Goal: Task Accomplishment & Management: Complete application form

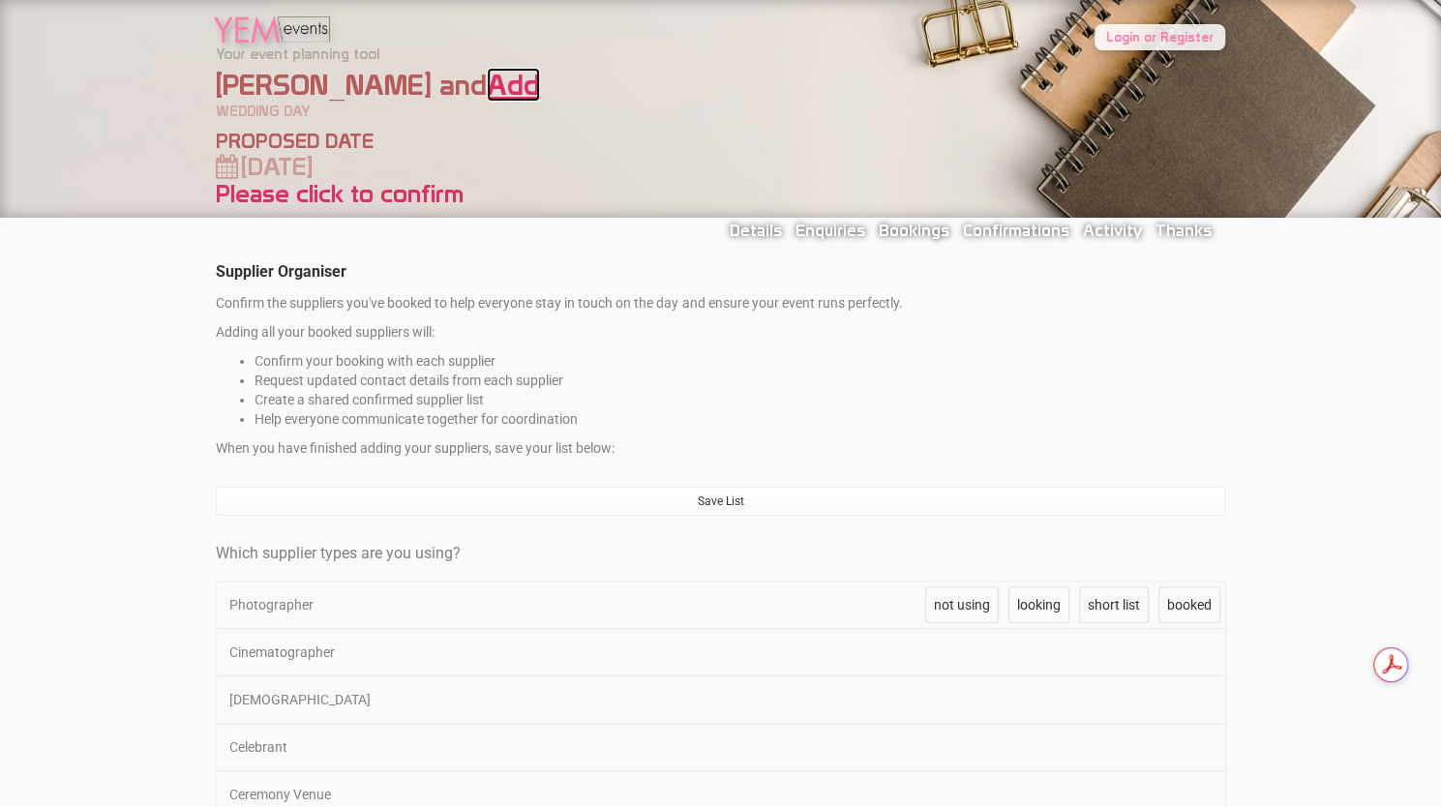
click at [487, 91] on link "Add" at bounding box center [513, 85] width 53 height 34
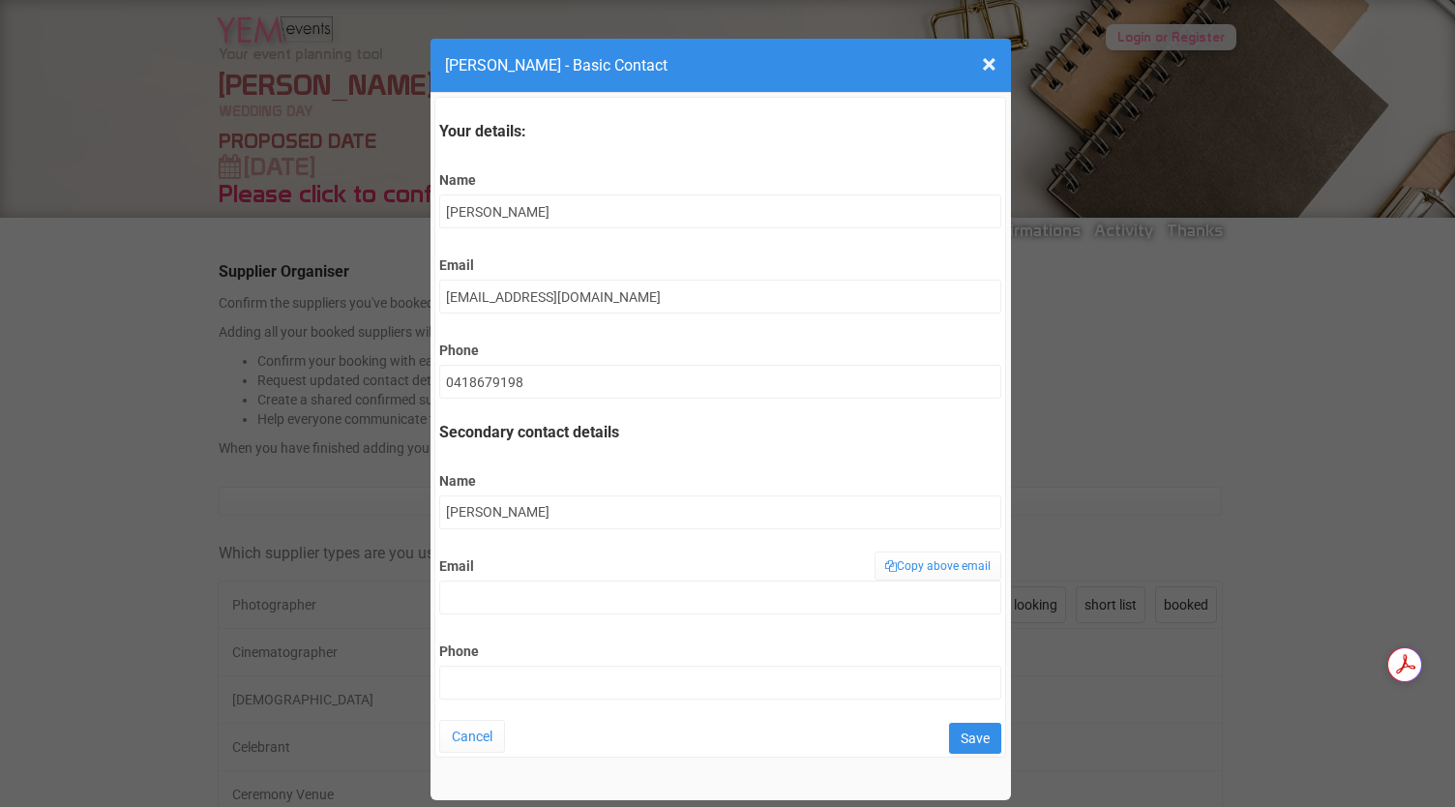
type input "[PERSON_NAME]"
click at [906, 561] on link "Copy above email" at bounding box center [938, 566] width 127 height 29
type input "[EMAIL_ADDRESS][DOMAIN_NAME]"
click at [495, 676] on input "Phone" at bounding box center [720, 683] width 562 height 34
type input "0431254996"
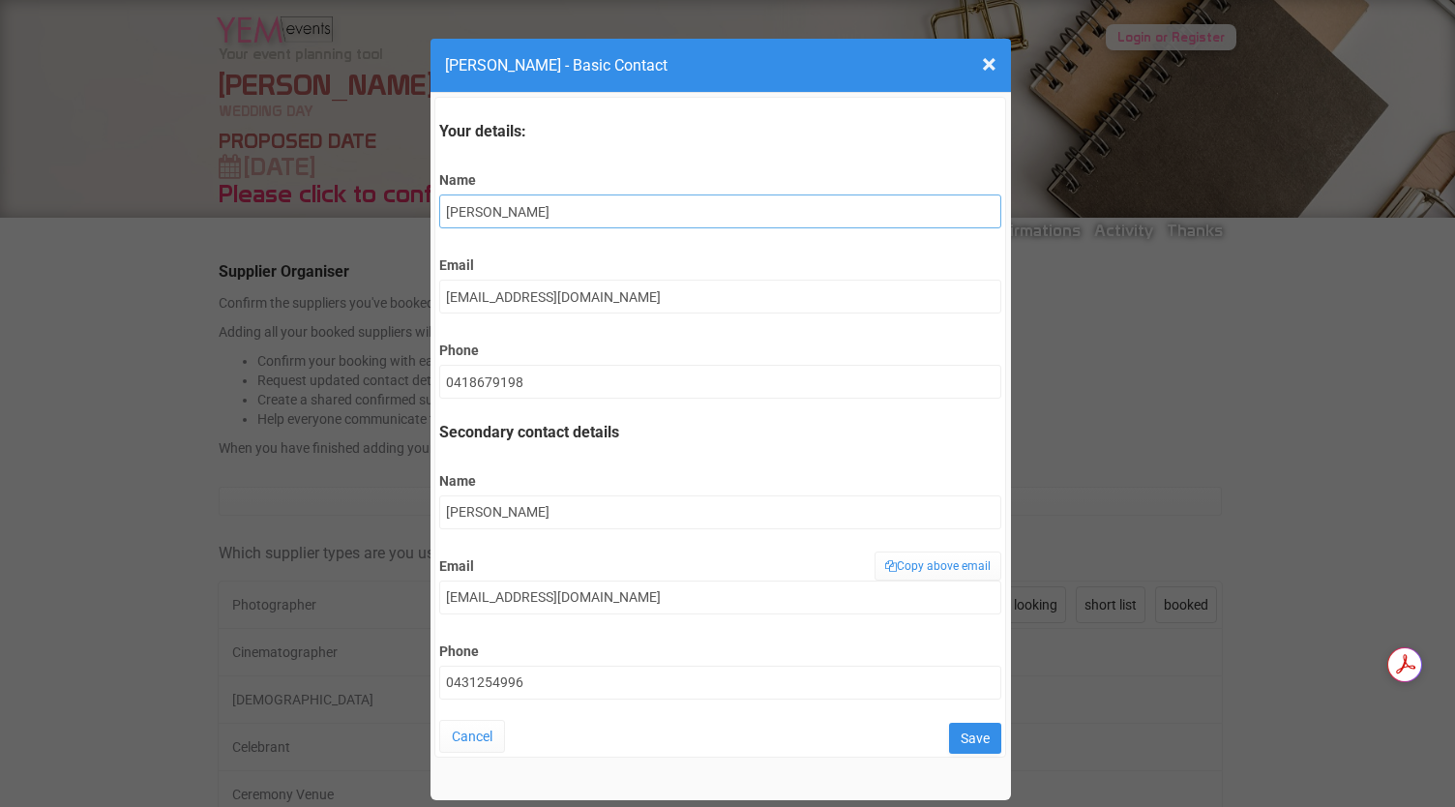
click at [482, 215] on input "[PERSON_NAME]" at bounding box center [720, 211] width 562 height 34
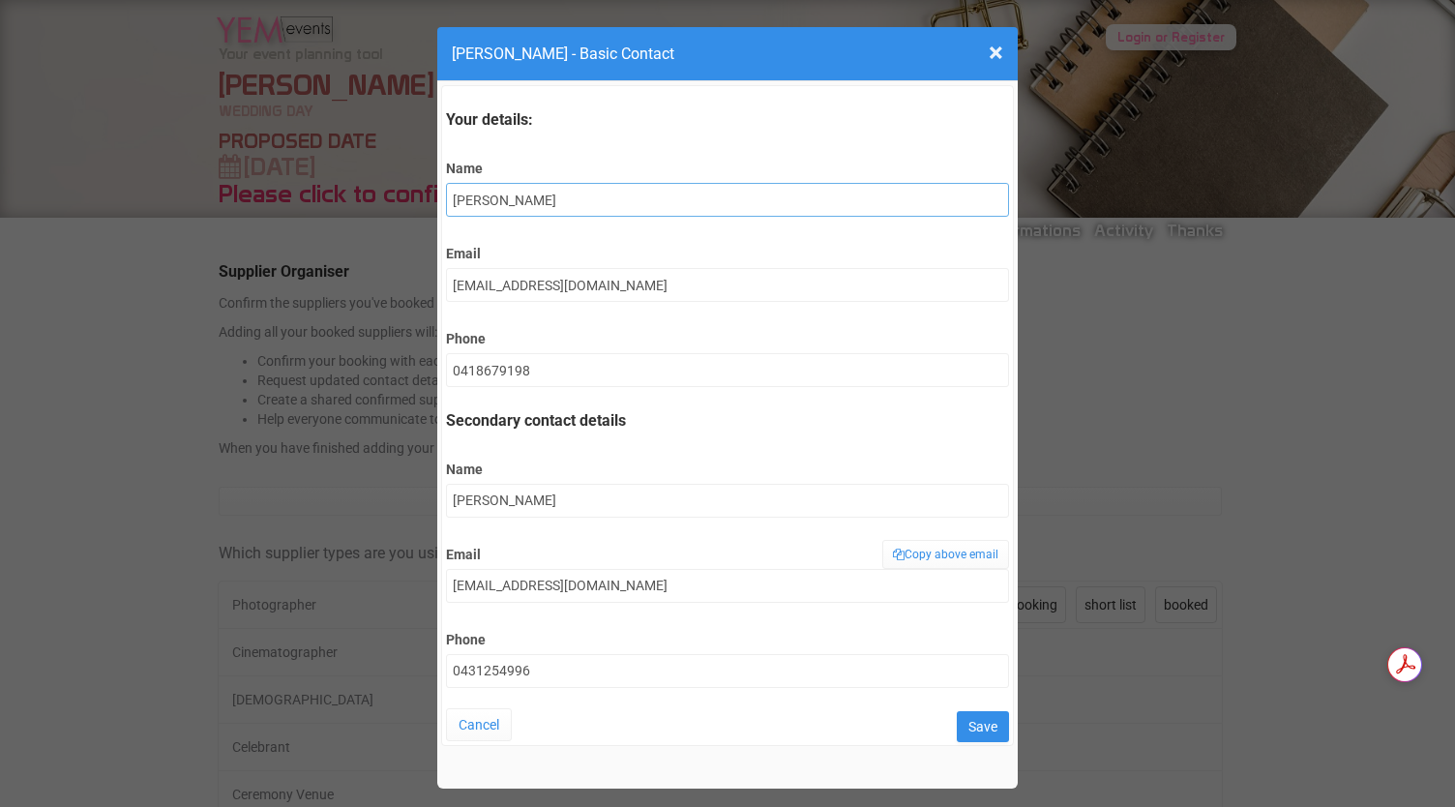
scroll to position [12, 0]
type input "[PERSON_NAME]"
click at [960, 734] on input "Save" at bounding box center [983, 726] width 52 height 31
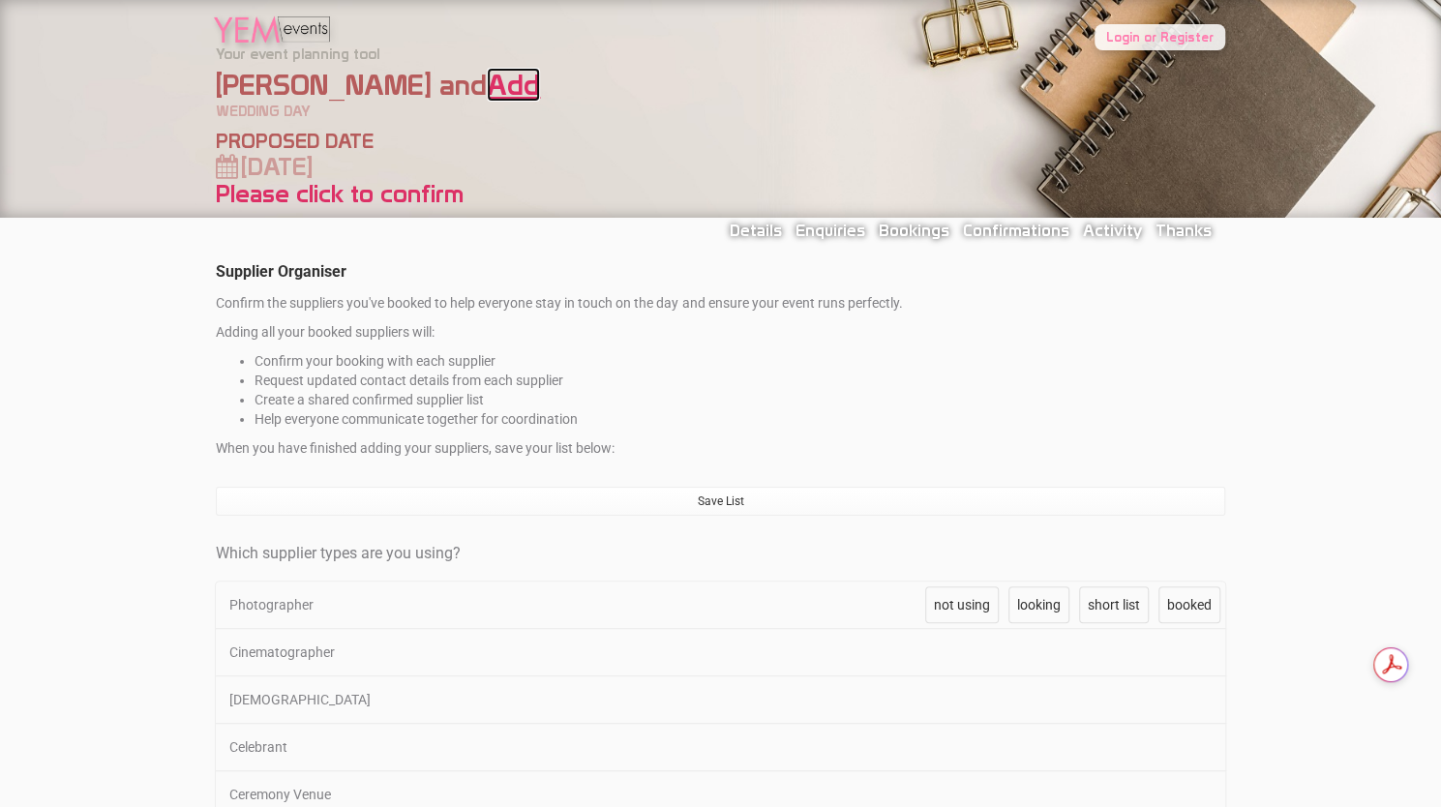
click at [487, 90] on link "Add" at bounding box center [513, 85] width 53 height 34
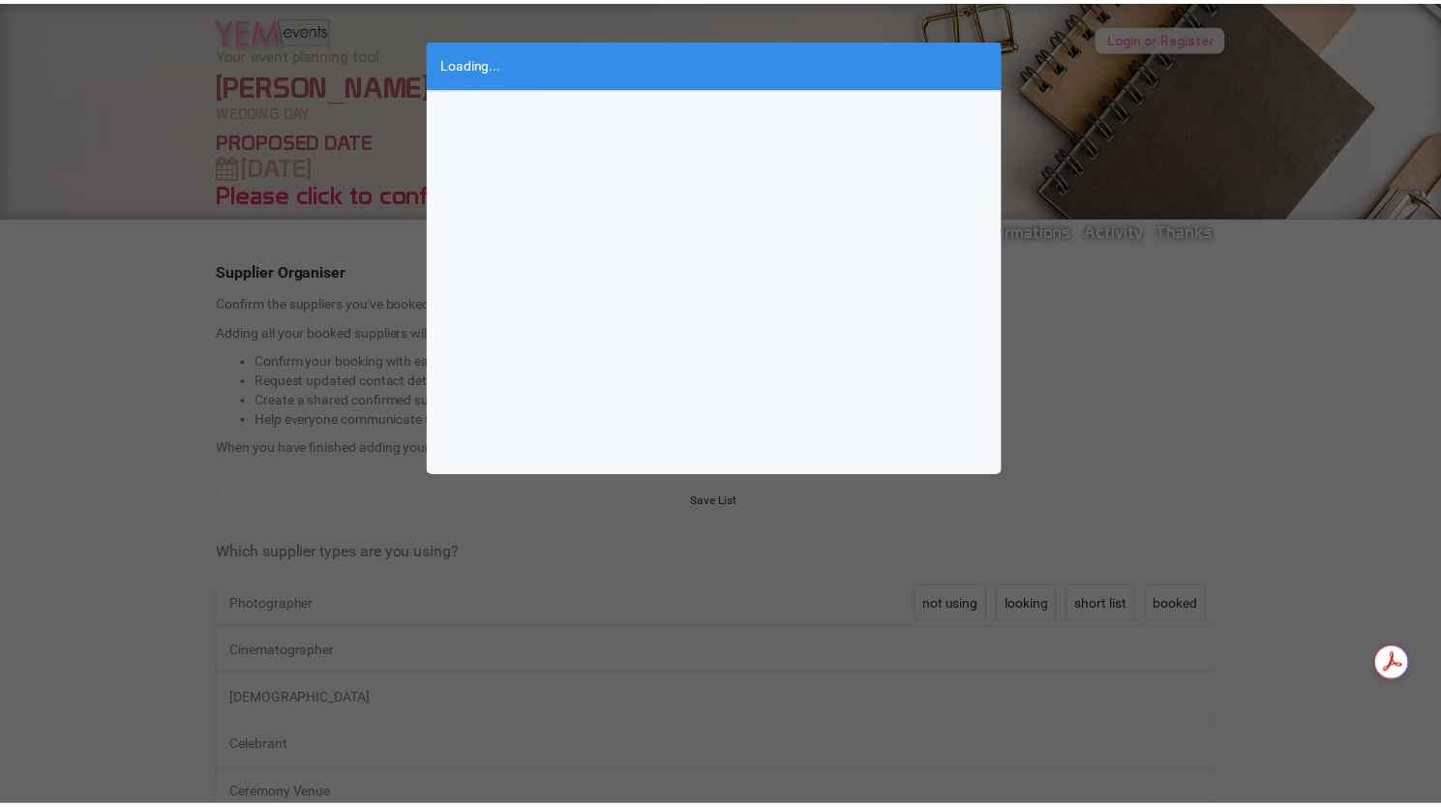
scroll to position [0, 0]
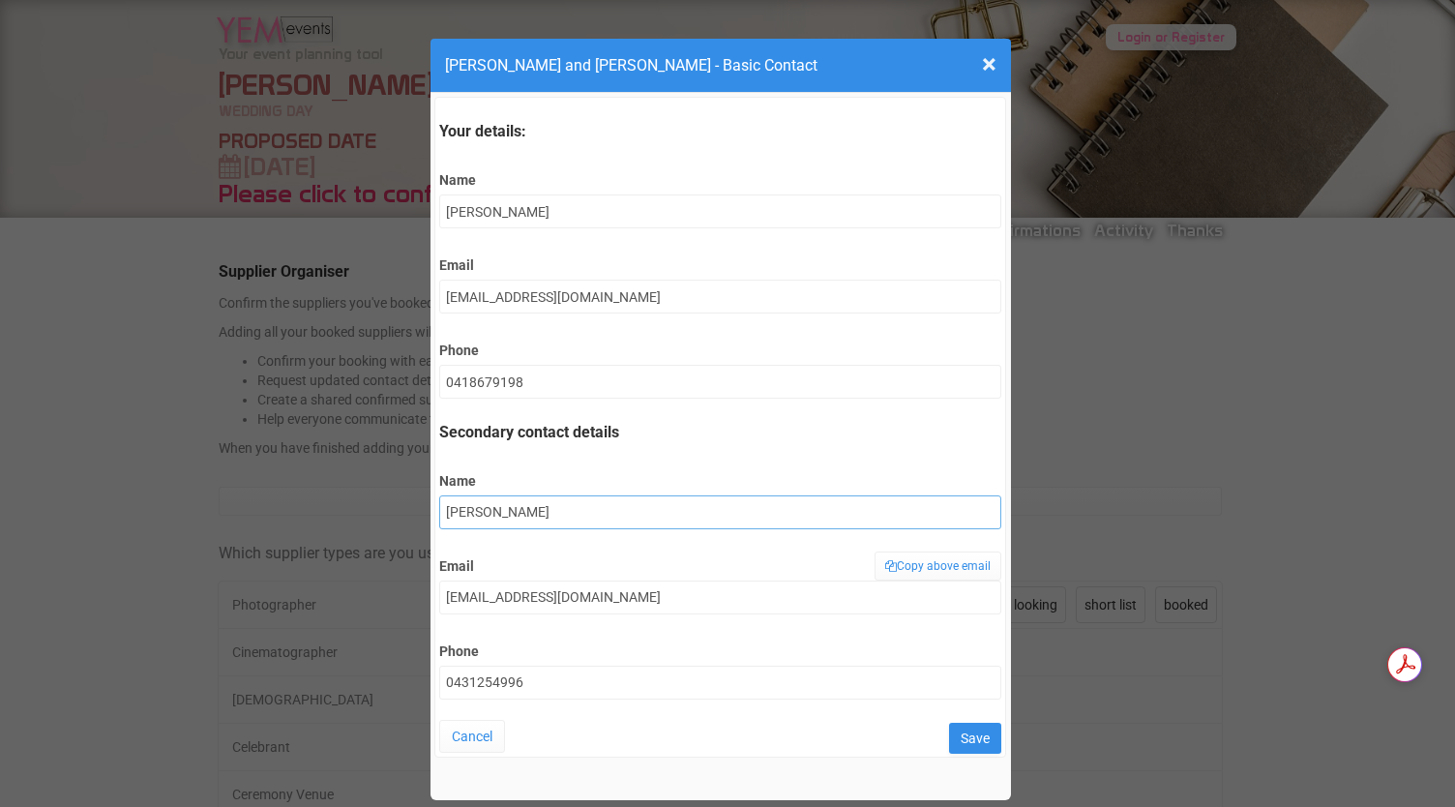
click at [537, 514] on input "[PERSON_NAME]" at bounding box center [720, 512] width 562 height 34
click at [957, 743] on input "Save" at bounding box center [975, 738] width 52 height 31
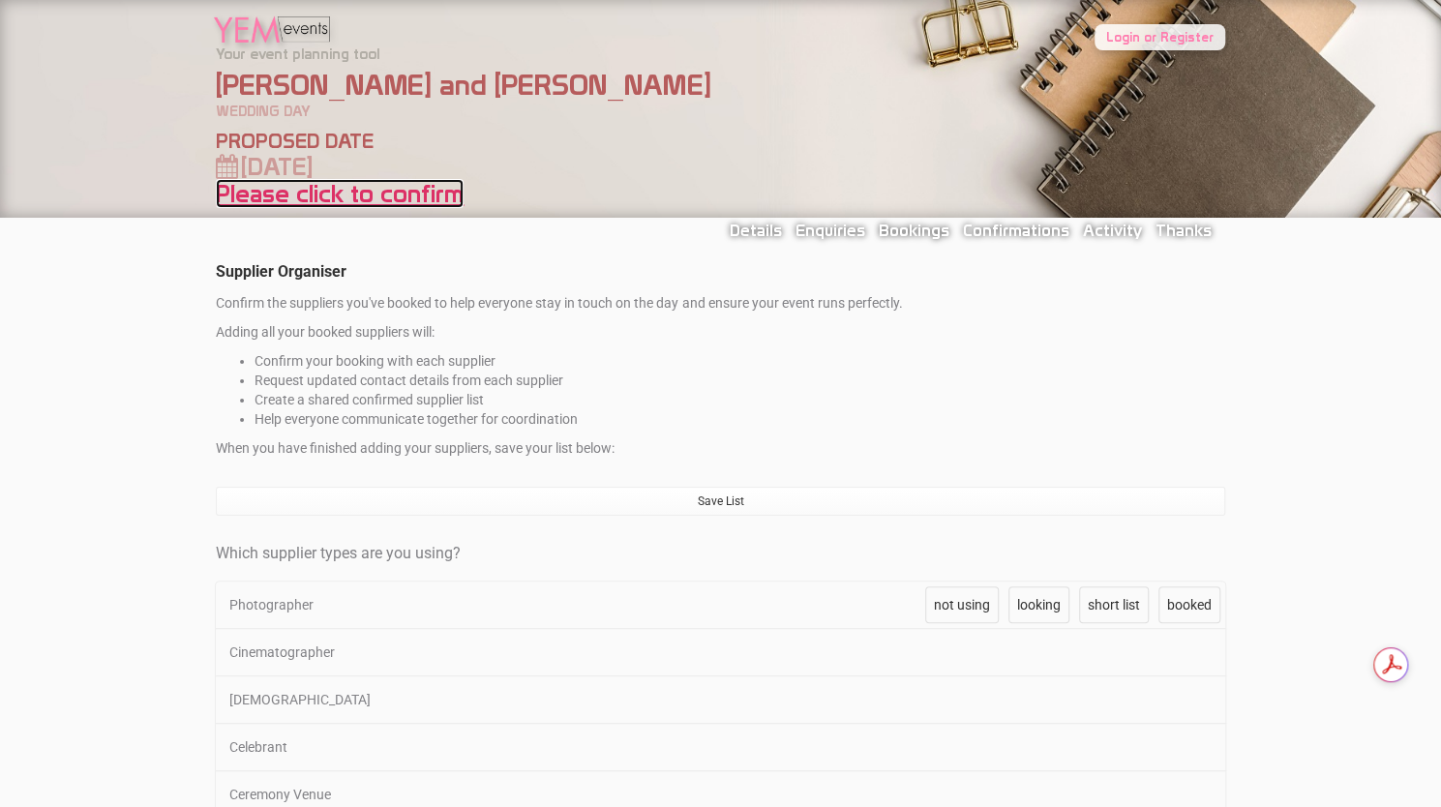
click at [432, 197] on link "Please click to confirm" at bounding box center [340, 193] width 248 height 29
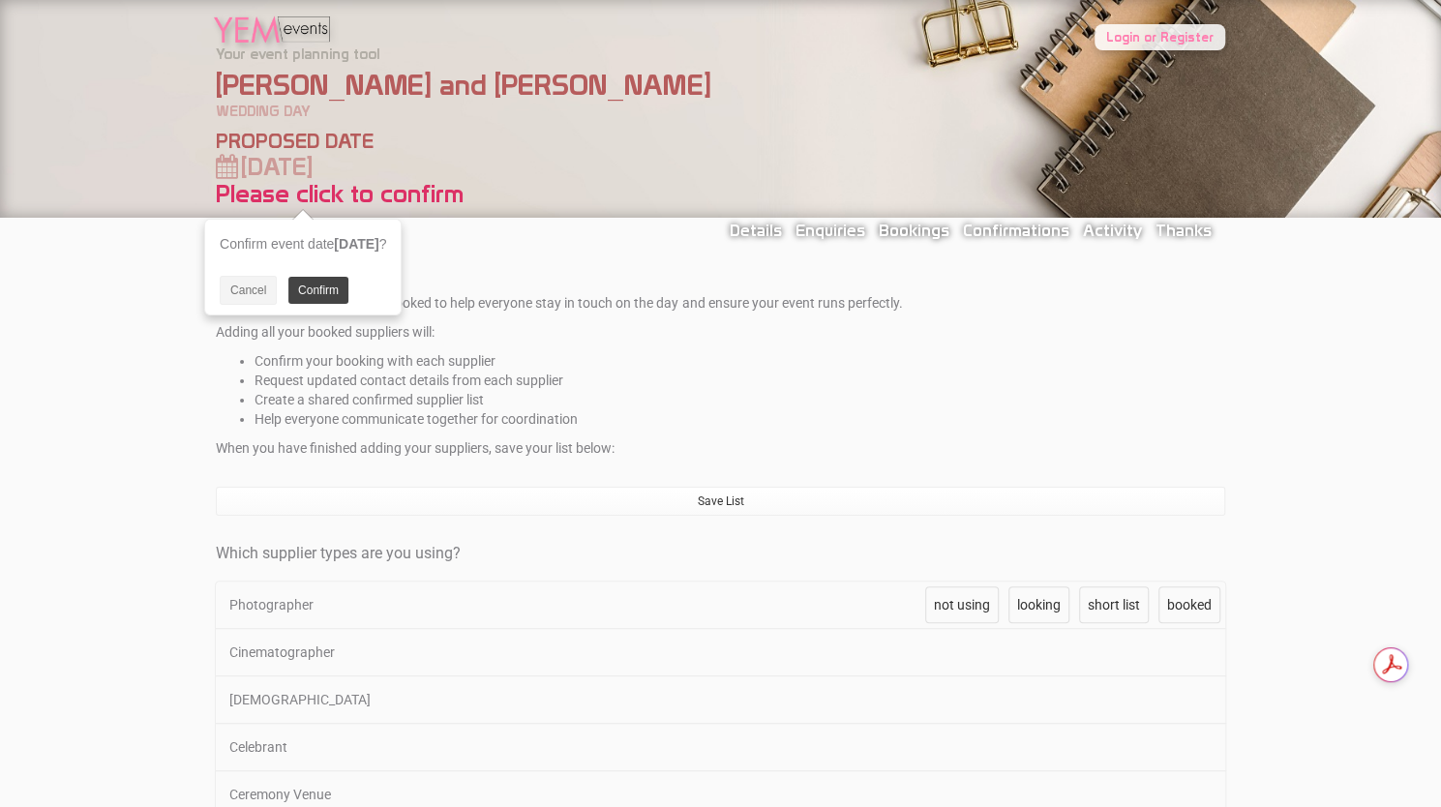
click at [323, 294] on link "Confirm" at bounding box center [318, 290] width 60 height 27
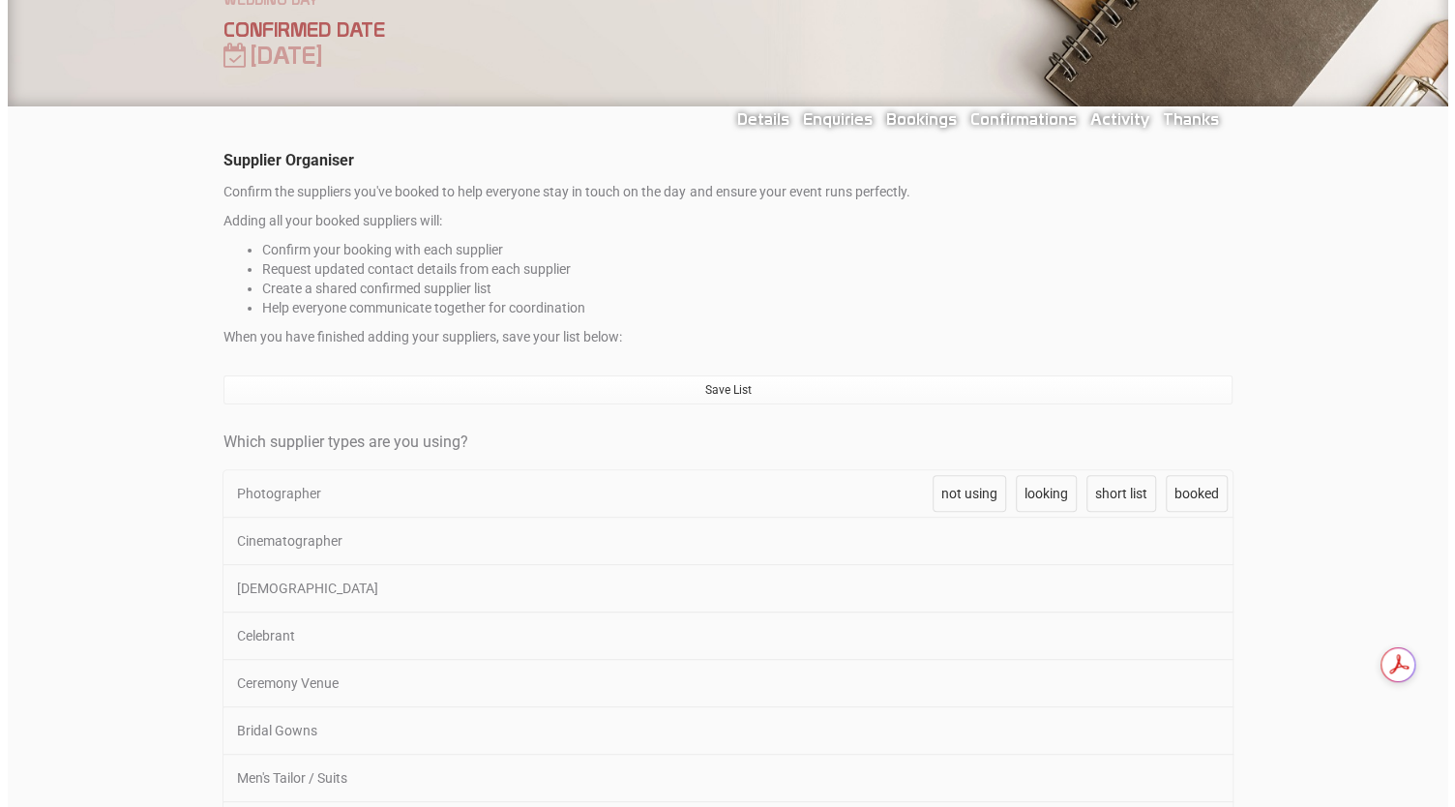
scroll to position [114, 0]
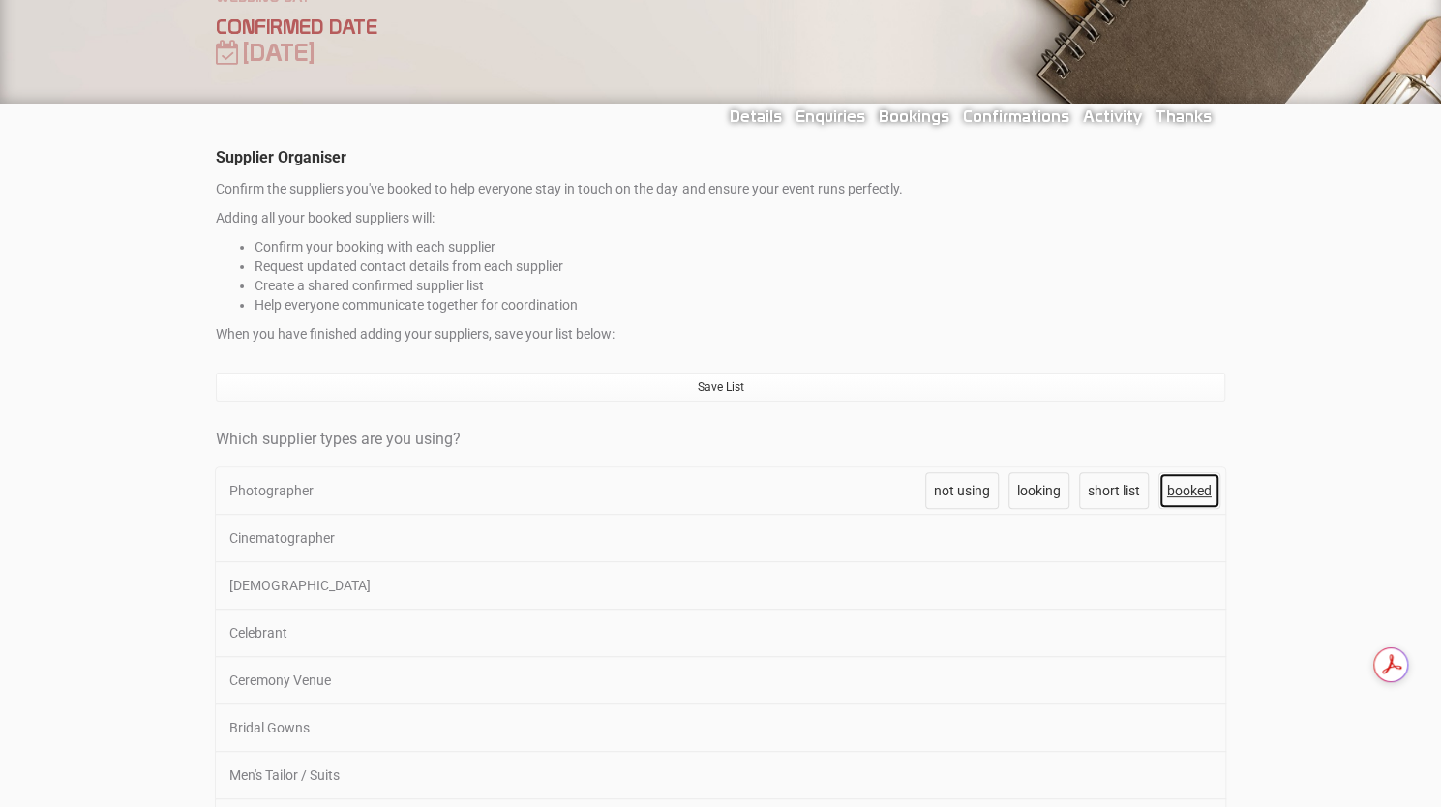
click at [1175, 491] on span "booked" at bounding box center [1189, 490] width 45 height 15
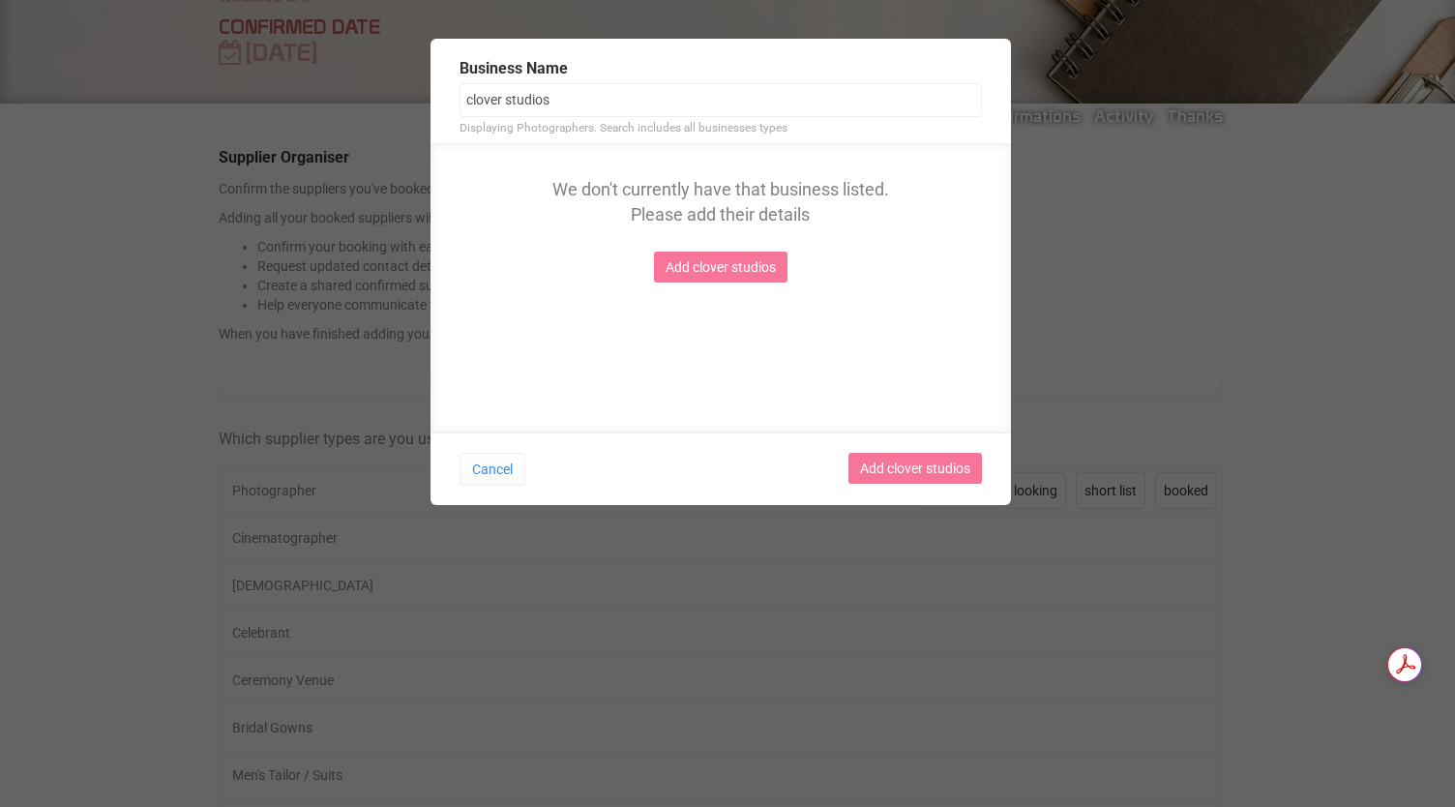
drag, startPoint x: 658, startPoint y: 111, endPoint x: 310, endPoint y: 86, distance: 349.2
click at [310, 86] on div "Business Name clover studios Displaying Photographers. Search includes all busi…" at bounding box center [720, 262] width 1441 height 466
type input "Clover Studios"
click at [737, 259] on link "Add Clover Studios" at bounding box center [720, 267] width 136 height 31
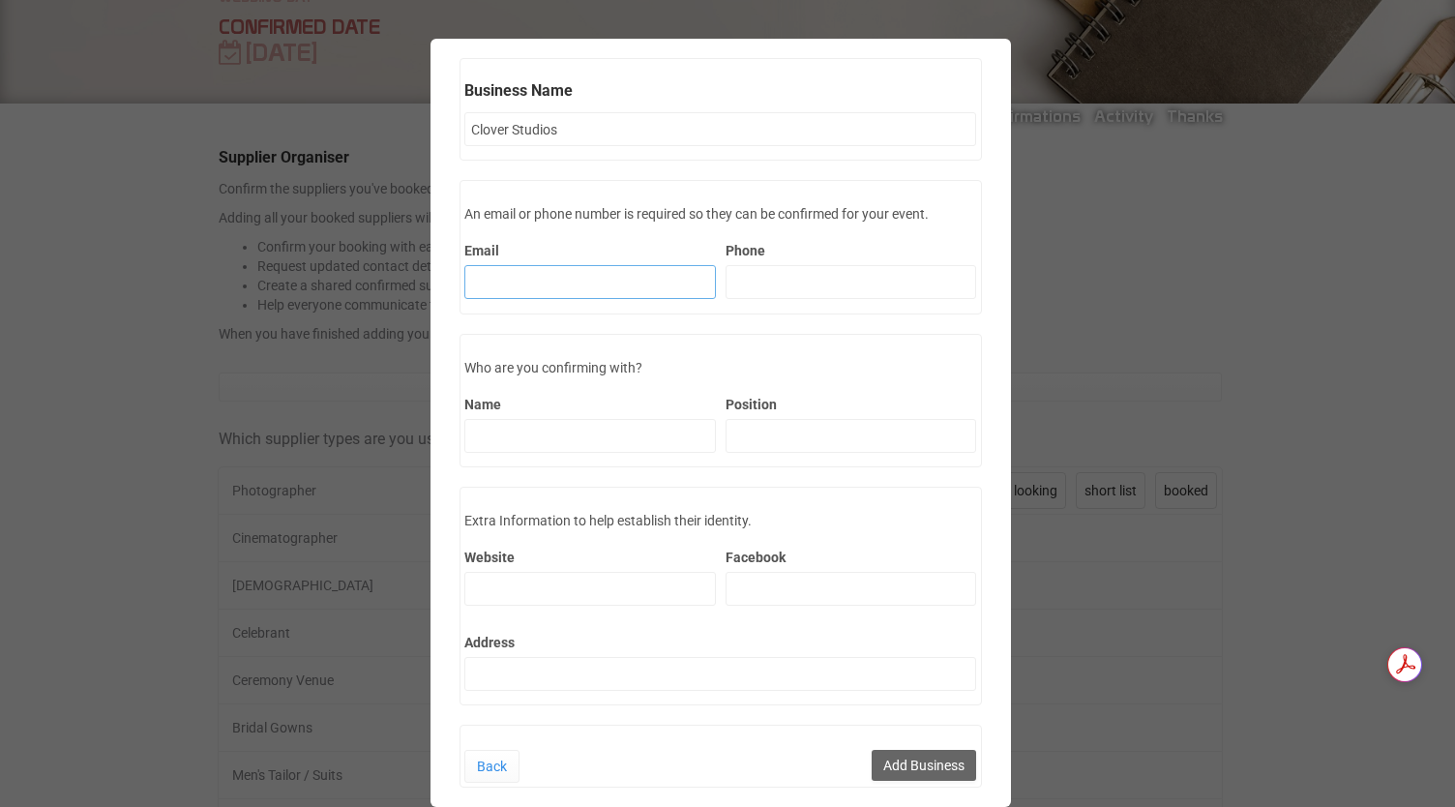
click at [603, 269] on input "Email" at bounding box center [590, 282] width 252 height 34
paste input "[EMAIL_ADDRESS][DOMAIN_NAME]"
type input "[EMAIL_ADDRESS][DOMAIN_NAME]"
click at [821, 279] on input "Phone" at bounding box center [852, 282] width 252 height 34
click at [614, 425] on input "Name" at bounding box center [590, 436] width 252 height 34
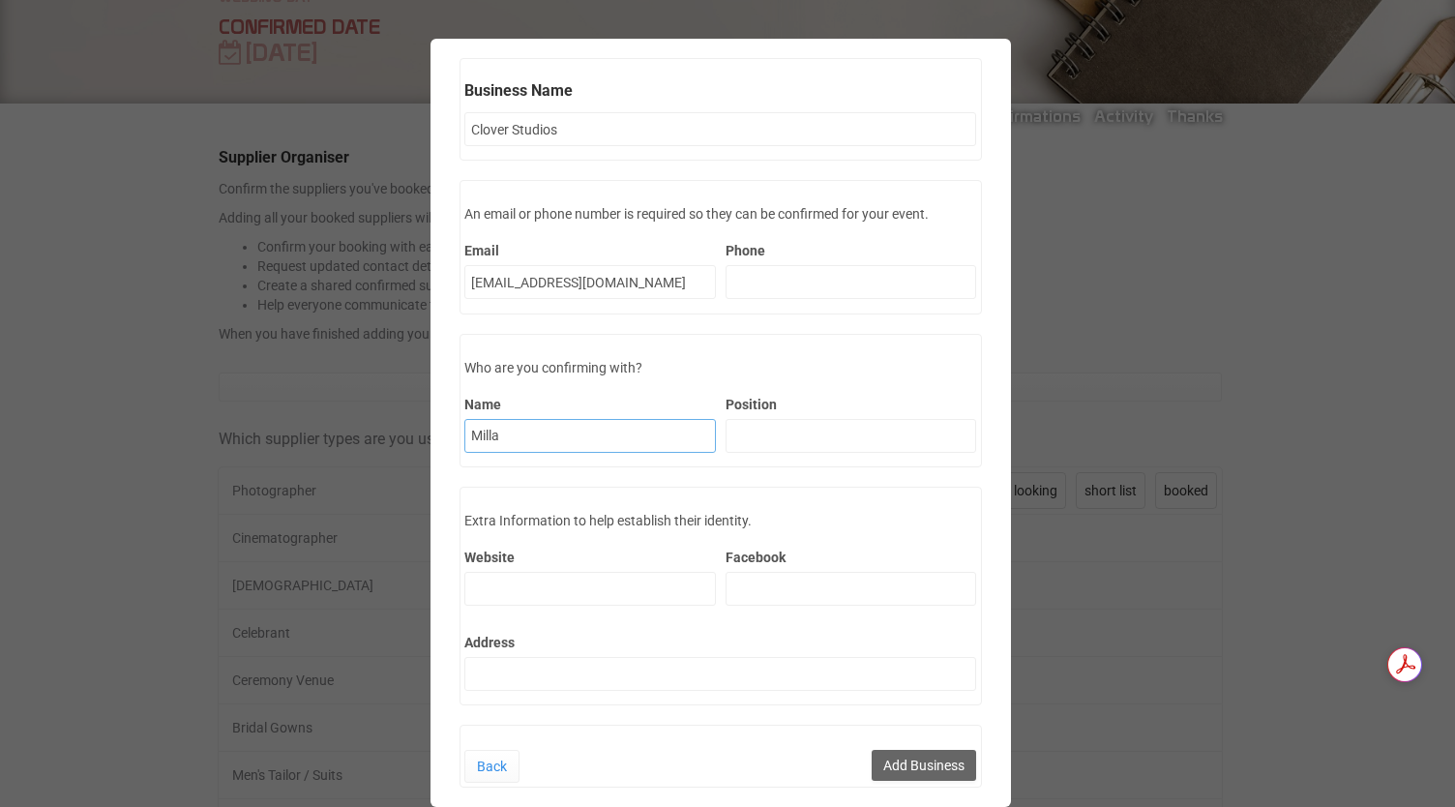
type input "Milla"
type input "P"
type input "Owner"
click at [571, 561] on label "Website" at bounding box center [590, 557] width 252 height 19
click at [571, 572] on input "Website" at bounding box center [590, 589] width 252 height 34
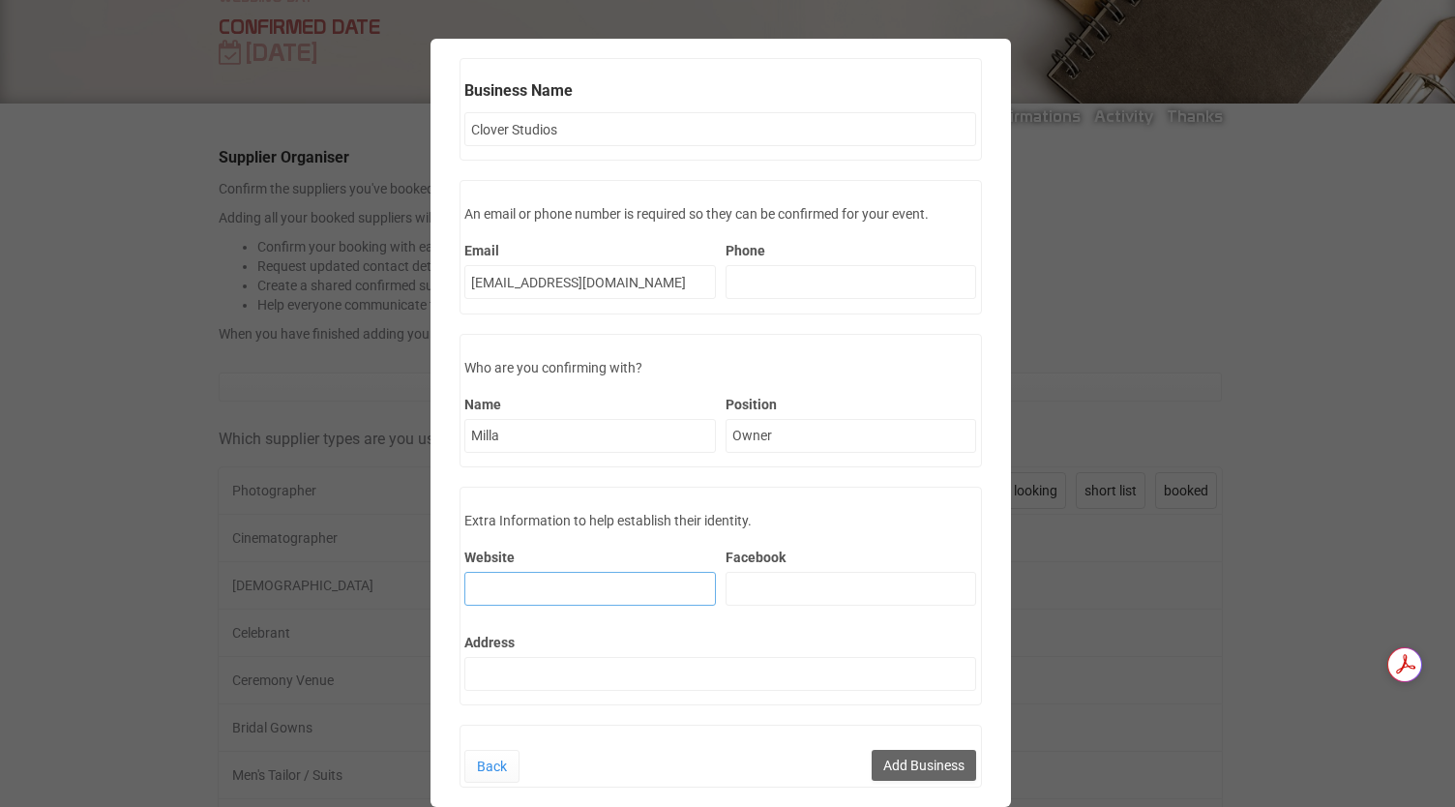
scroll to position [15, 0]
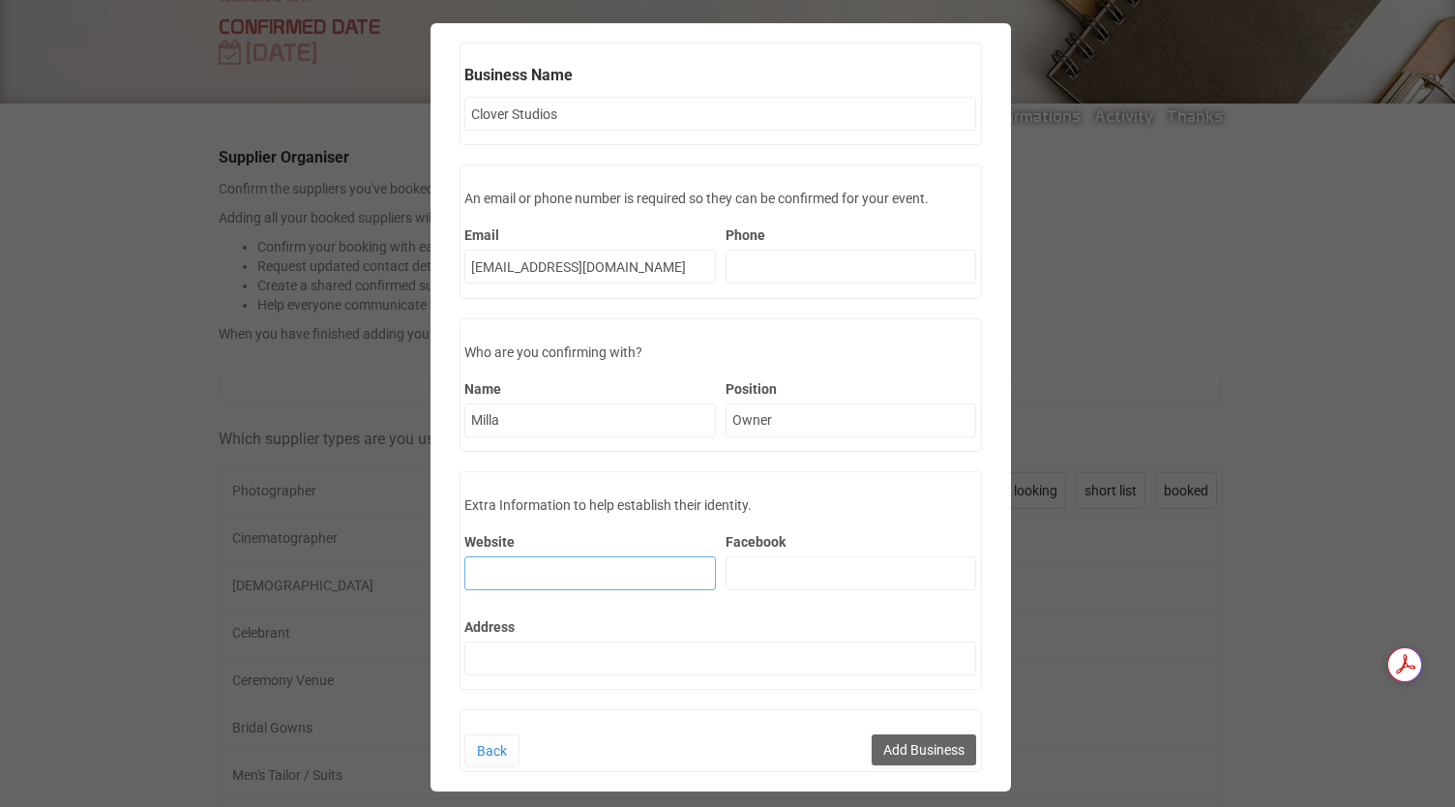
paste input "[URL][DOMAIN_NAME]"
type input "[URL][DOMAIN_NAME]"
click at [726, 580] on input "Facebook" at bounding box center [852, 573] width 252 height 34
click at [610, 648] on input "Address" at bounding box center [720, 659] width 513 height 34
click at [918, 745] on button "Add Business" at bounding box center [924, 749] width 104 height 31
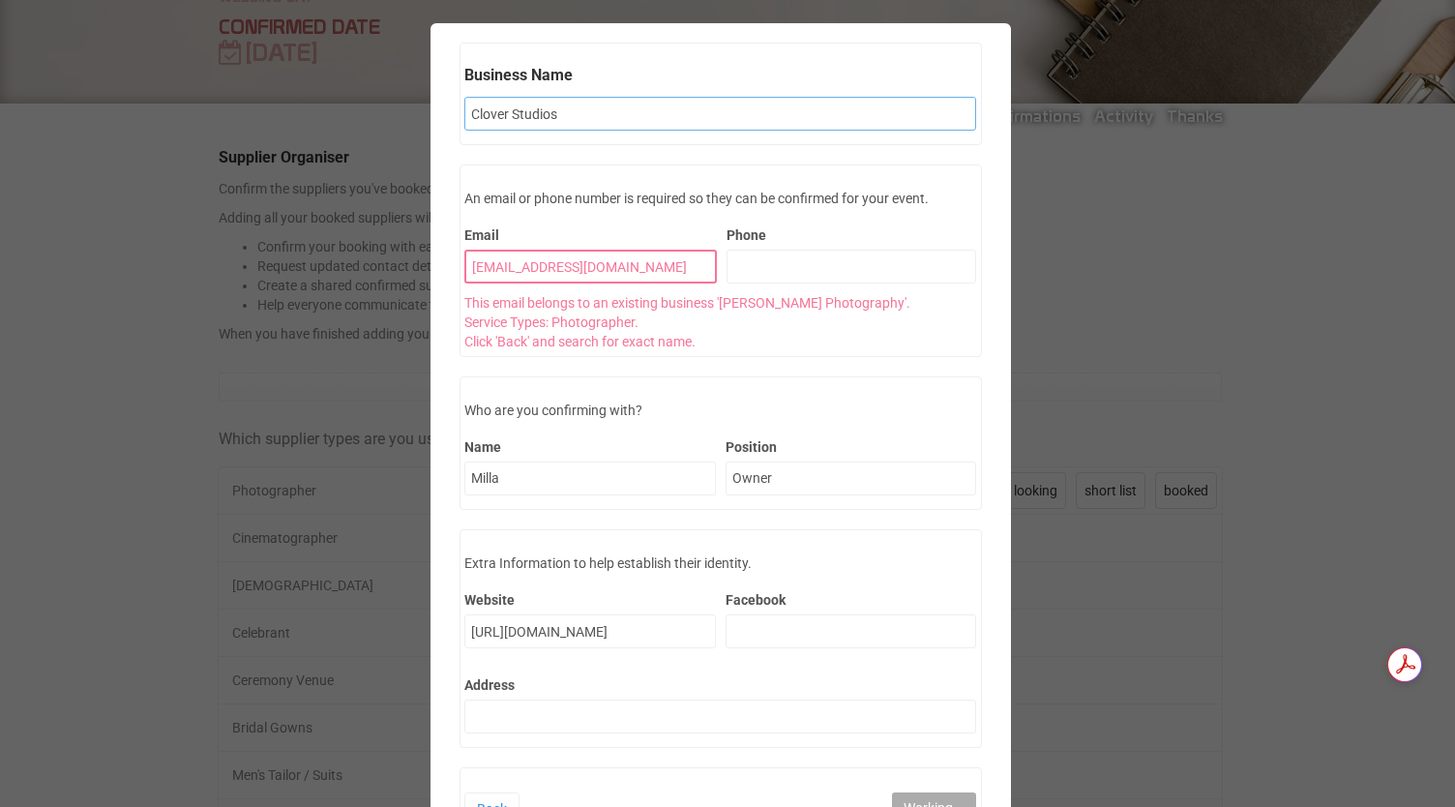
drag, startPoint x: 576, startPoint y: 104, endPoint x: 215, endPoint y: 92, distance: 361.1
click at [215, 92] on div "Business Name Clover Studios Displaying Photographers. Search includes all busi…" at bounding box center [720, 427] width 1441 height 826
type input "[PERSON_NAME]"
click at [276, 266] on div "Business Name Clover Studios Displaying Photographers. Search includes all busi…" at bounding box center [720, 427] width 1441 height 826
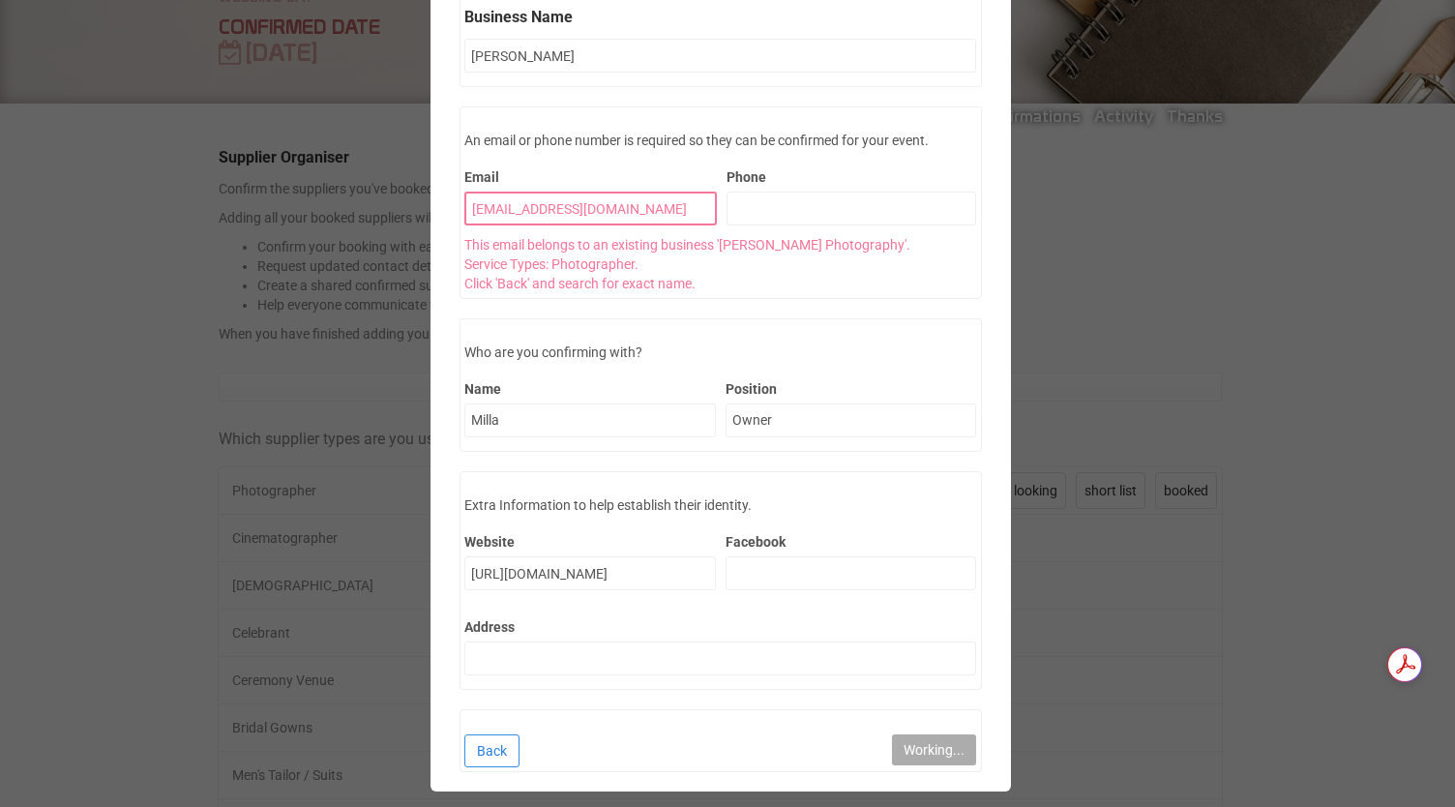
click at [499, 748] on link "Back" at bounding box center [491, 750] width 55 height 33
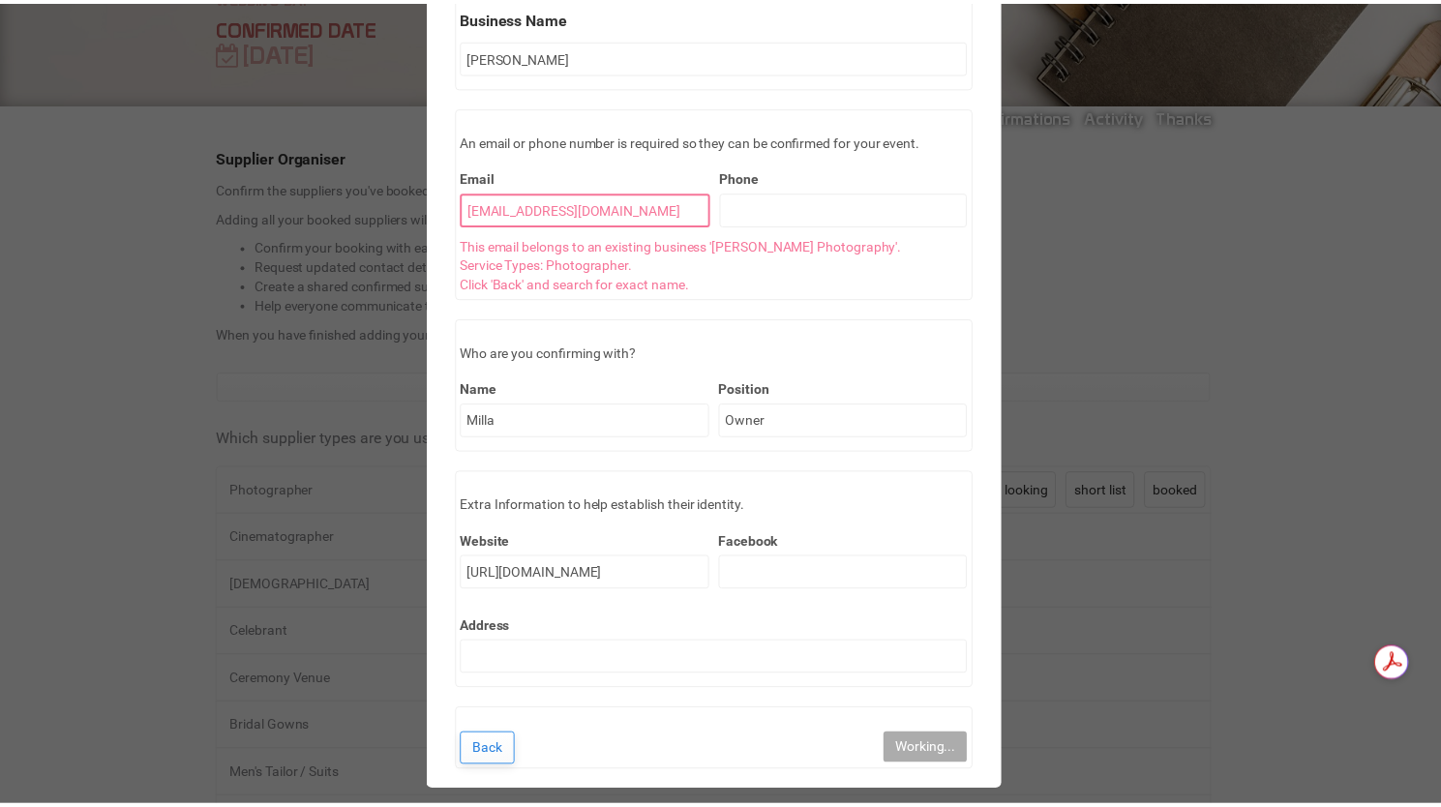
scroll to position [0, 0]
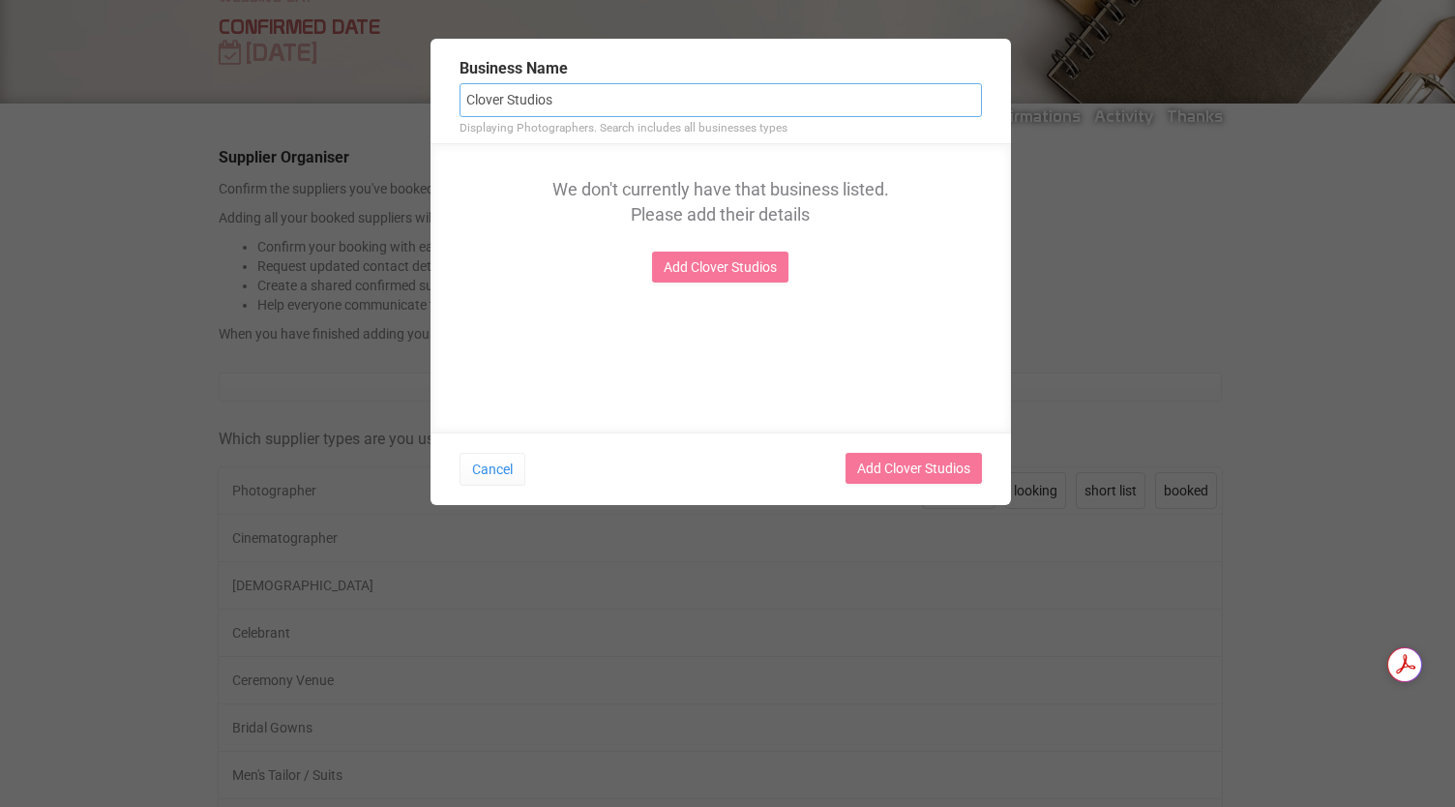
drag, startPoint x: 591, startPoint y: 109, endPoint x: 206, endPoint y: 45, distance: 390.4
click at [206, 45] on div "Business Name Clover Studios Displaying Photographers. Search includes all busi…" at bounding box center [720, 262] width 1441 height 466
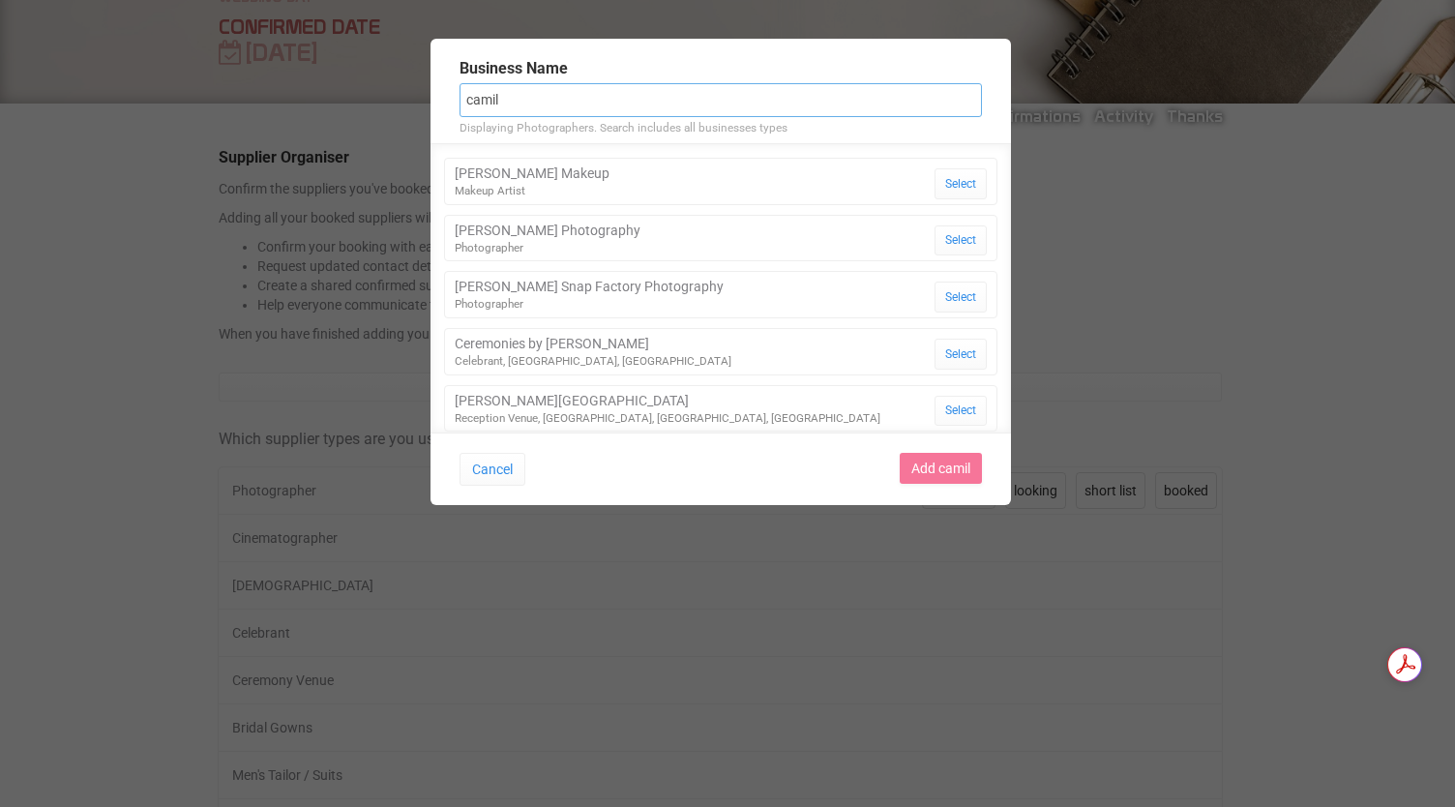
type input "camil"
click at [575, 247] on div "Photographer" at bounding box center [548, 248] width 186 height 16
click at [939, 235] on button "Select" at bounding box center [961, 240] width 52 height 31
click at [773, 223] on div "[PERSON_NAME] Photography Photographer Select" at bounding box center [720, 238] width 553 height 47
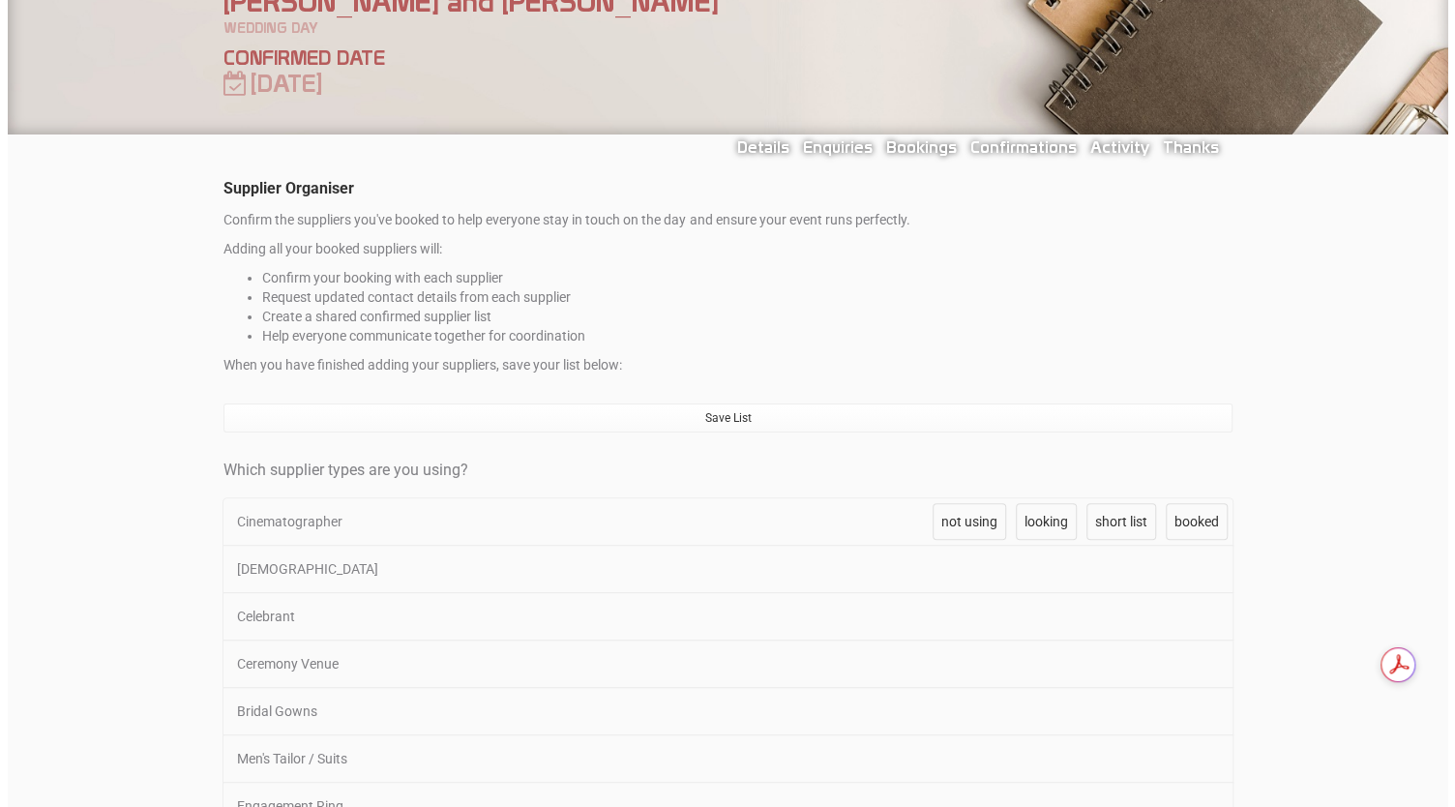
scroll to position [85, 0]
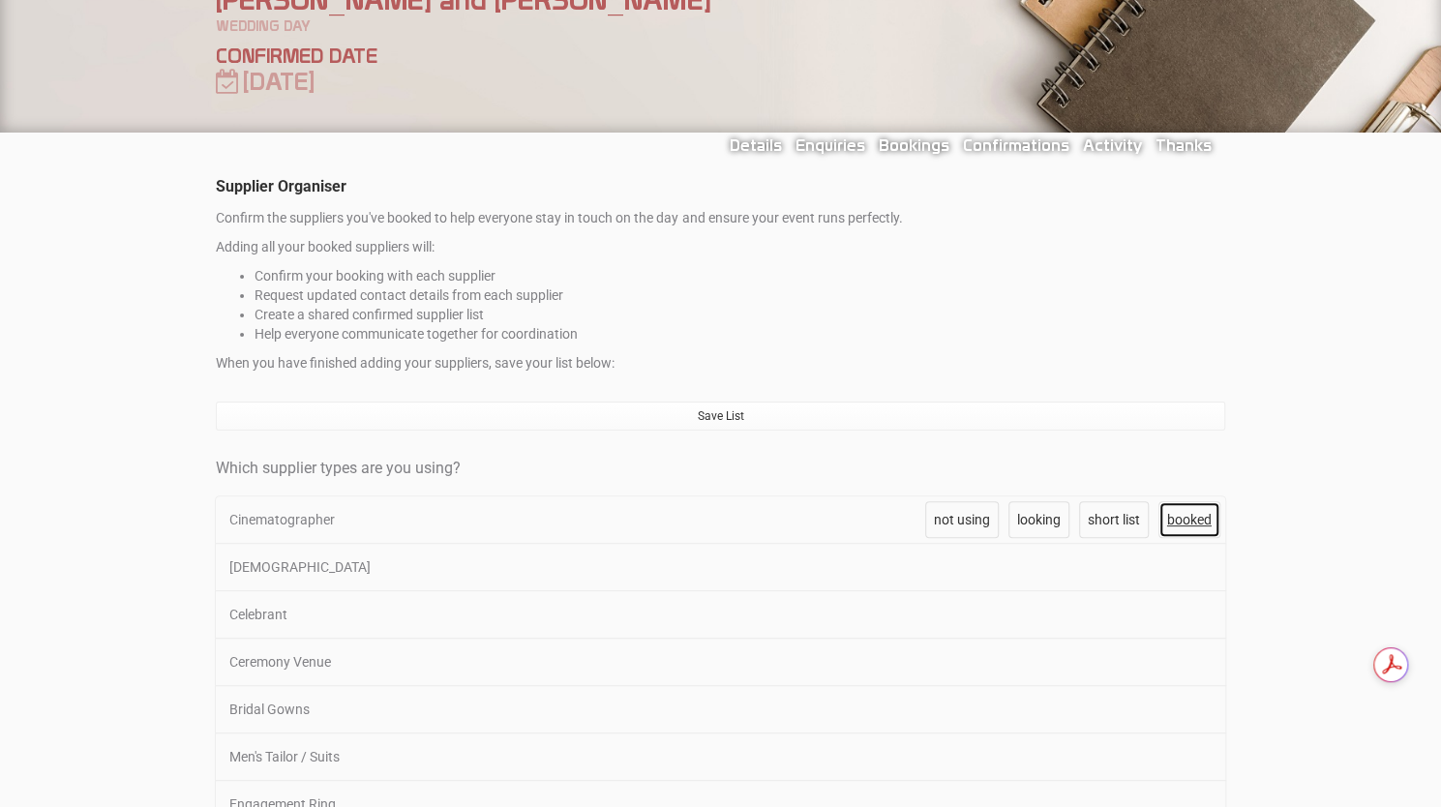
click at [1186, 516] on span "booked" at bounding box center [1189, 519] width 45 height 15
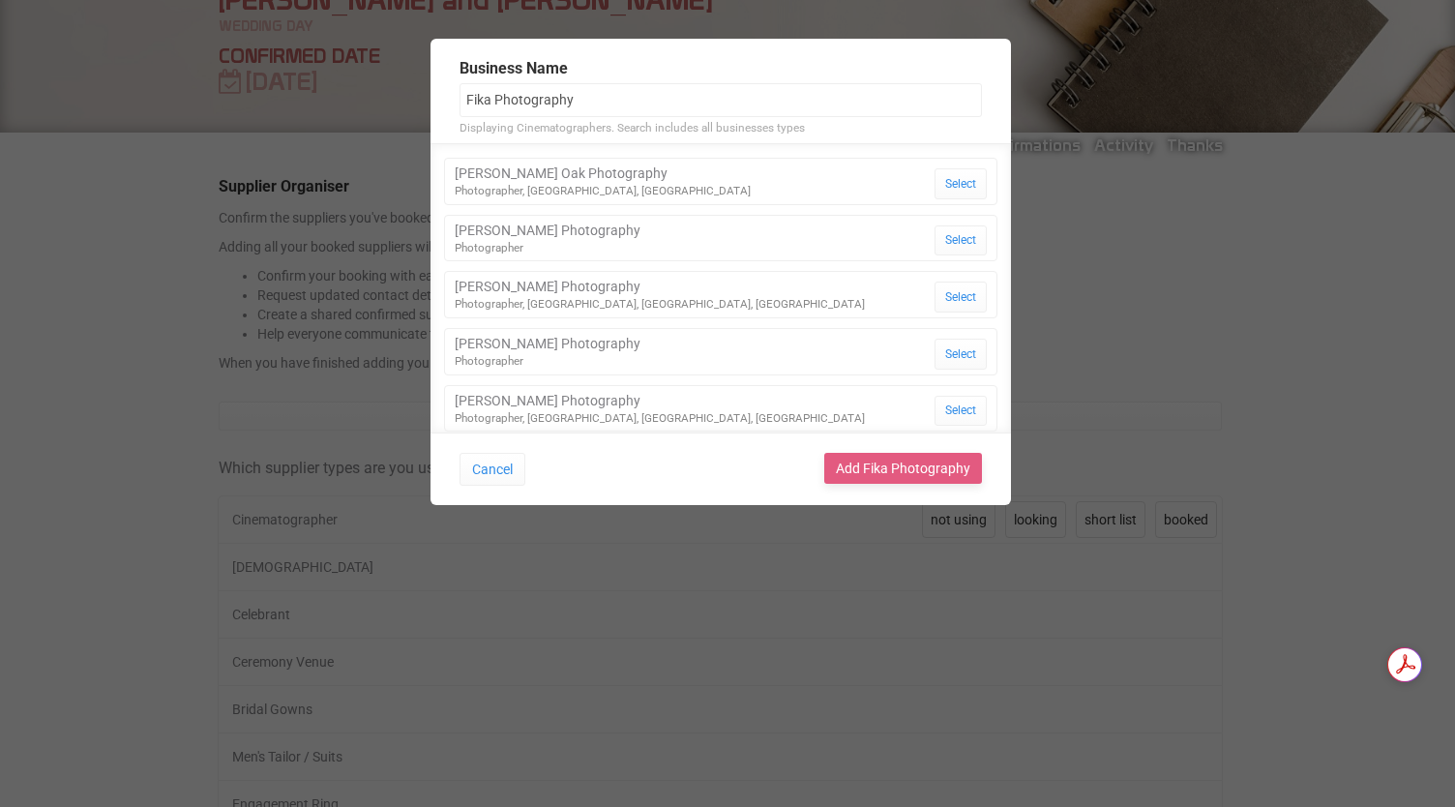
type input "Fika Photography"
click at [906, 466] on link "Add Fika Photography" at bounding box center [903, 468] width 158 height 31
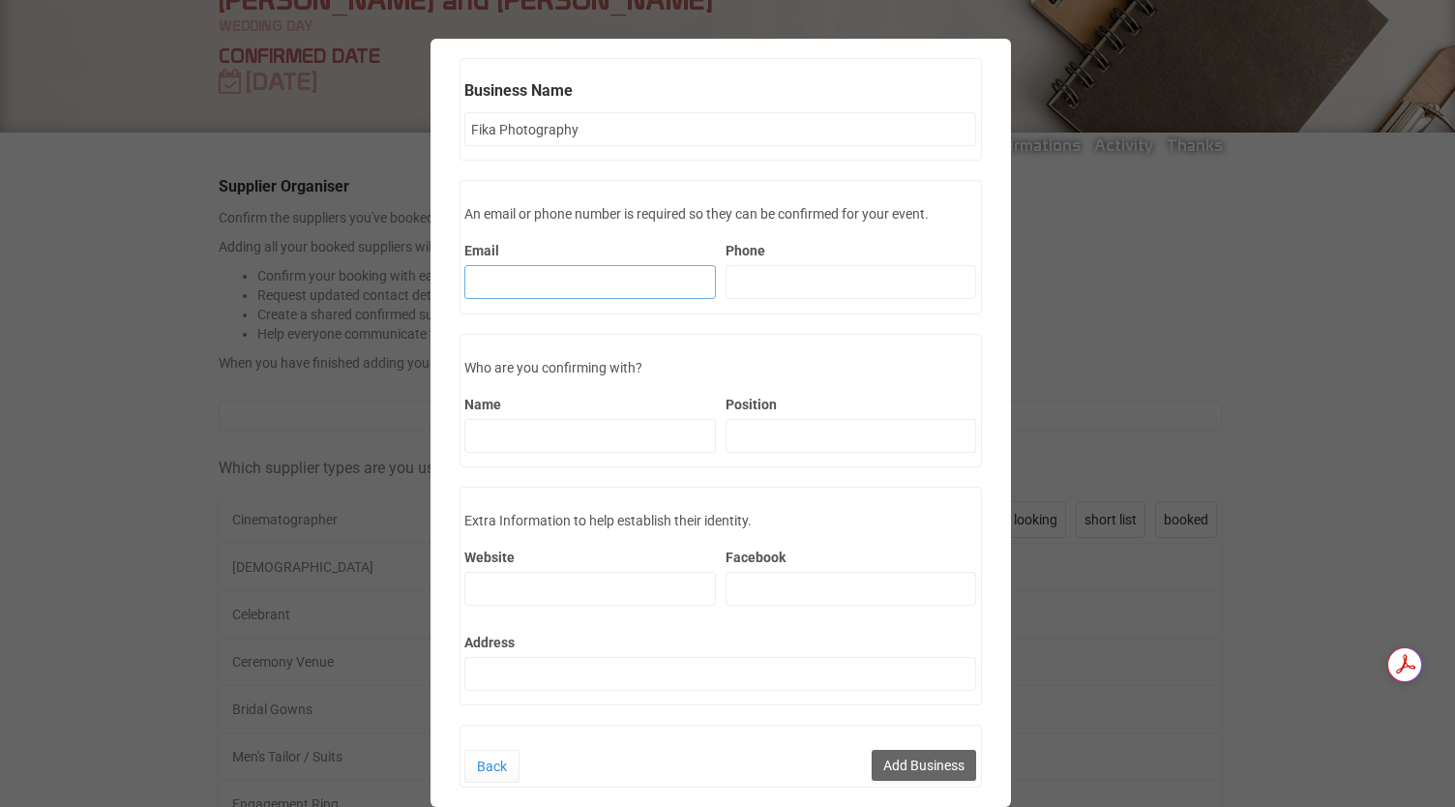
click at [587, 280] on input "Email" at bounding box center [590, 282] width 252 height 34
paste input "info@ fika [DOMAIN_NAME]>"
type input "info@ fika [DOMAIN_NAME]"
click at [522, 427] on input "Name" at bounding box center [590, 436] width 252 height 34
type input "A"
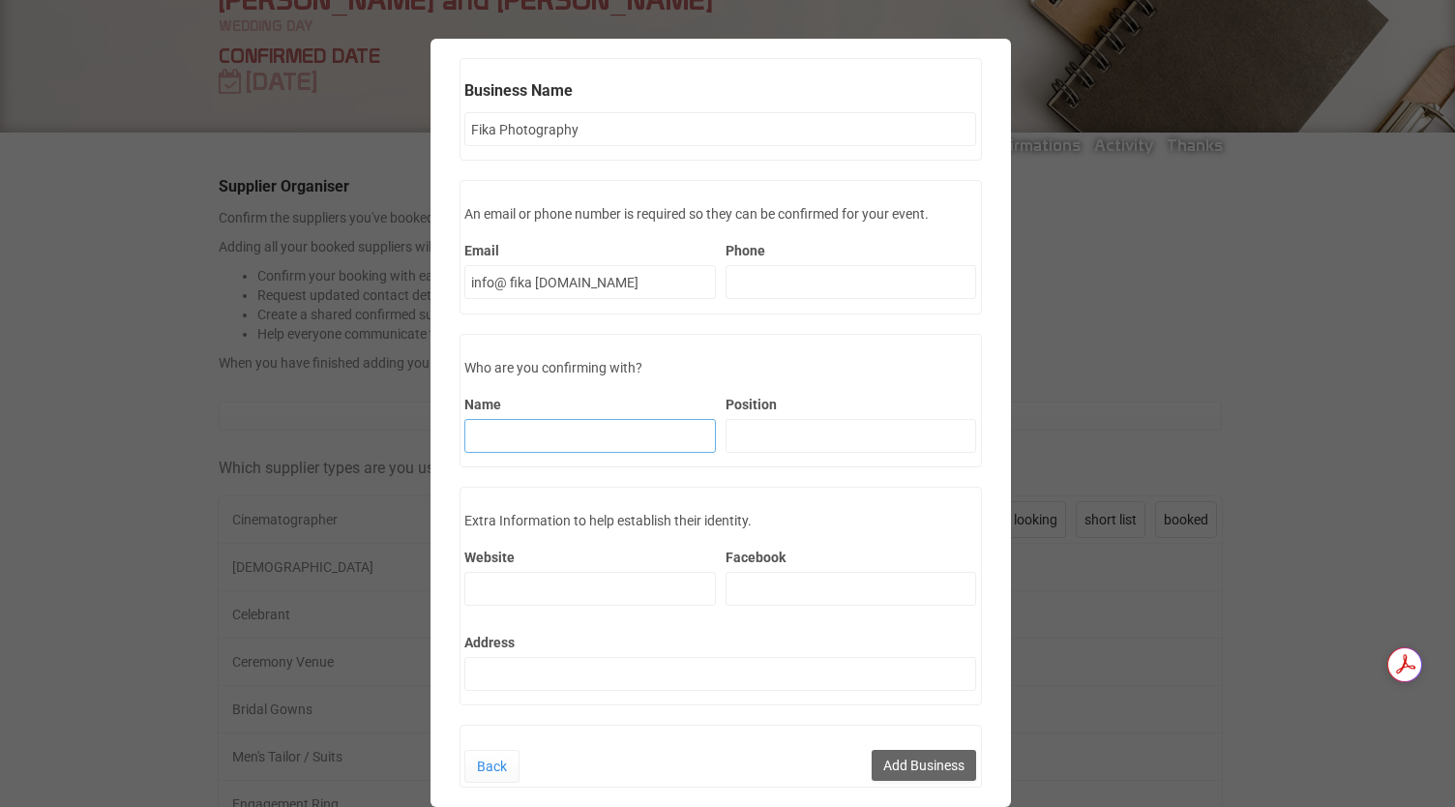
paste input "[PERSON_NAME]"
type input "[PERSON_NAME]"
click at [726, 433] on input "Position" at bounding box center [852, 436] width 252 height 34
type input "Owner"
click at [791, 576] on input "Facebook" at bounding box center [852, 589] width 252 height 34
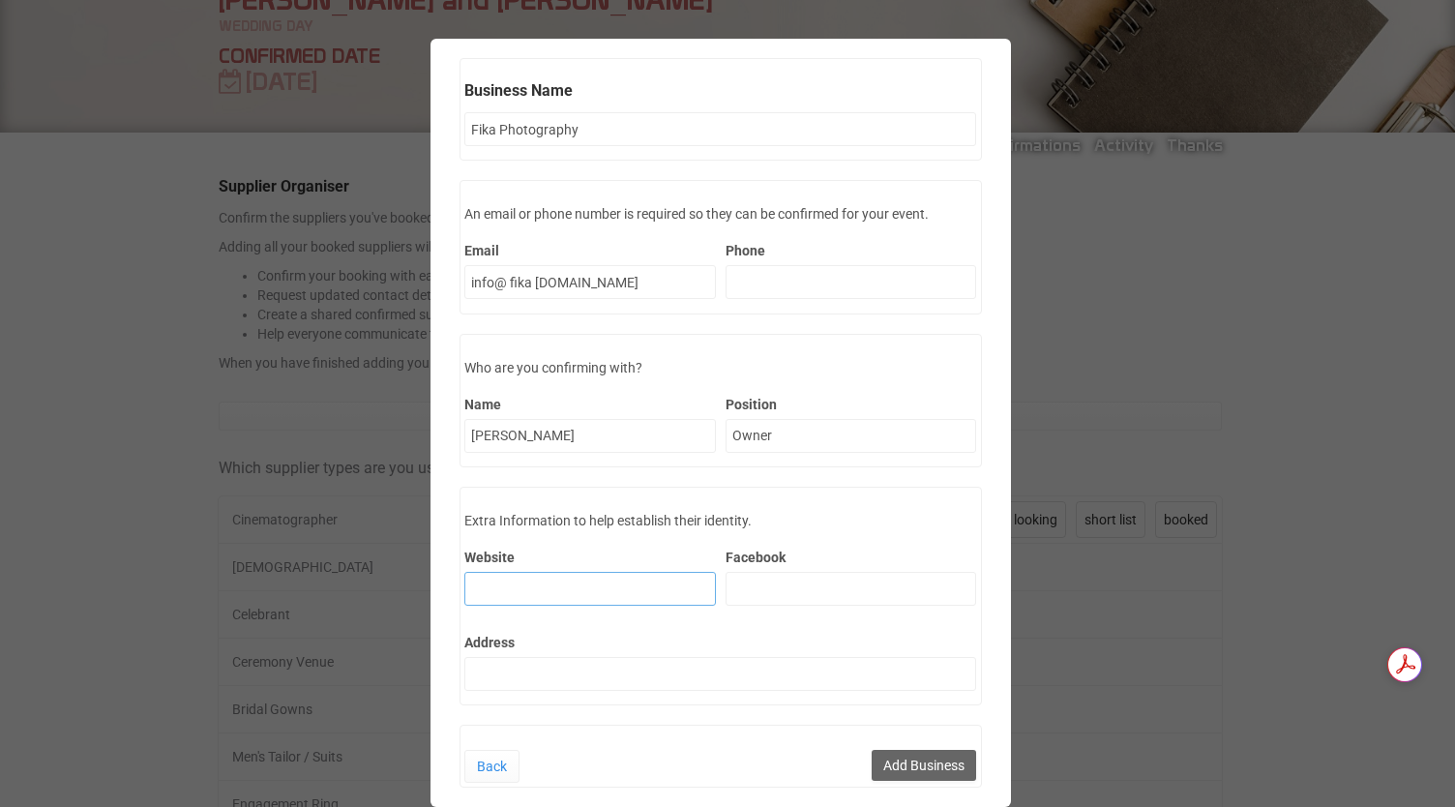
click at [634, 581] on input "Website" at bounding box center [590, 589] width 252 height 34
paste input "[URL][DOMAIN_NAME]"
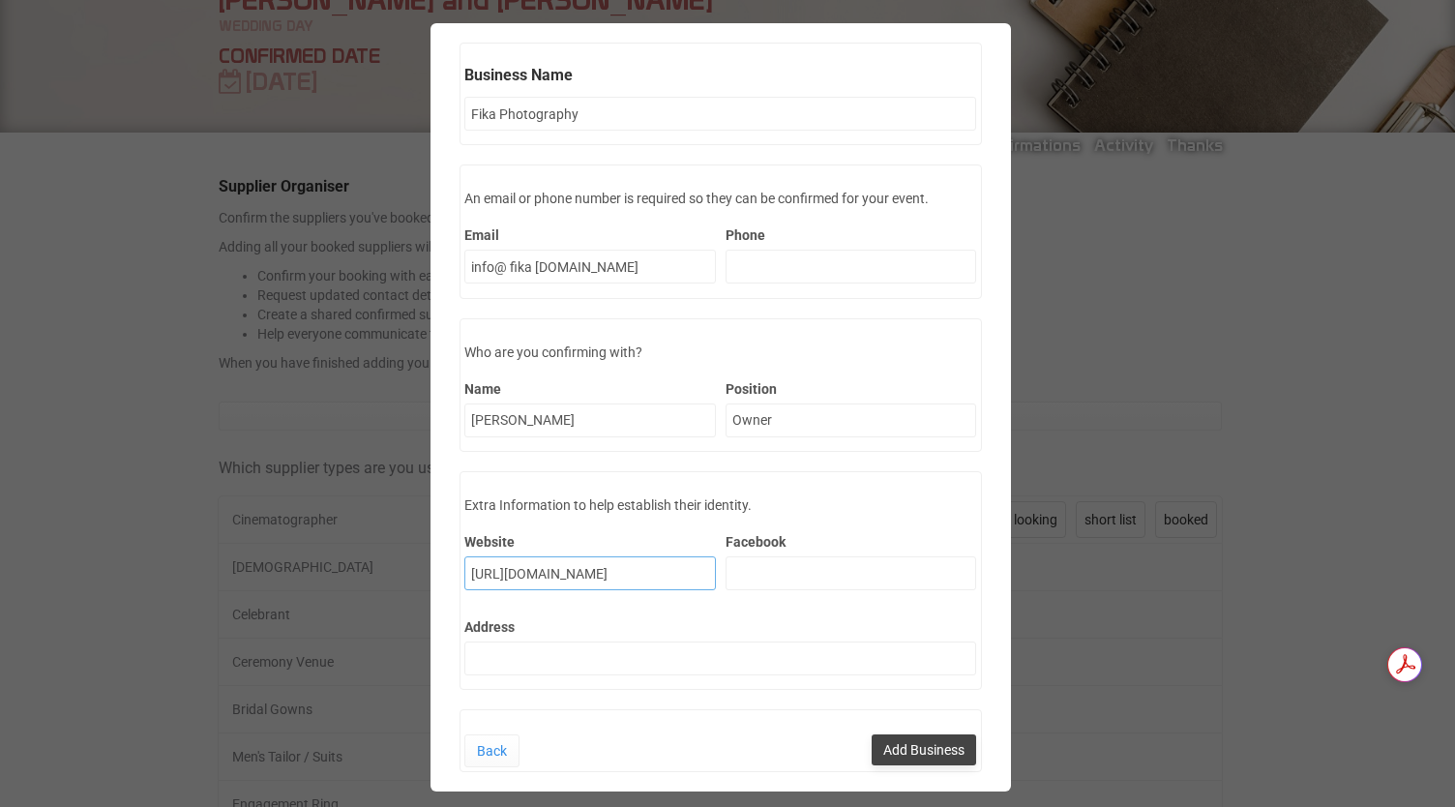
type input "[URL][DOMAIN_NAME]"
click at [896, 742] on button "Add Business" at bounding box center [924, 749] width 104 height 31
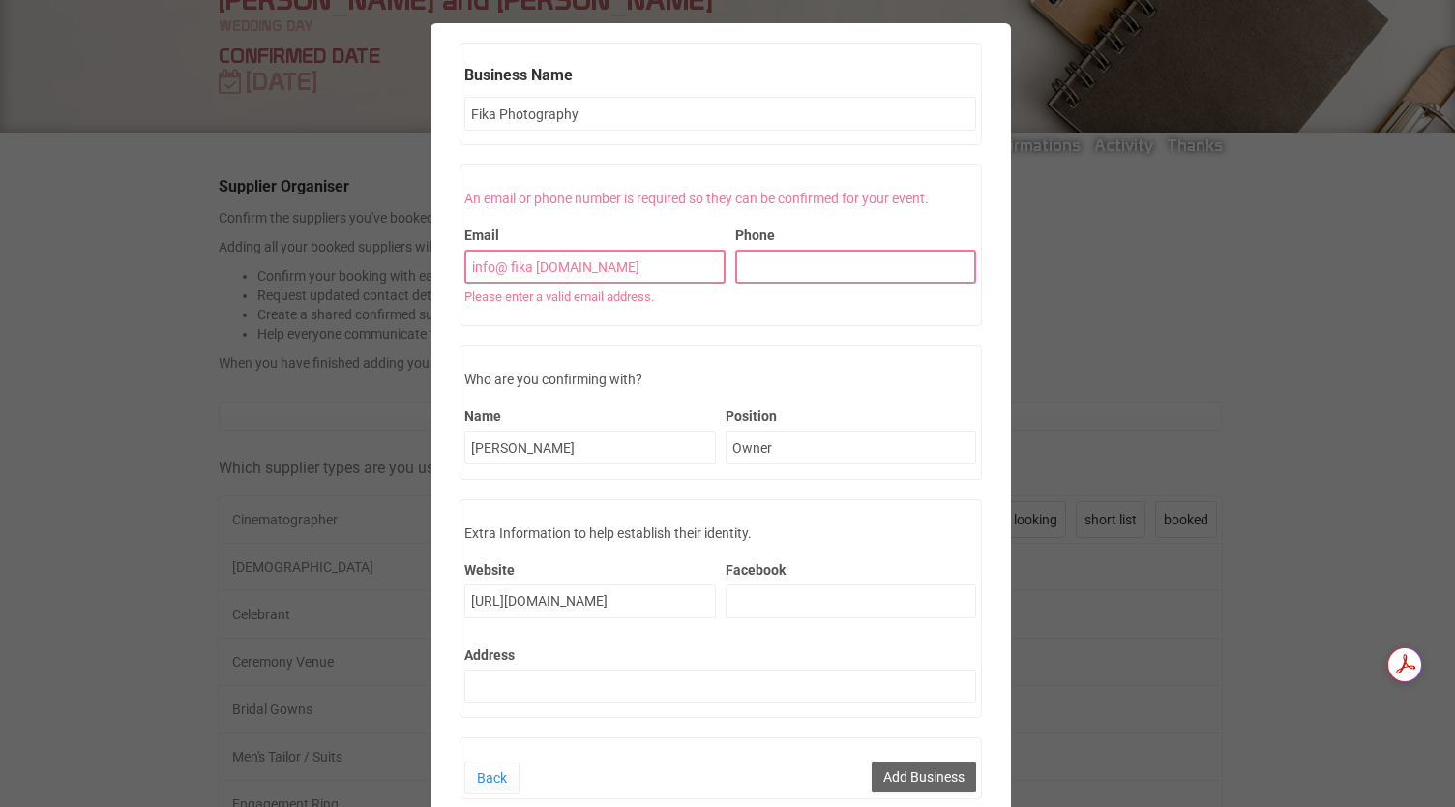
click at [848, 263] on input "Phone" at bounding box center [856, 267] width 242 height 34
click at [619, 270] on input "info@ fika [DOMAIN_NAME]" at bounding box center [594, 267] width 261 height 34
click at [522, 272] on input "info@ fika [DOMAIN_NAME]" at bounding box center [594, 267] width 261 height 34
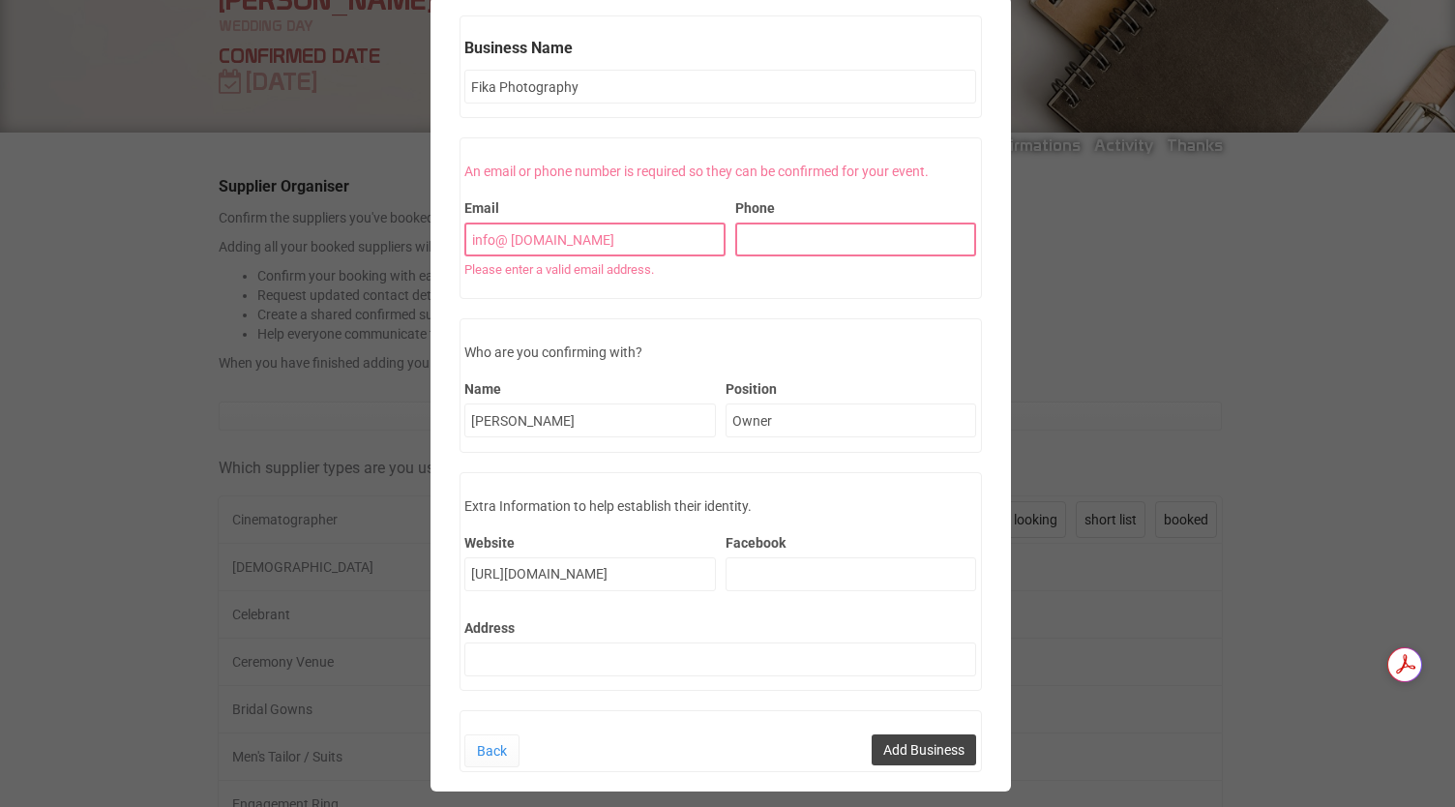
click at [937, 756] on button "Add Business" at bounding box center [924, 749] width 104 height 31
click at [502, 240] on input "info@ [DOMAIN_NAME]" at bounding box center [594, 240] width 261 height 34
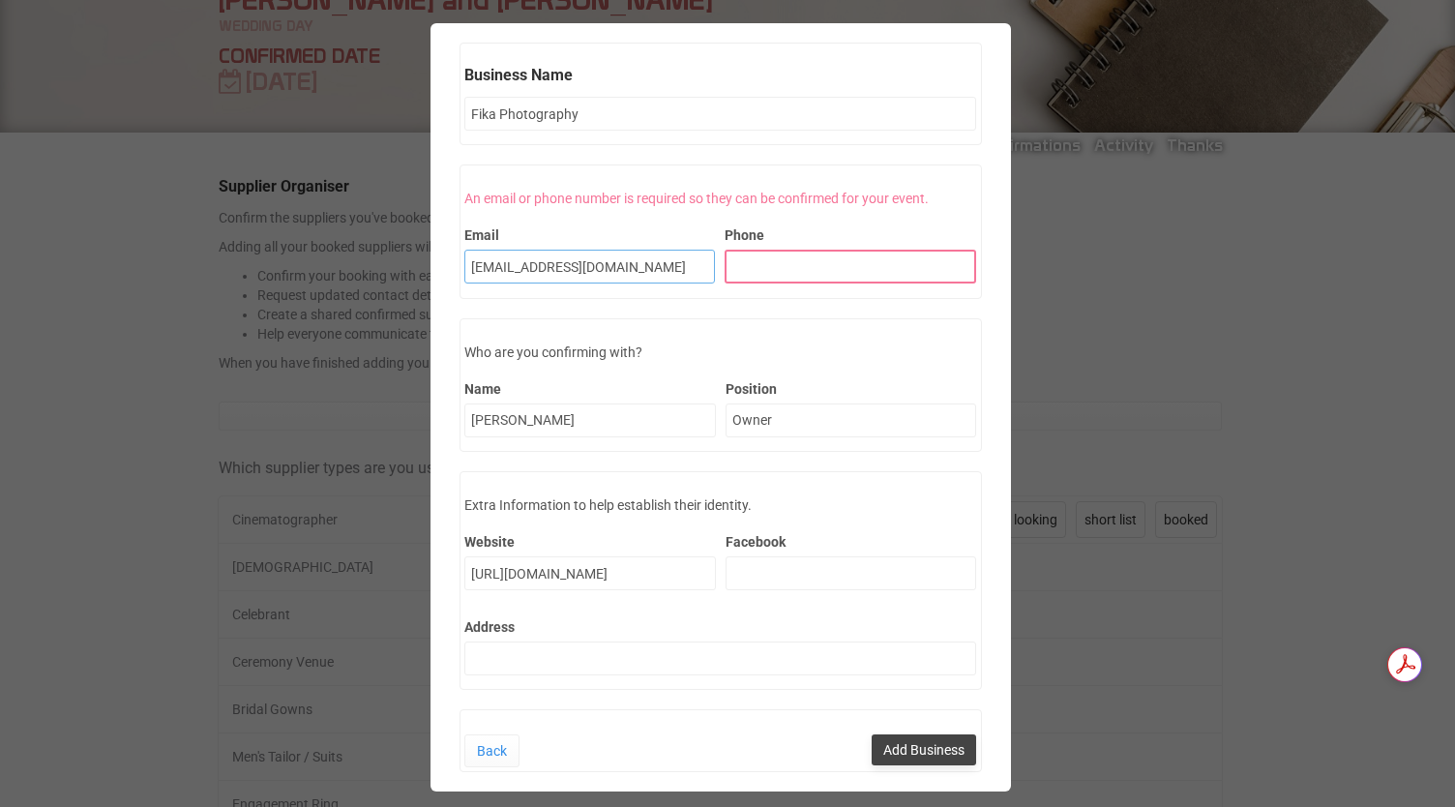
type input "[EMAIL_ADDRESS][DOMAIN_NAME]"
click at [910, 741] on button "Add Business" at bounding box center [924, 749] width 104 height 31
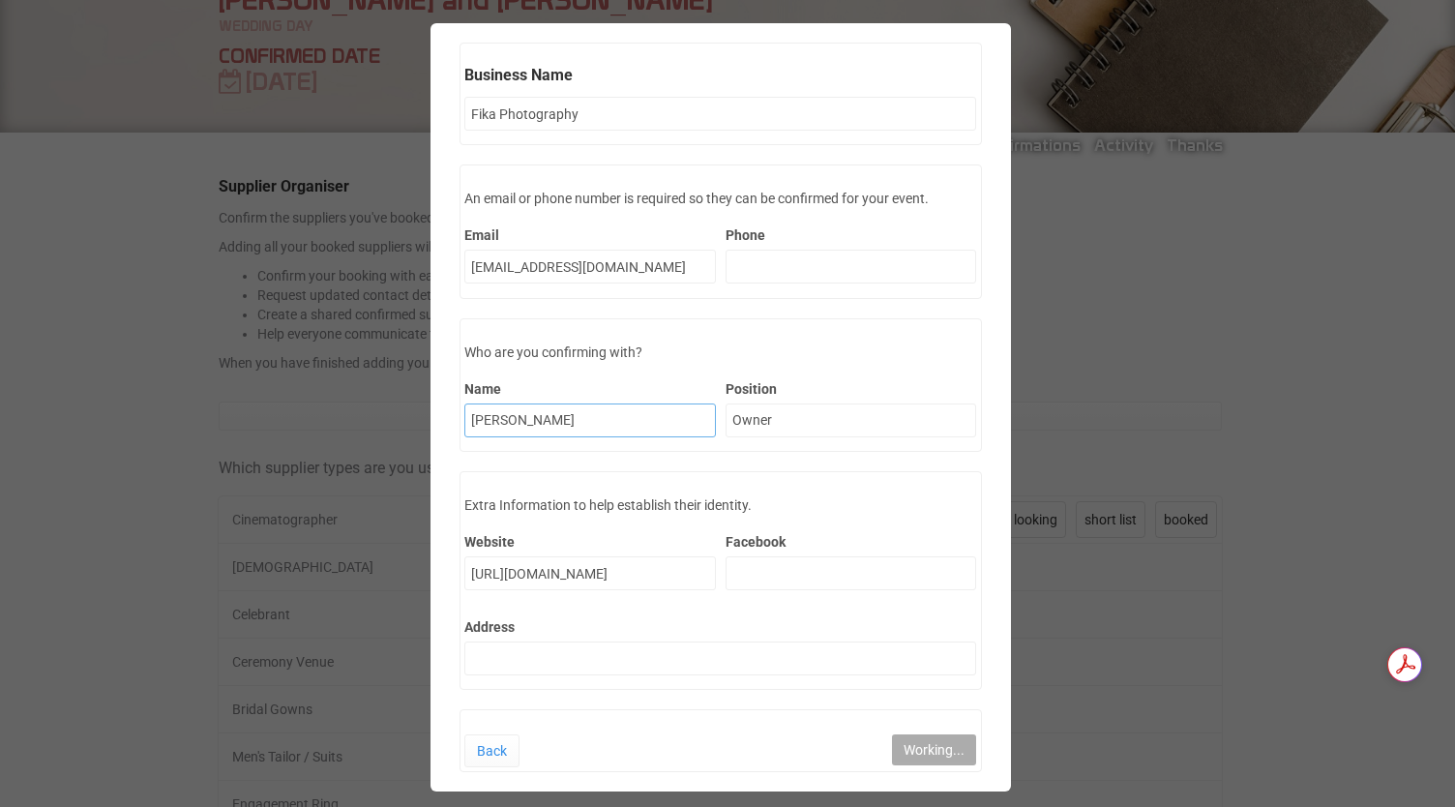
click at [581, 421] on input "[PERSON_NAME]" at bounding box center [590, 420] width 252 height 34
click at [600, 566] on input "[URL][DOMAIN_NAME]" at bounding box center [590, 573] width 252 height 34
click at [490, 740] on link "Back" at bounding box center [491, 750] width 55 height 33
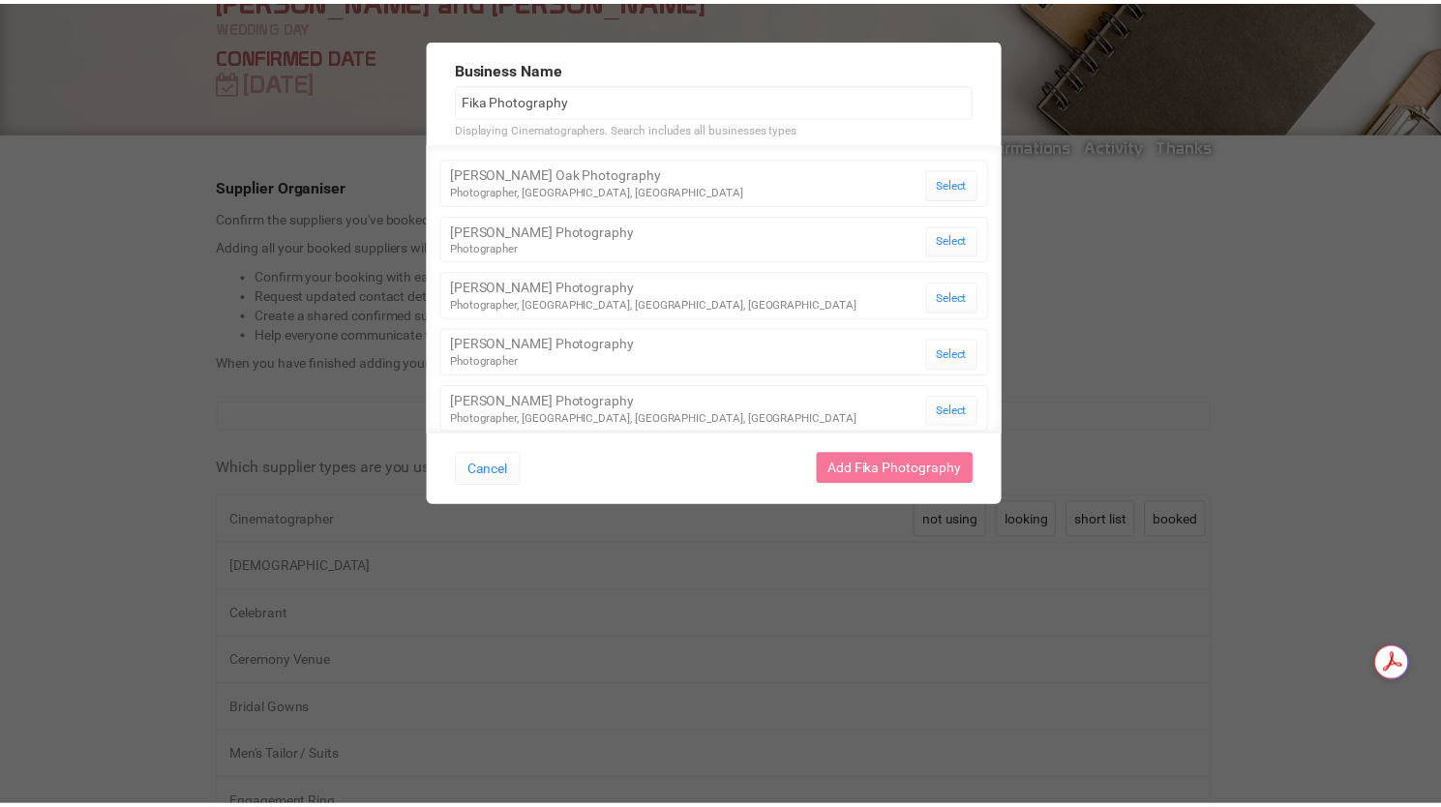
scroll to position [0, 0]
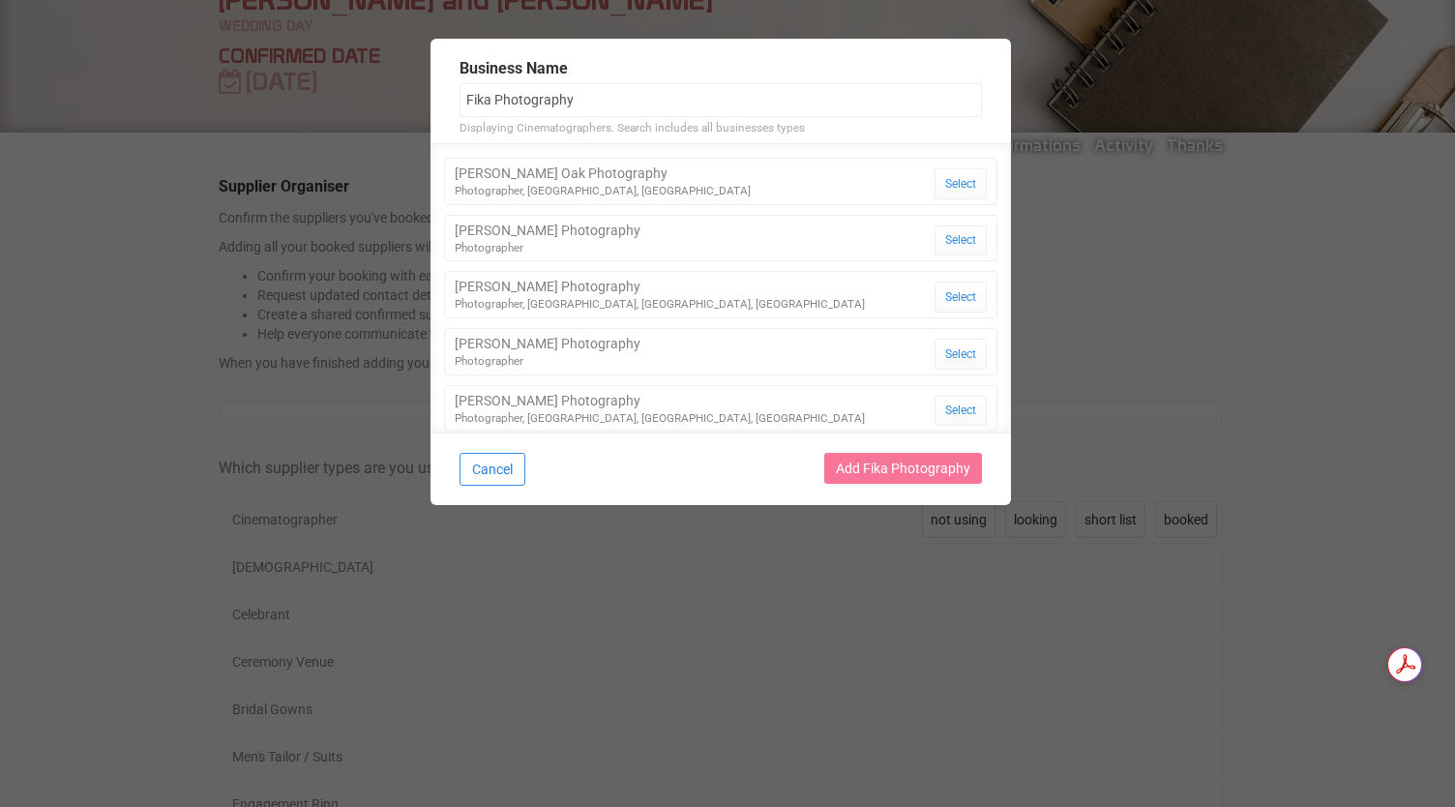
click at [502, 473] on button "Cancel" at bounding box center [493, 469] width 66 height 33
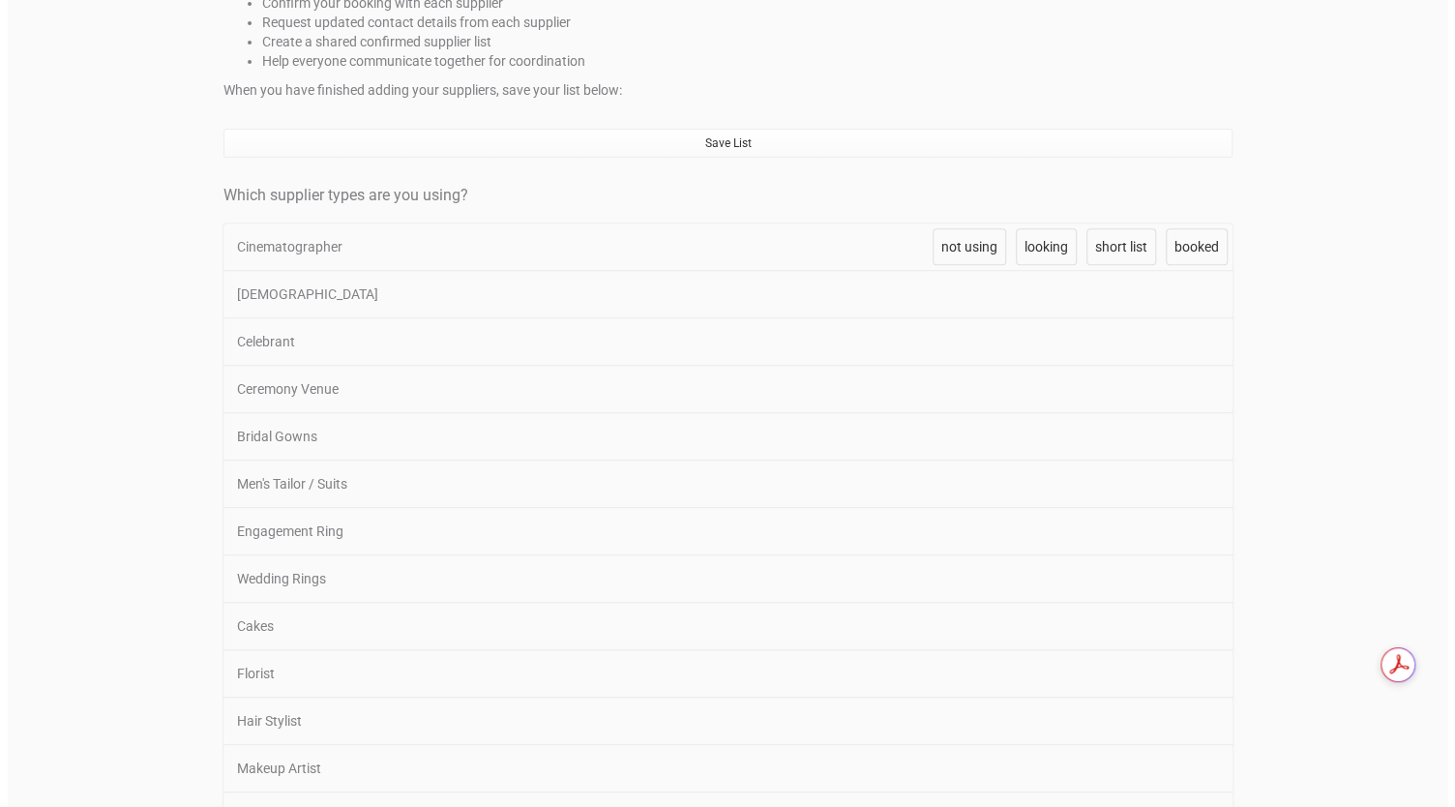
scroll to position [354, 0]
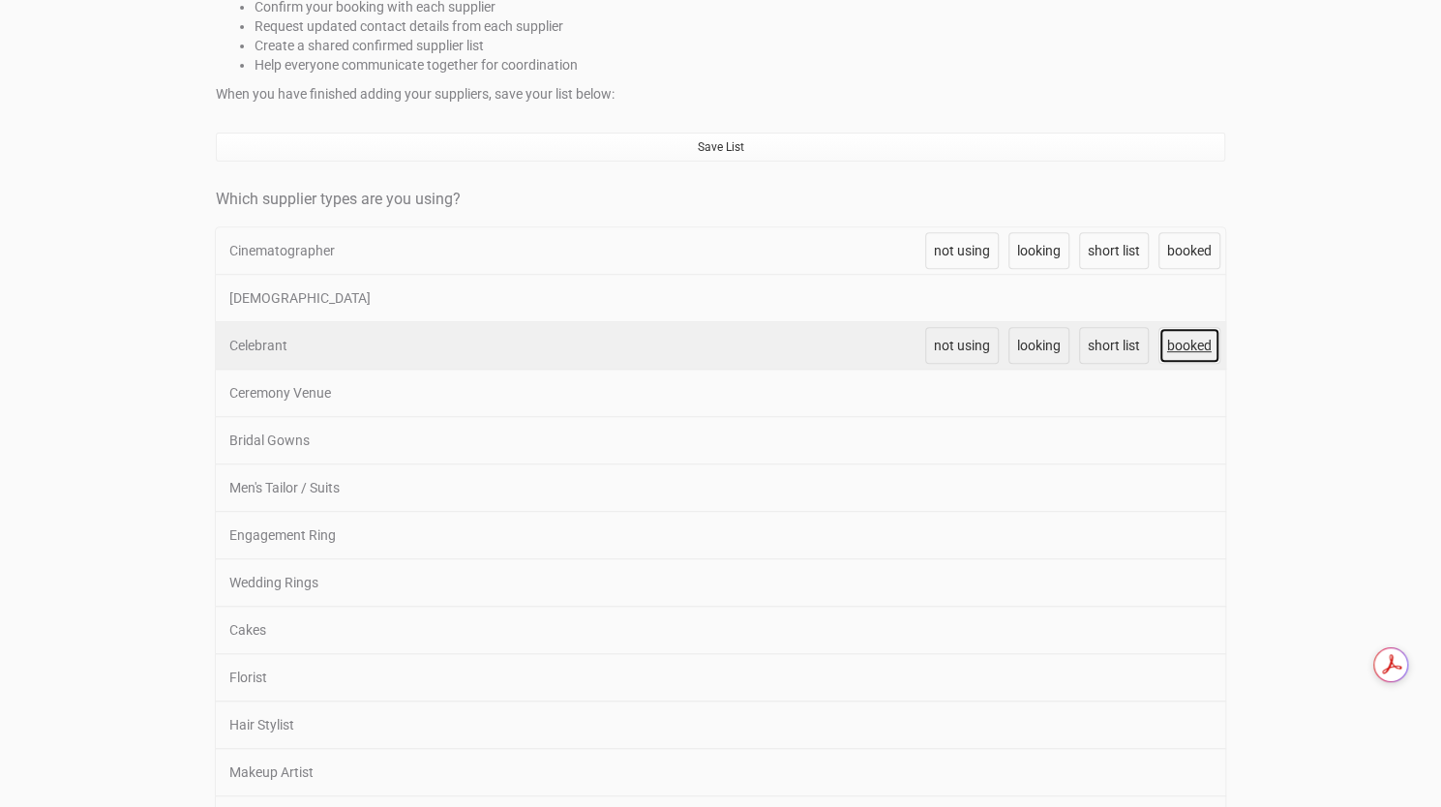
click at [1179, 343] on span "booked" at bounding box center [1189, 345] width 45 height 15
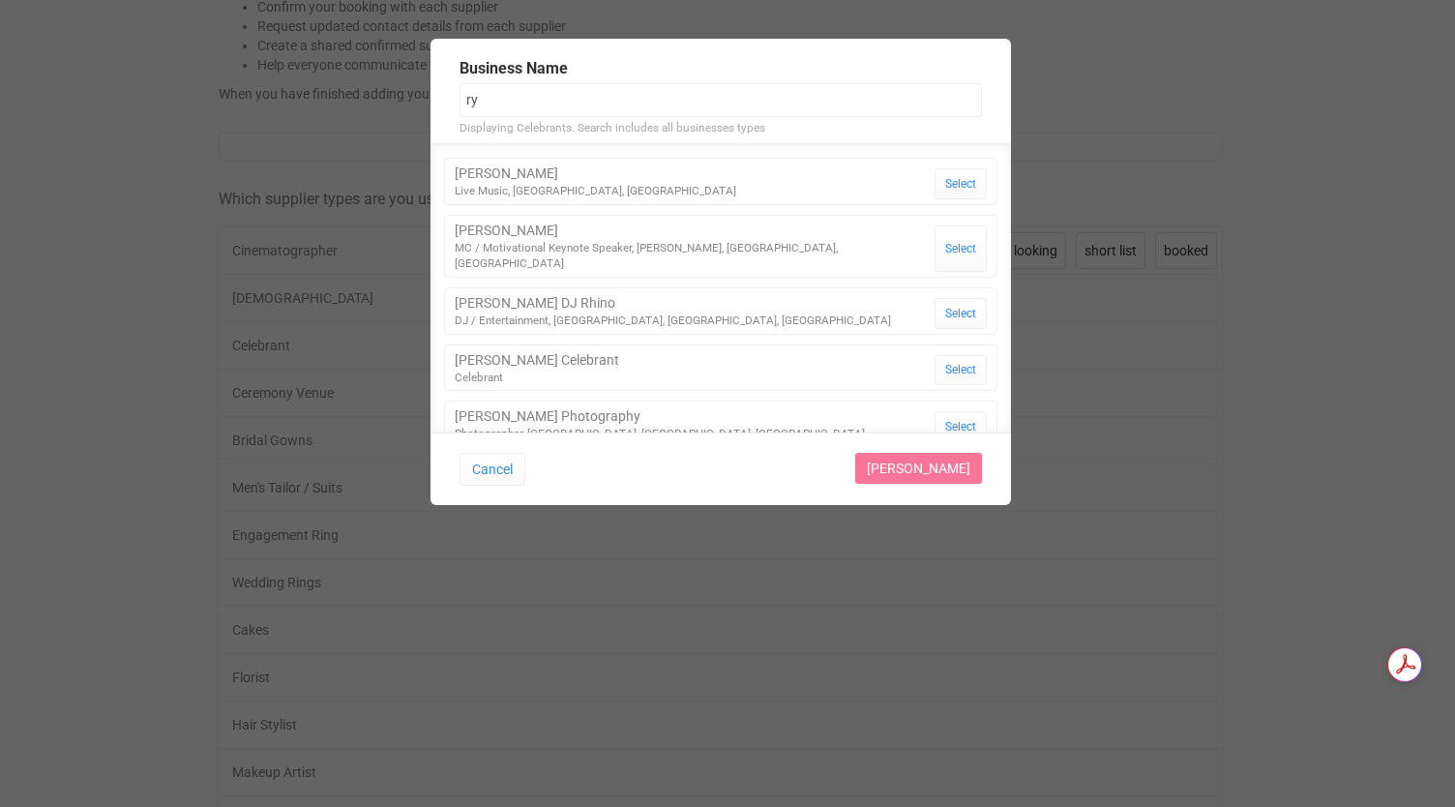
type input "r"
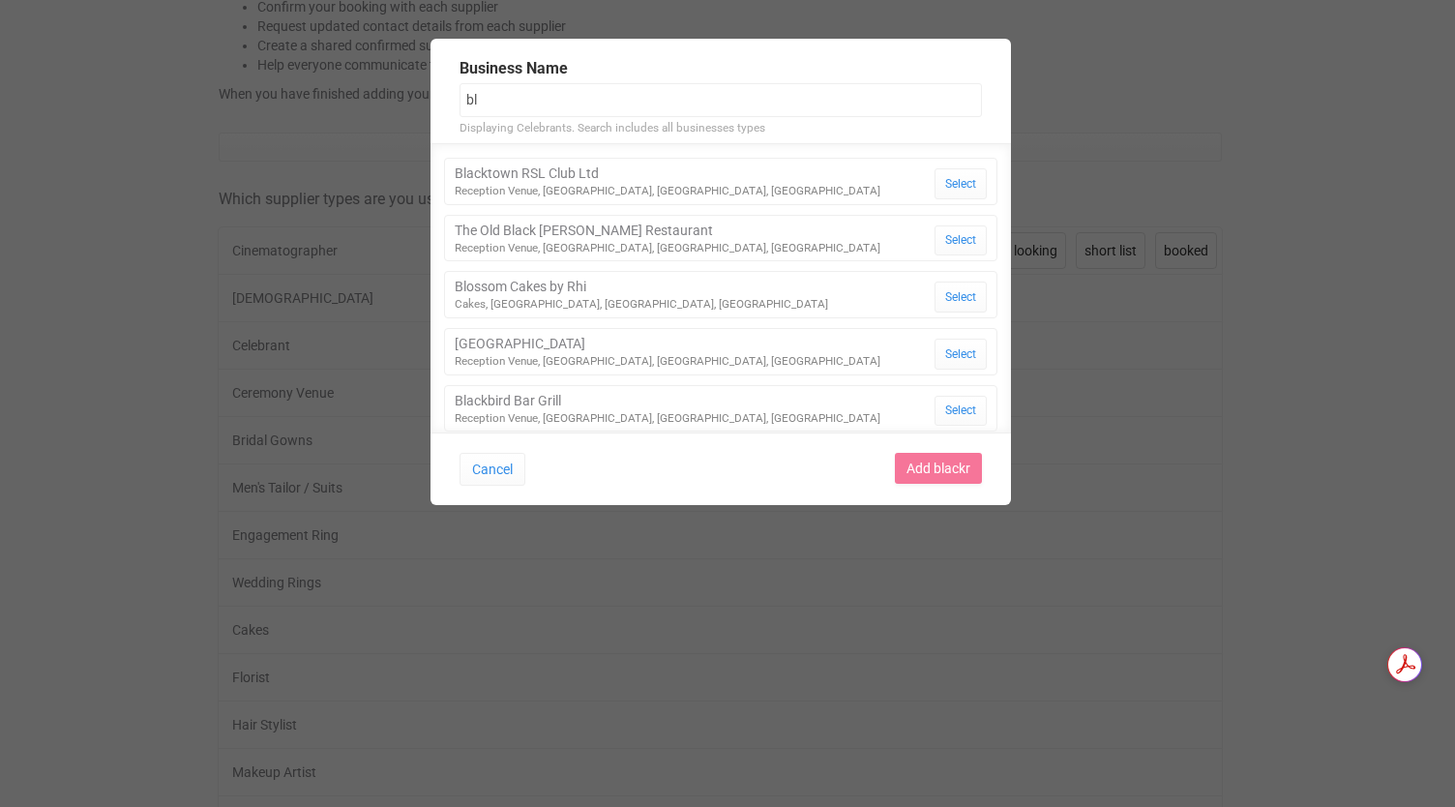
type input "b"
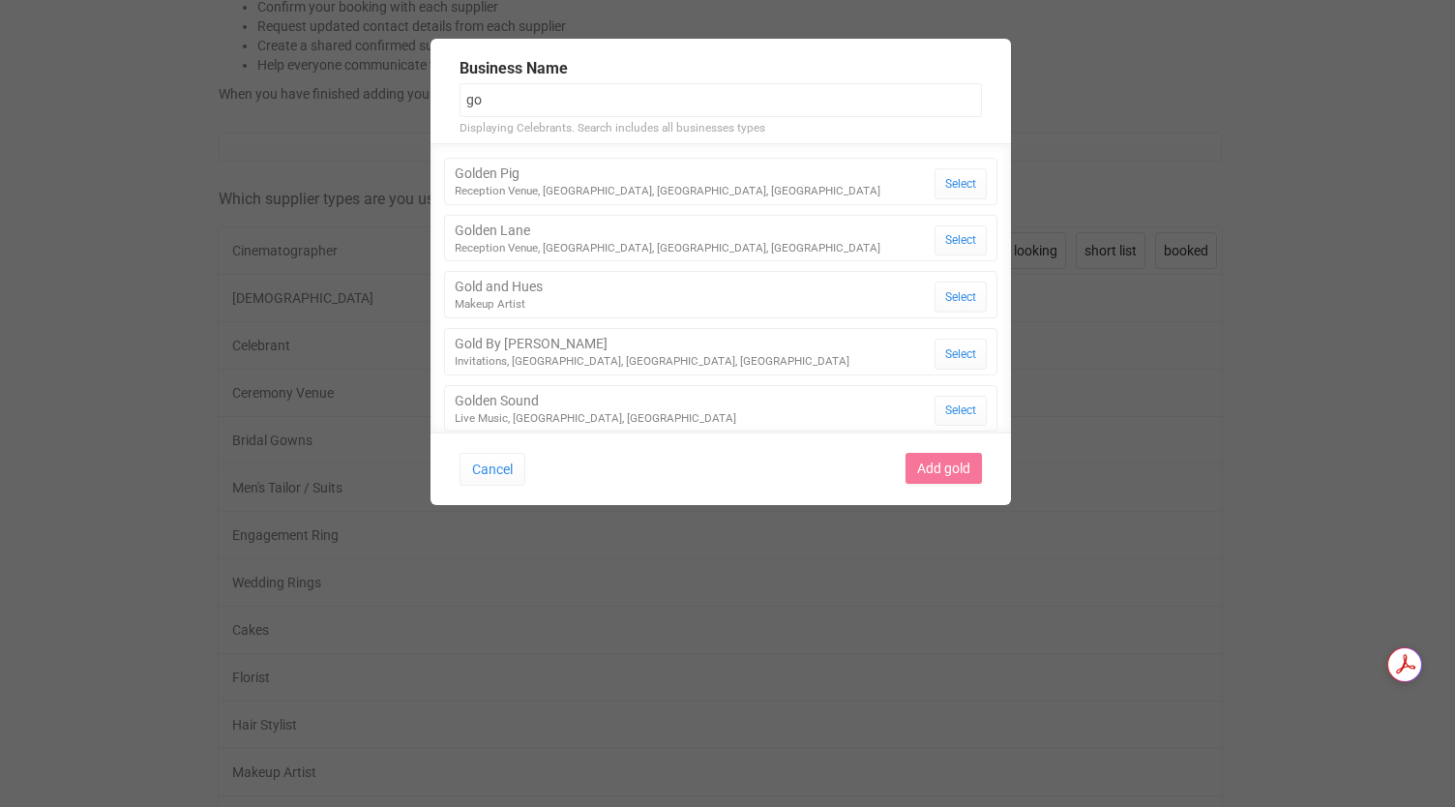
type input "g"
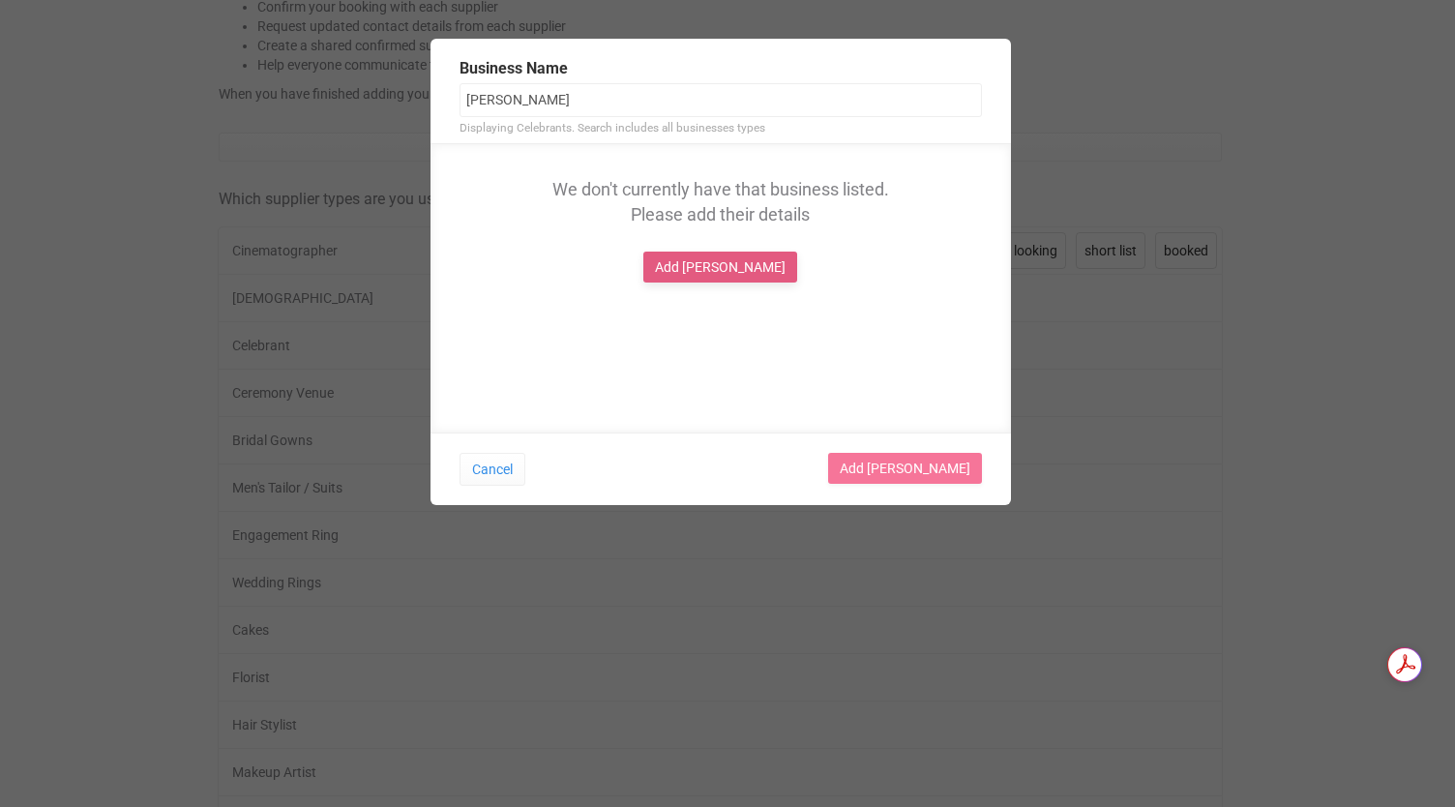
type input "[PERSON_NAME]"
click at [743, 274] on link "Add [PERSON_NAME]" at bounding box center [720, 267] width 154 height 31
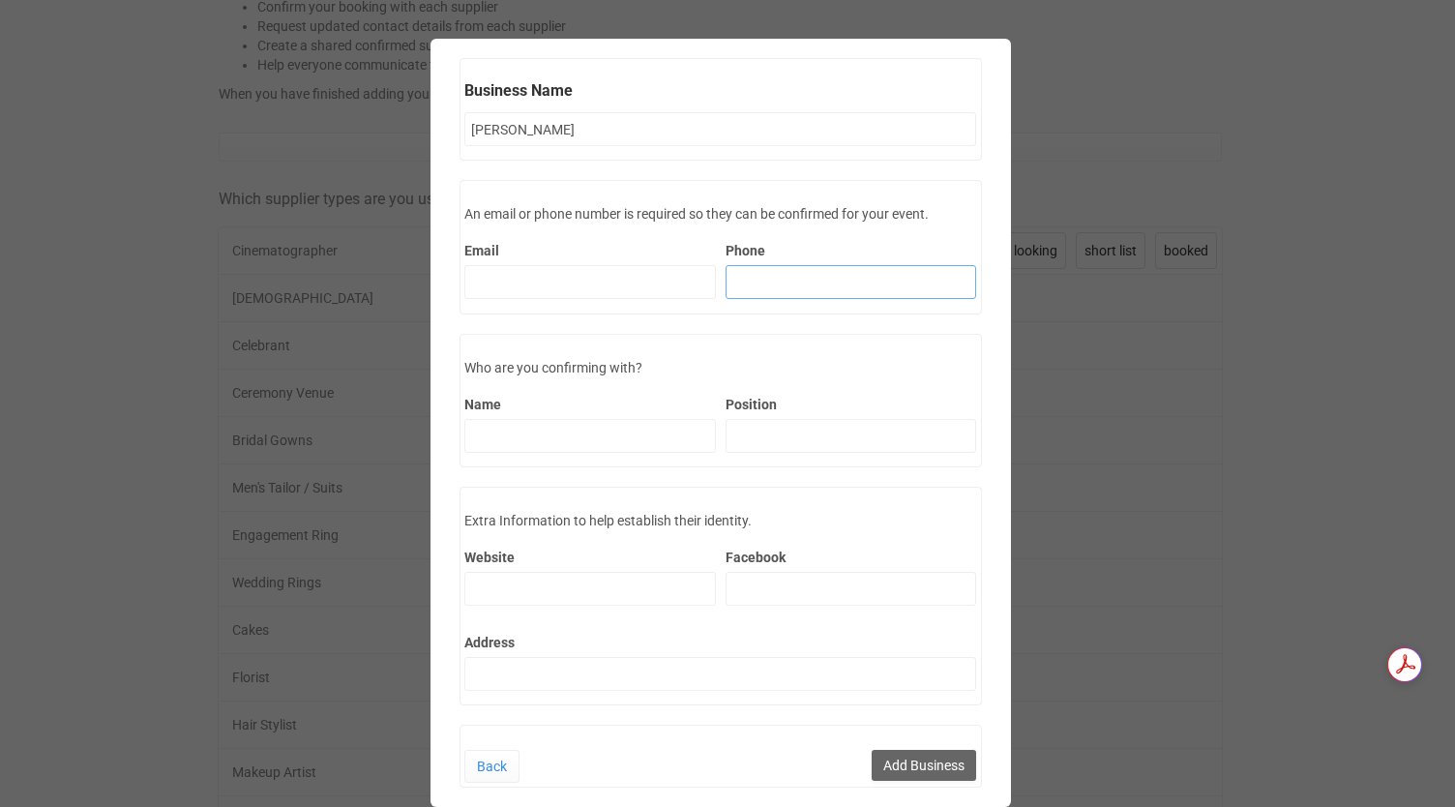
click at [738, 280] on input "Phone" at bounding box center [852, 282] width 252 height 34
type input "0407832268"
click at [501, 440] on input "Name" at bounding box center [590, 436] width 252 height 34
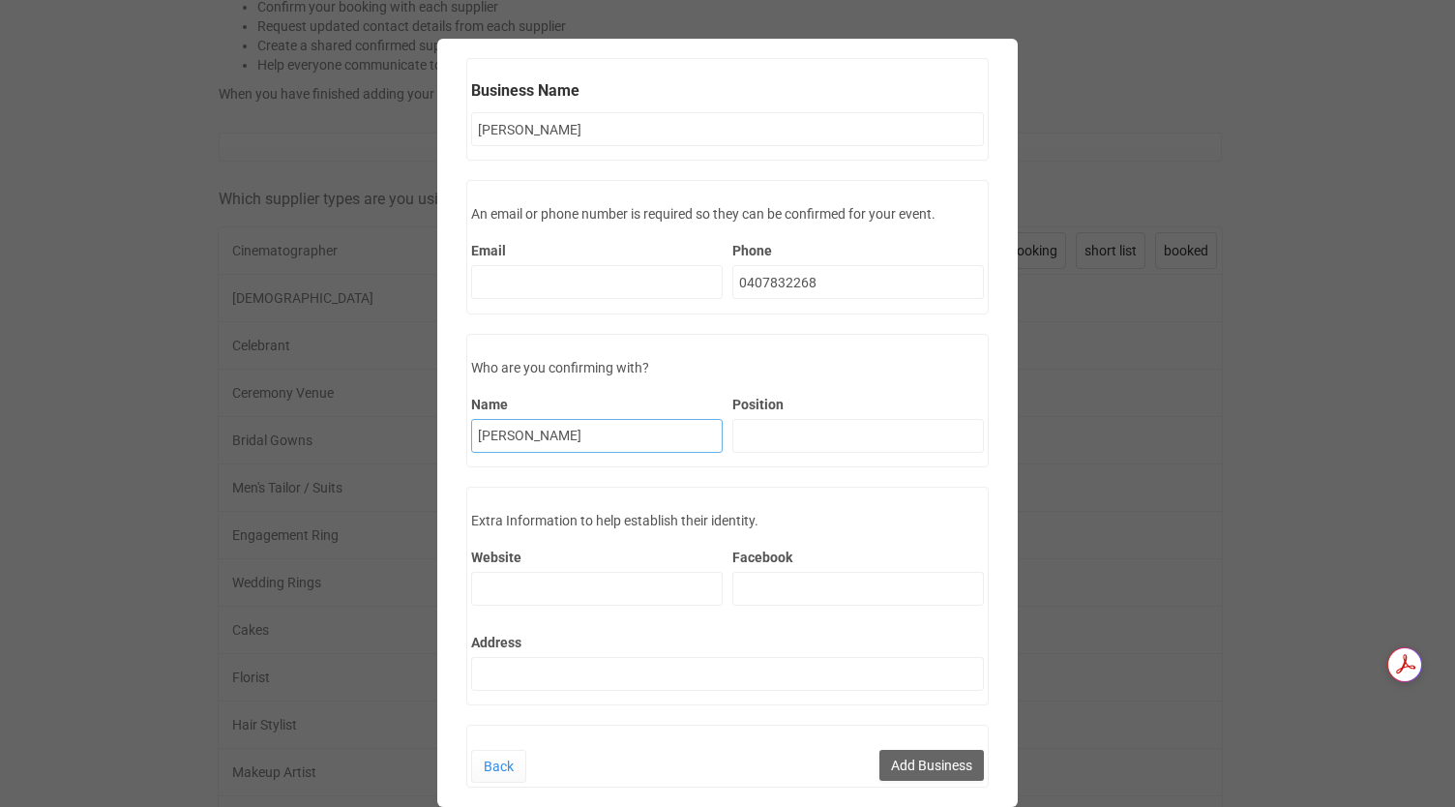
type input "[PERSON_NAME]"
type input "Celebrant and MC"
click at [570, 578] on input "Website" at bounding box center [597, 589] width 252 height 34
click at [621, 586] on input "Website" at bounding box center [597, 589] width 252 height 34
paste input "[URL][DOMAIN_NAME]"
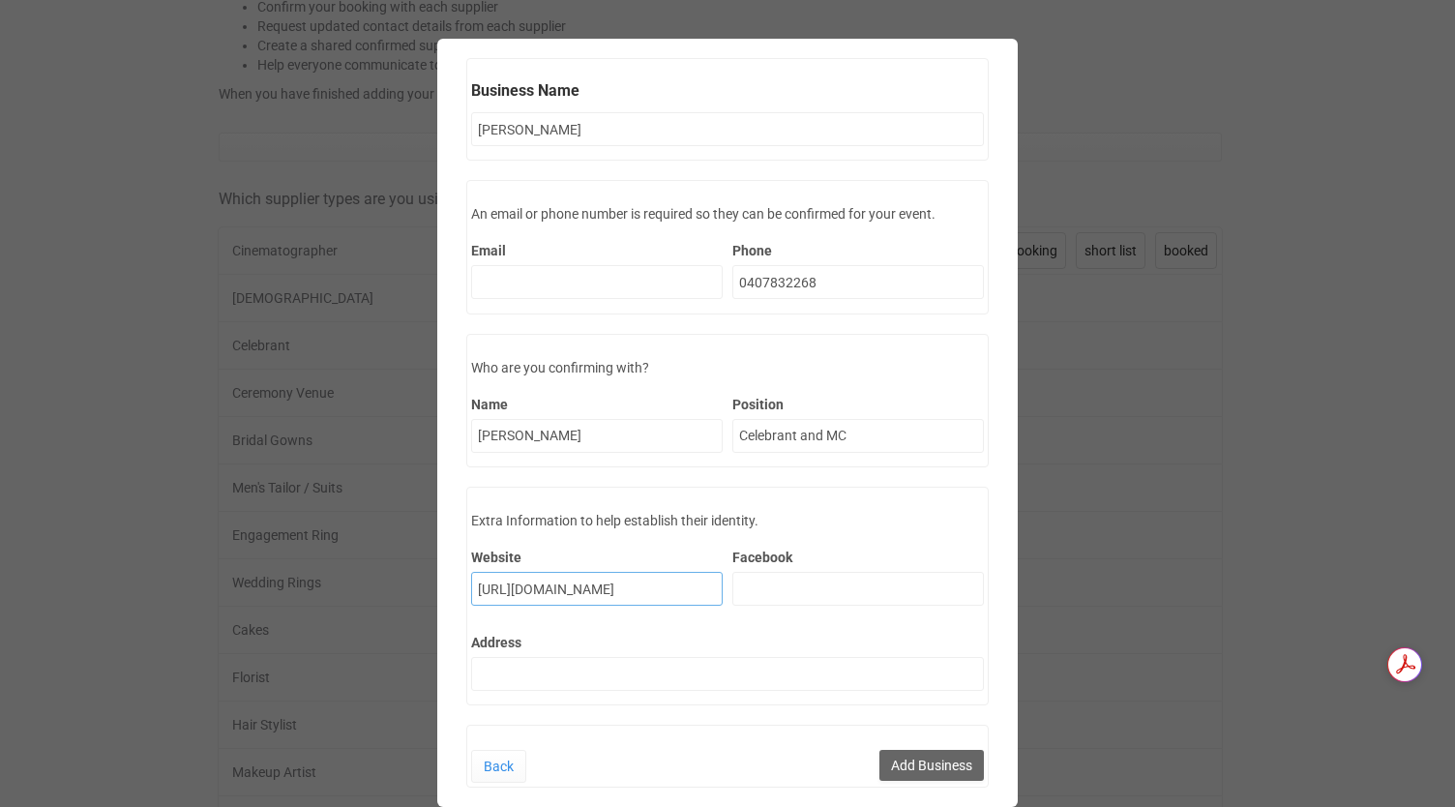
scroll to position [0, 29]
type input "[URL][DOMAIN_NAME]"
click at [921, 767] on button "Add Business" at bounding box center [932, 765] width 104 height 31
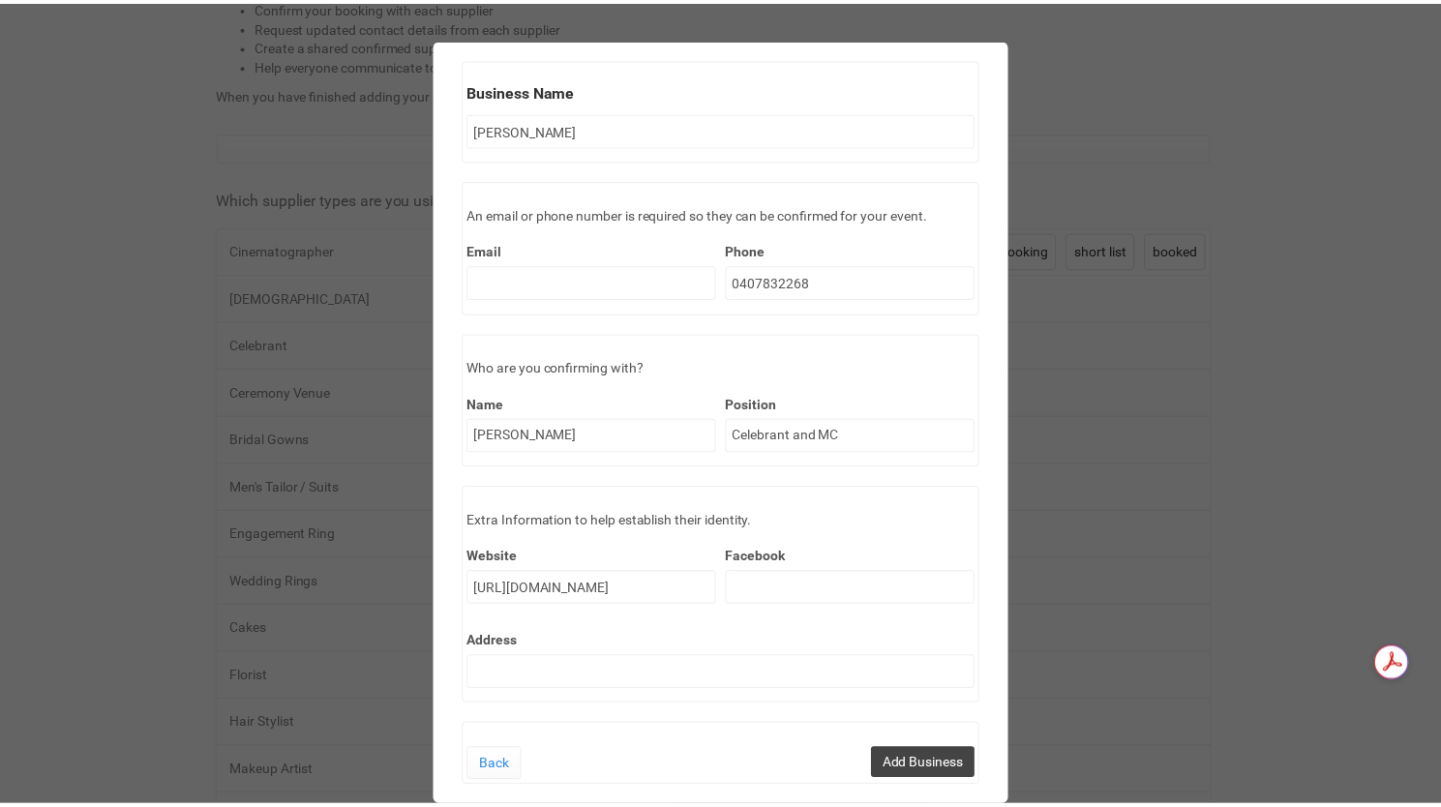
scroll to position [0, 0]
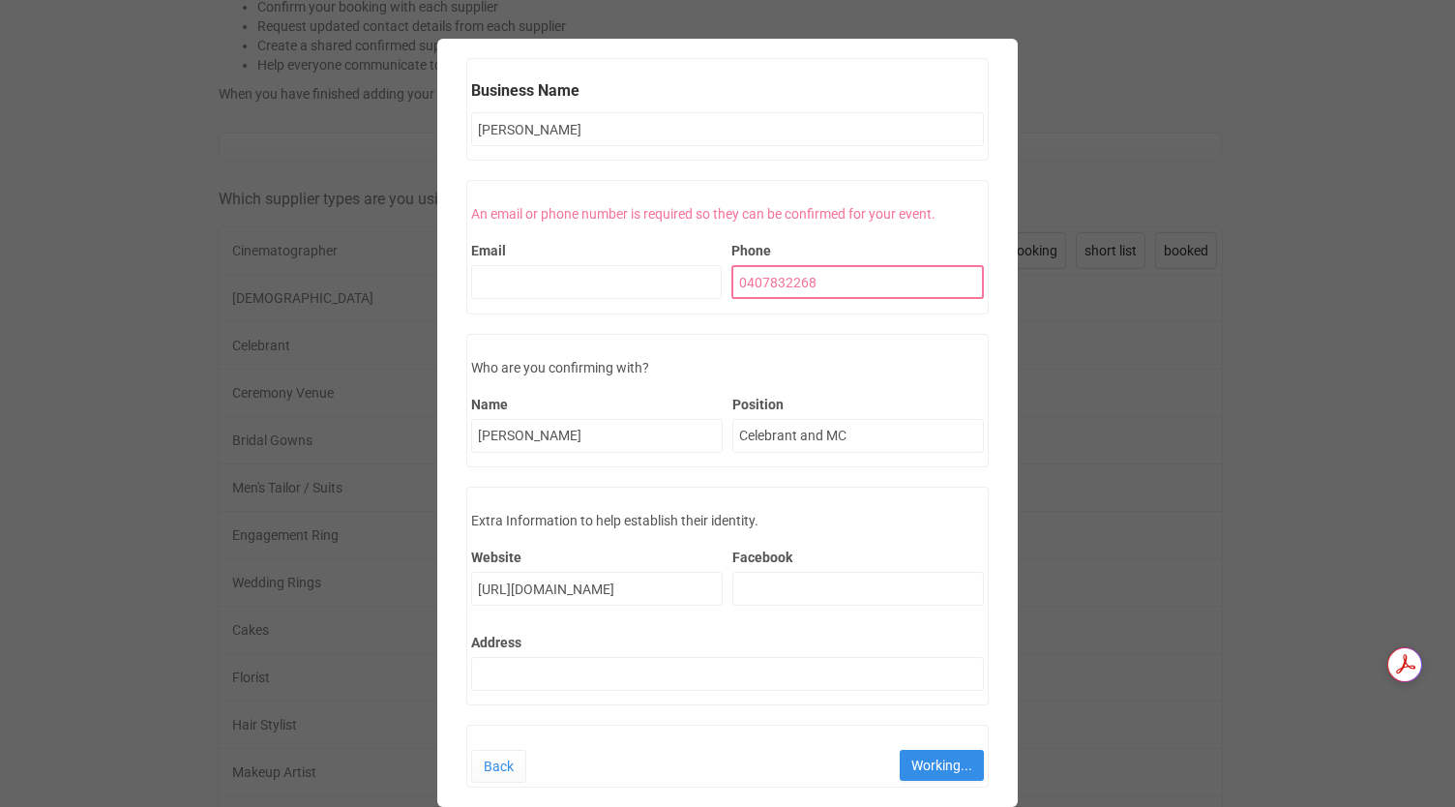
click at [731, 280] on input "0407832268" at bounding box center [857, 282] width 253 height 34
type input "[PHONE_NUMBER]"
click at [930, 752] on button "Working..." at bounding box center [942, 765] width 84 height 31
click at [863, 293] on input "[PHONE_NUMBER]" at bounding box center [857, 282] width 253 height 34
drag, startPoint x: 863, startPoint y: 283, endPoint x: 500, endPoint y: 279, distance: 362.9
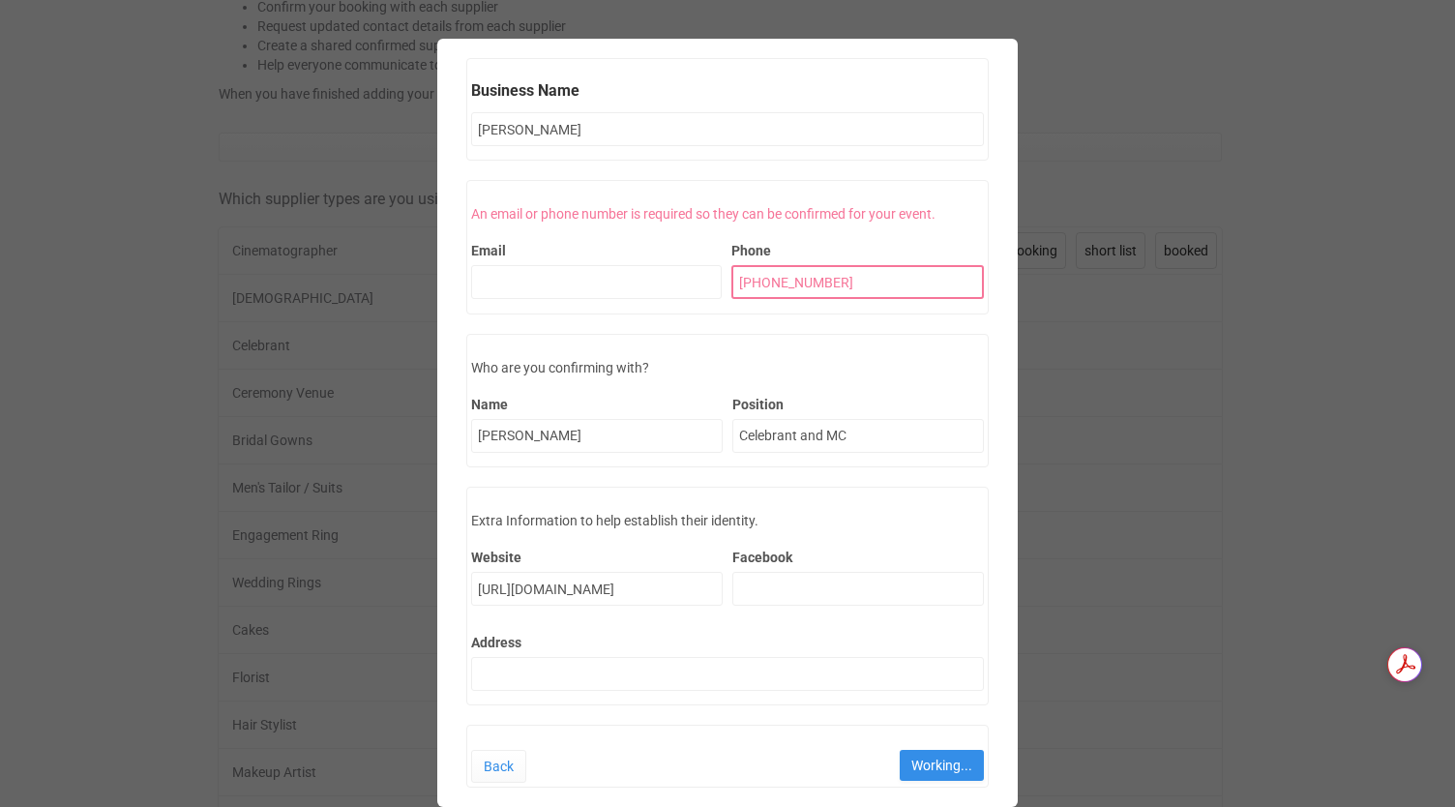
click at [500, 279] on div "Email Phone [PHONE_NUMBER]" at bounding box center [727, 266] width 513 height 85
type input "0"
click at [508, 771] on link "Back" at bounding box center [498, 766] width 55 height 33
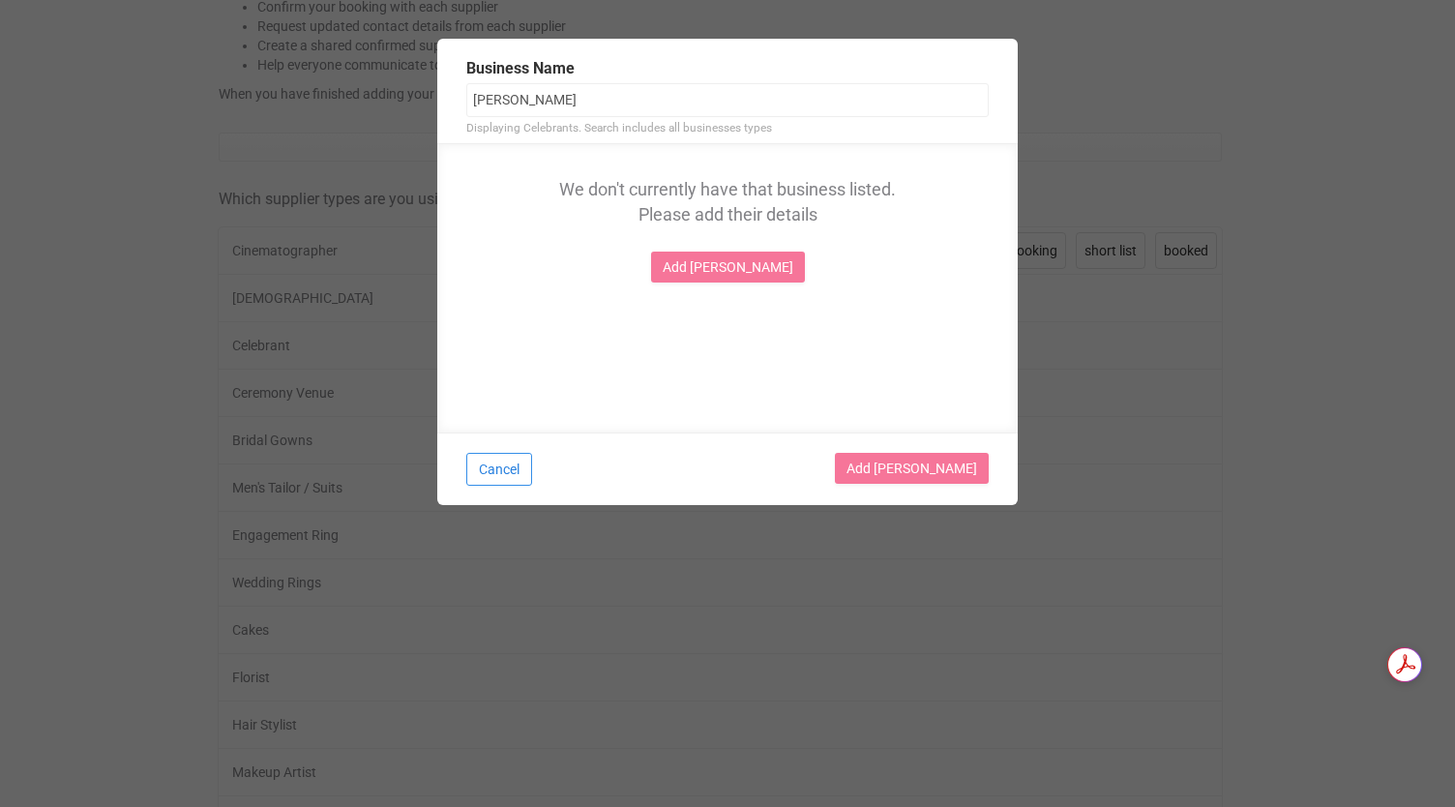
click at [515, 472] on button "Cancel" at bounding box center [499, 469] width 66 height 33
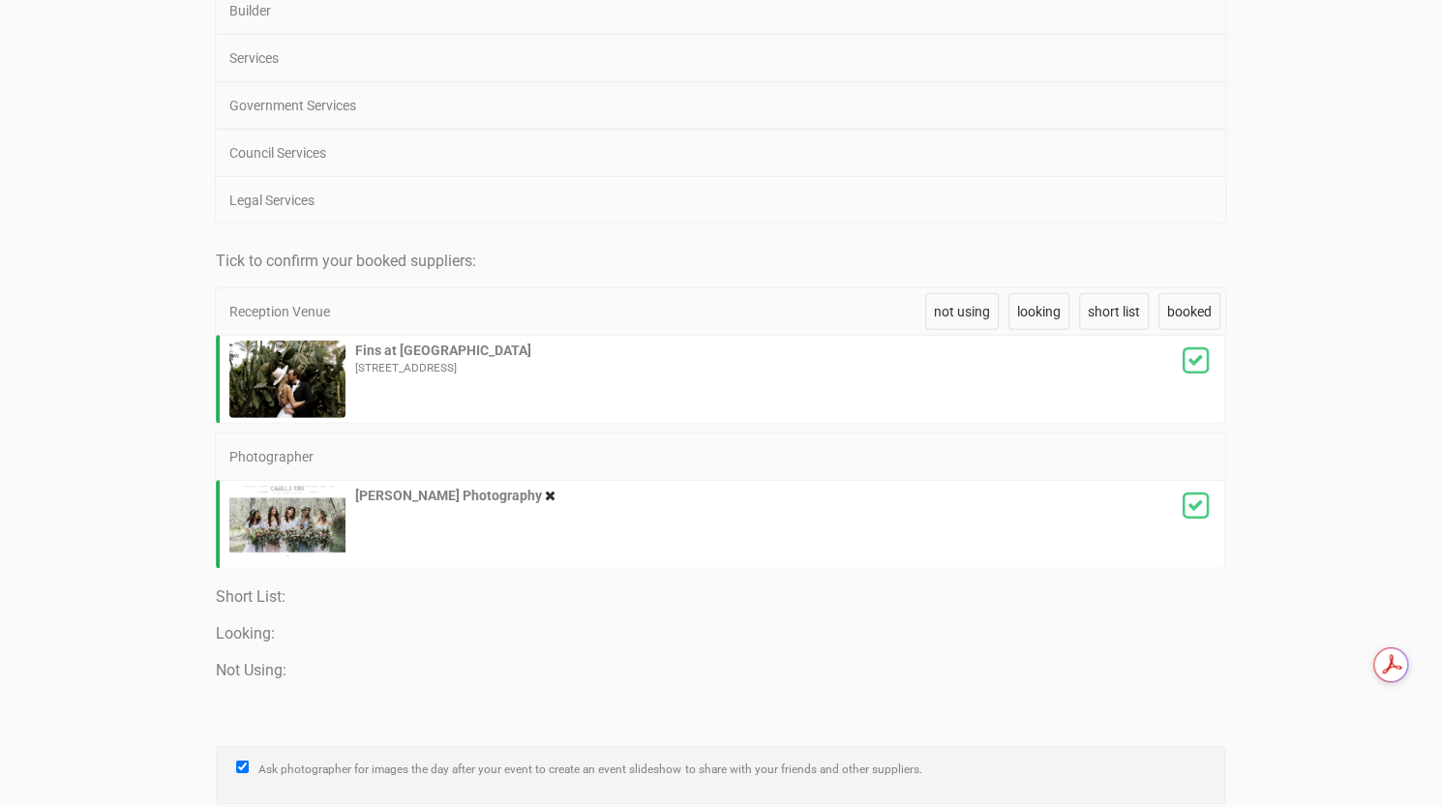
scroll to position [3228, 0]
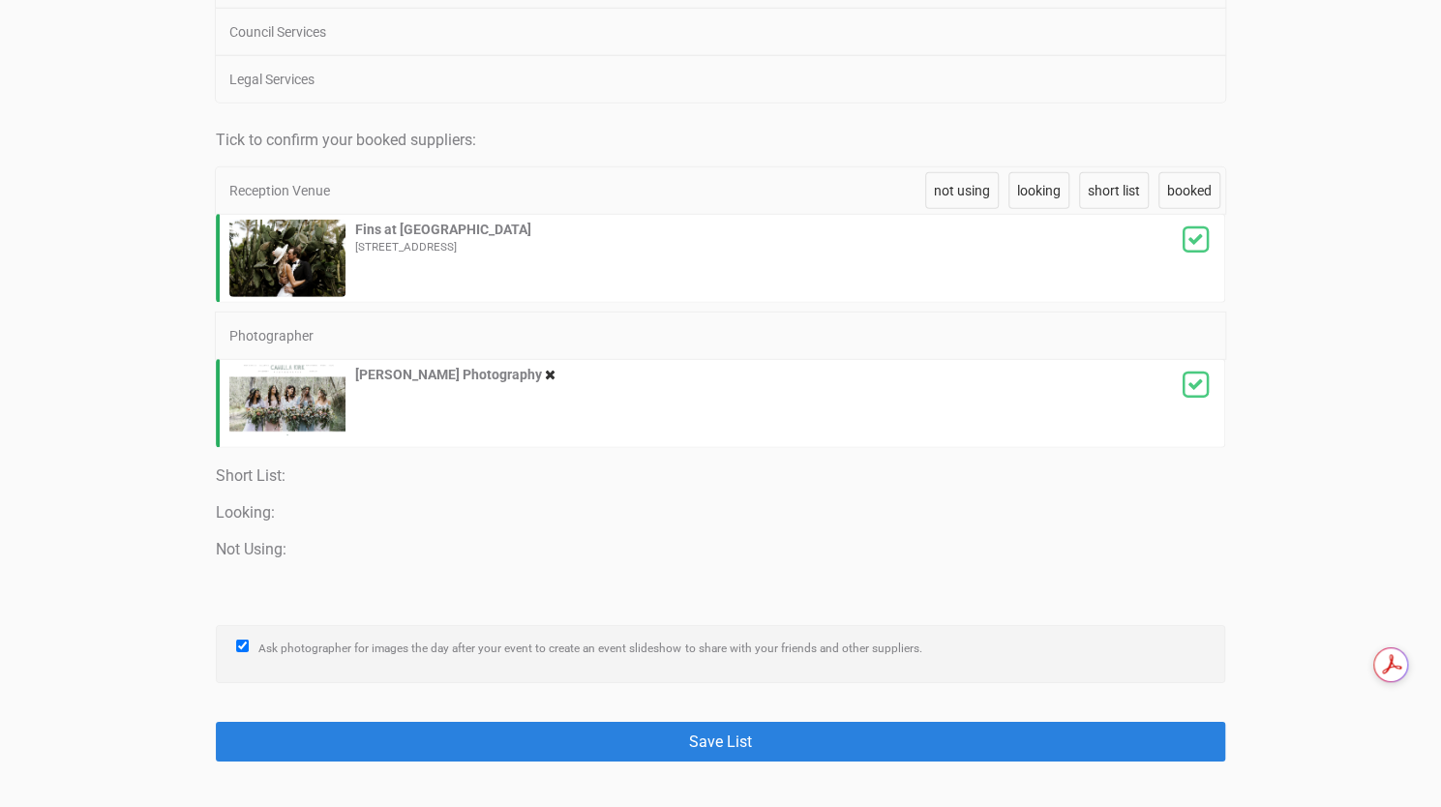
click at [647, 722] on button "Save List" at bounding box center [720, 742] width 1008 height 40
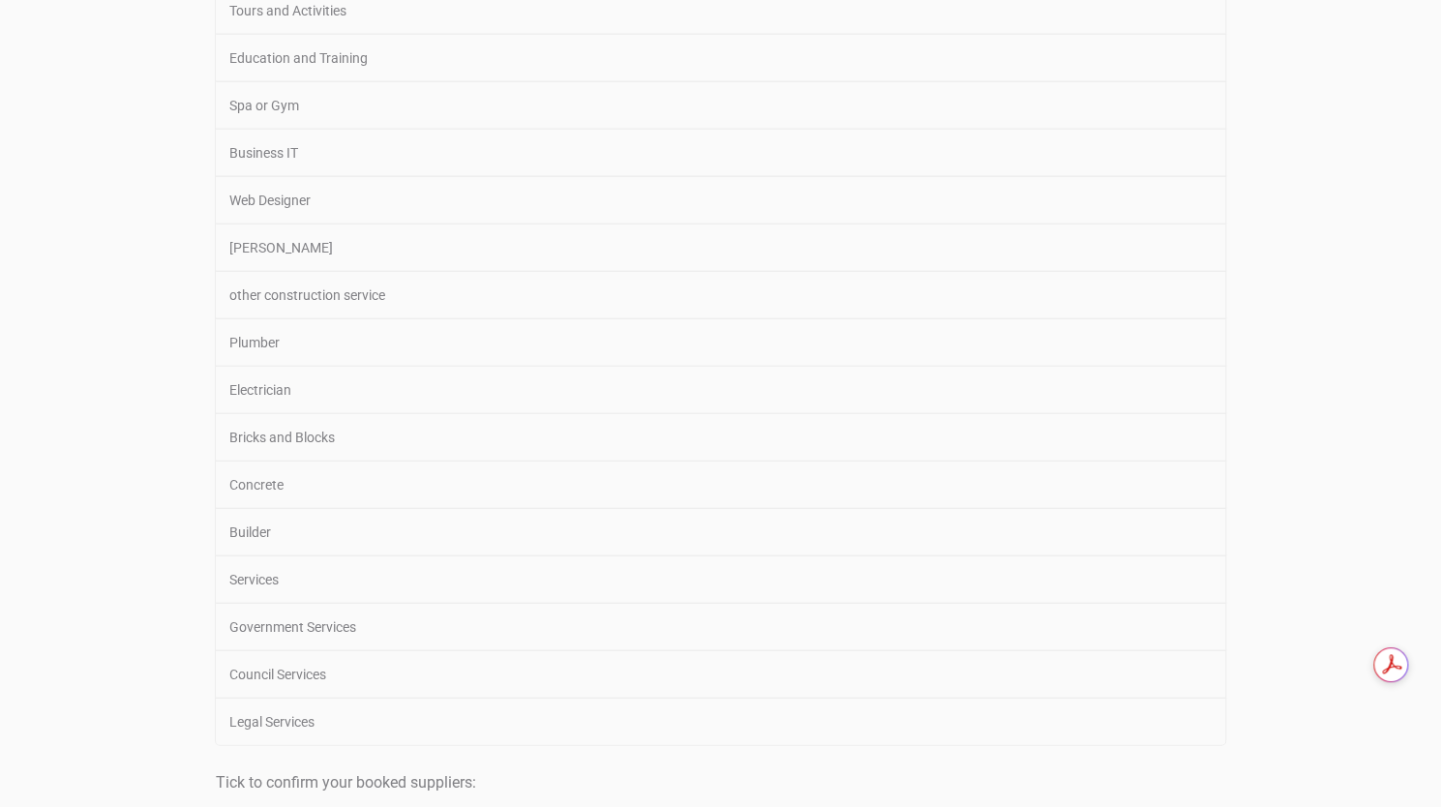
scroll to position [2587, 0]
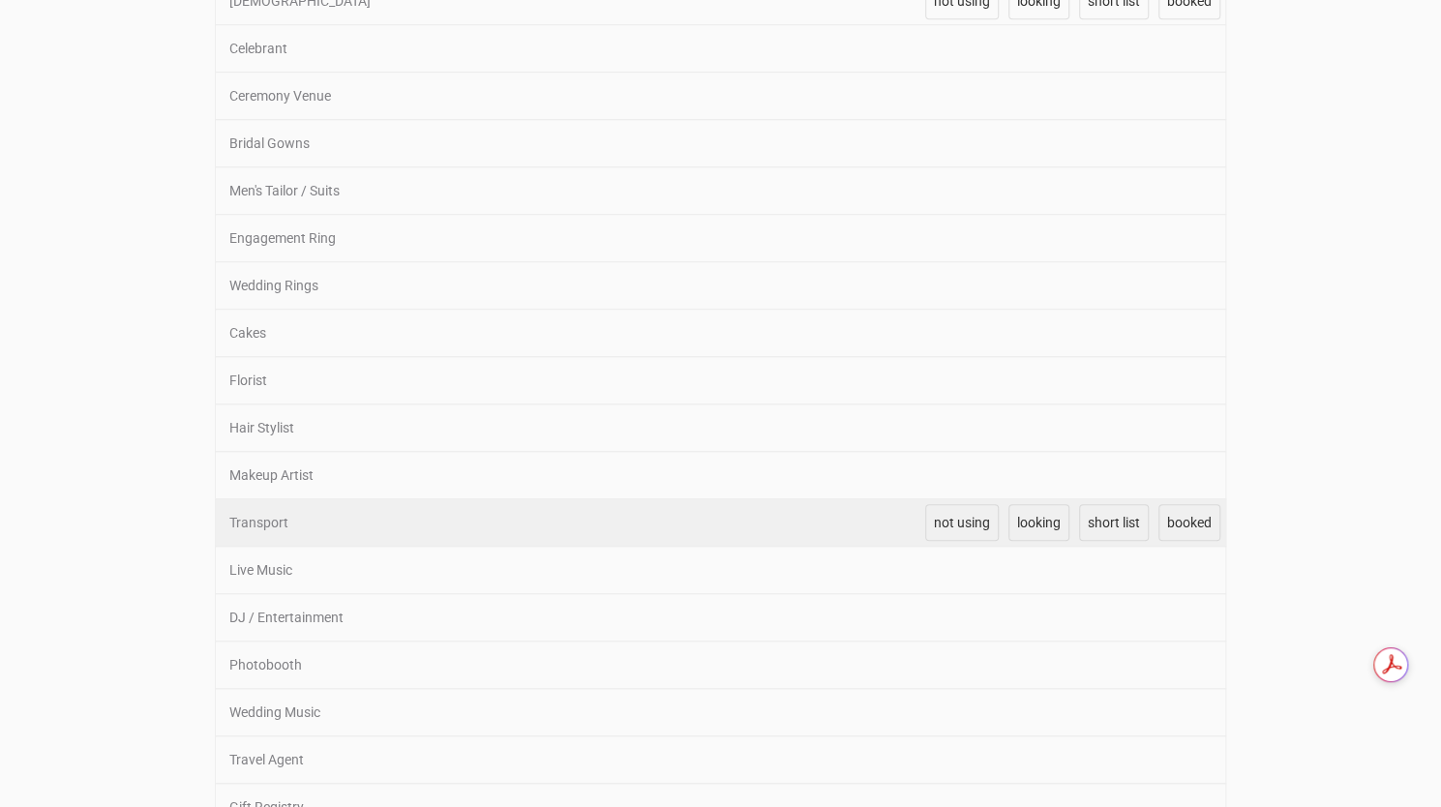
scroll to position [605, 0]
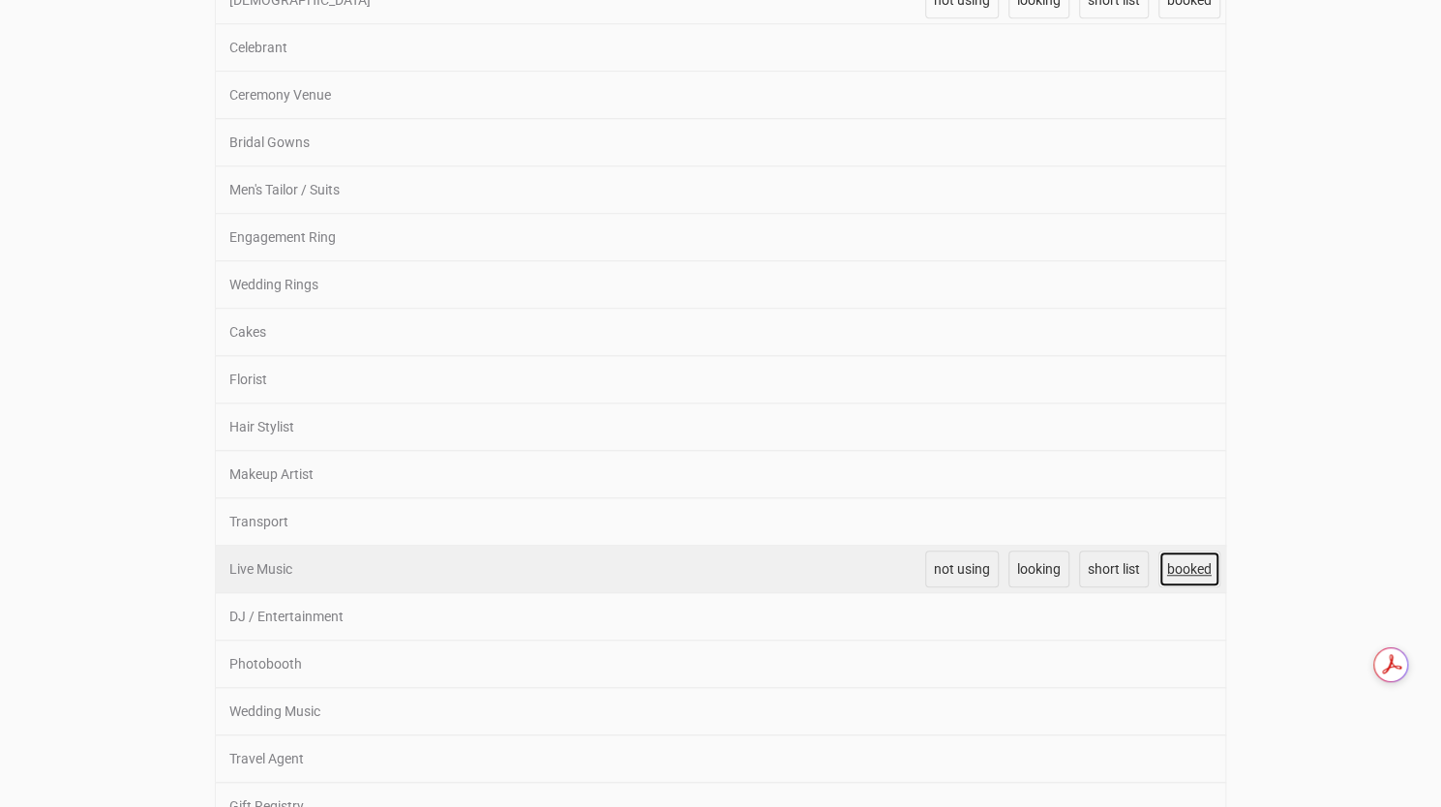
click at [1185, 551] on link "booked" at bounding box center [1189, 569] width 62 height 37
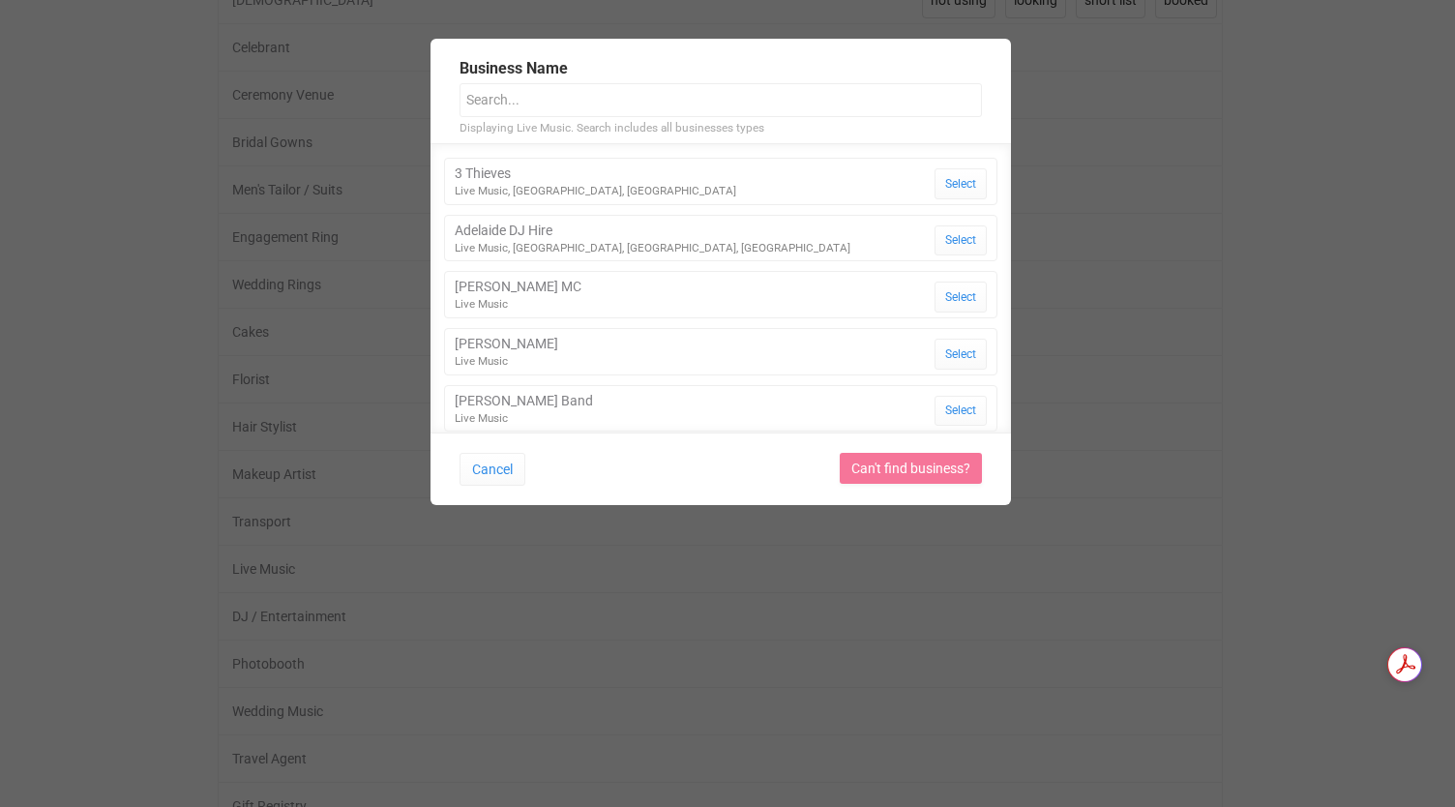
click at [550, 103] on input "text" at bounding box center [721, 100] width 522 height 34
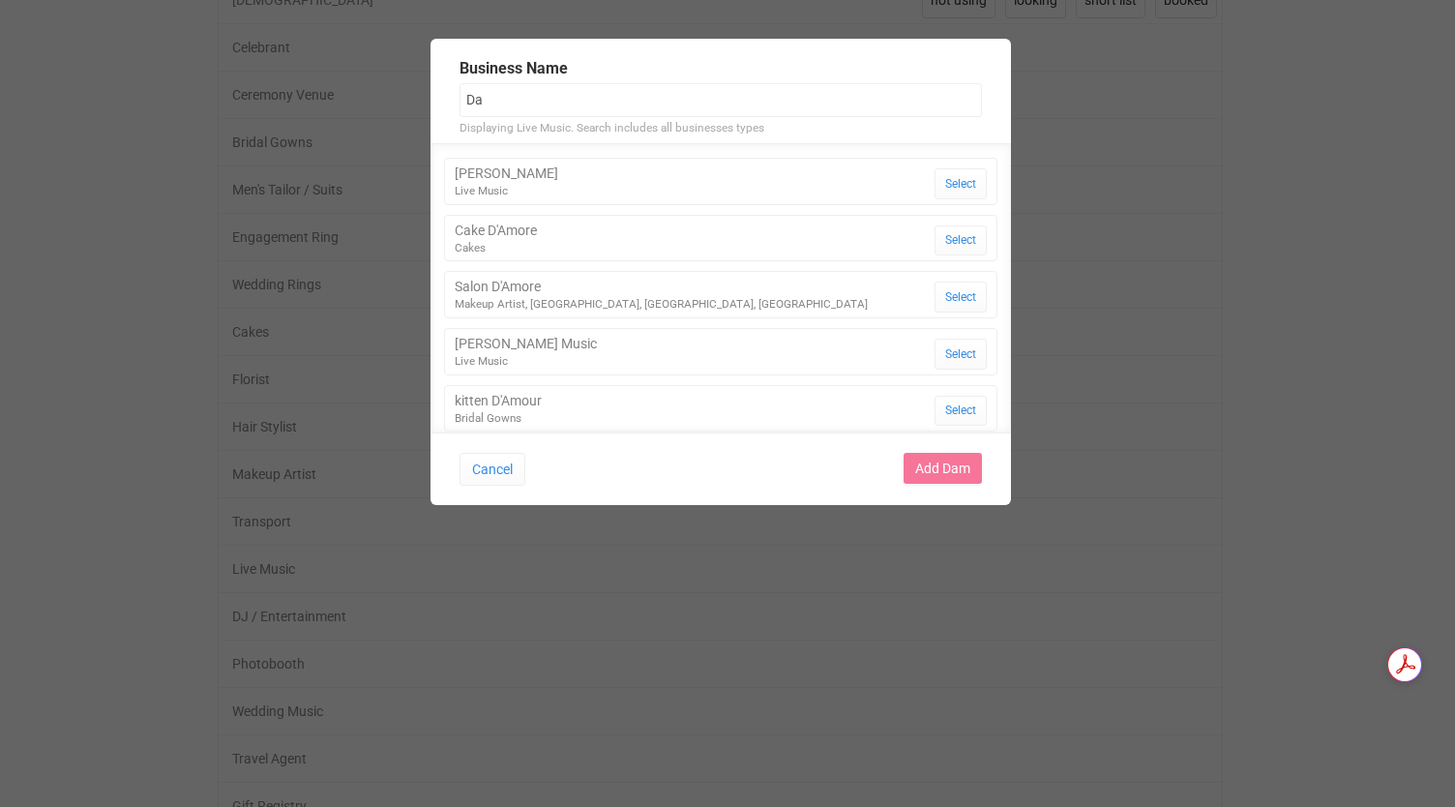
type input "D"
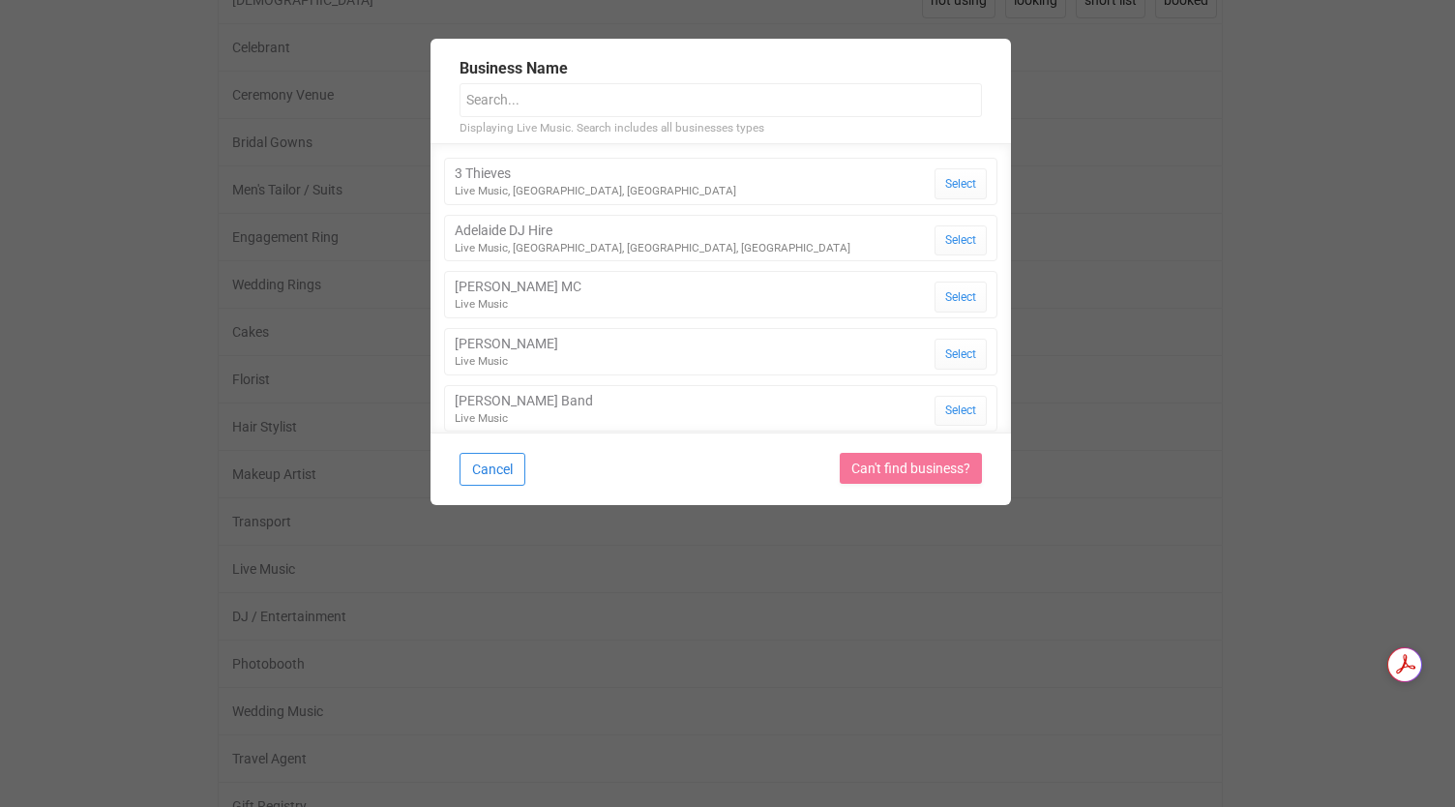
click at [492, 462] on button "Cancel" at bounding box center [493, 469] width 66 height 33
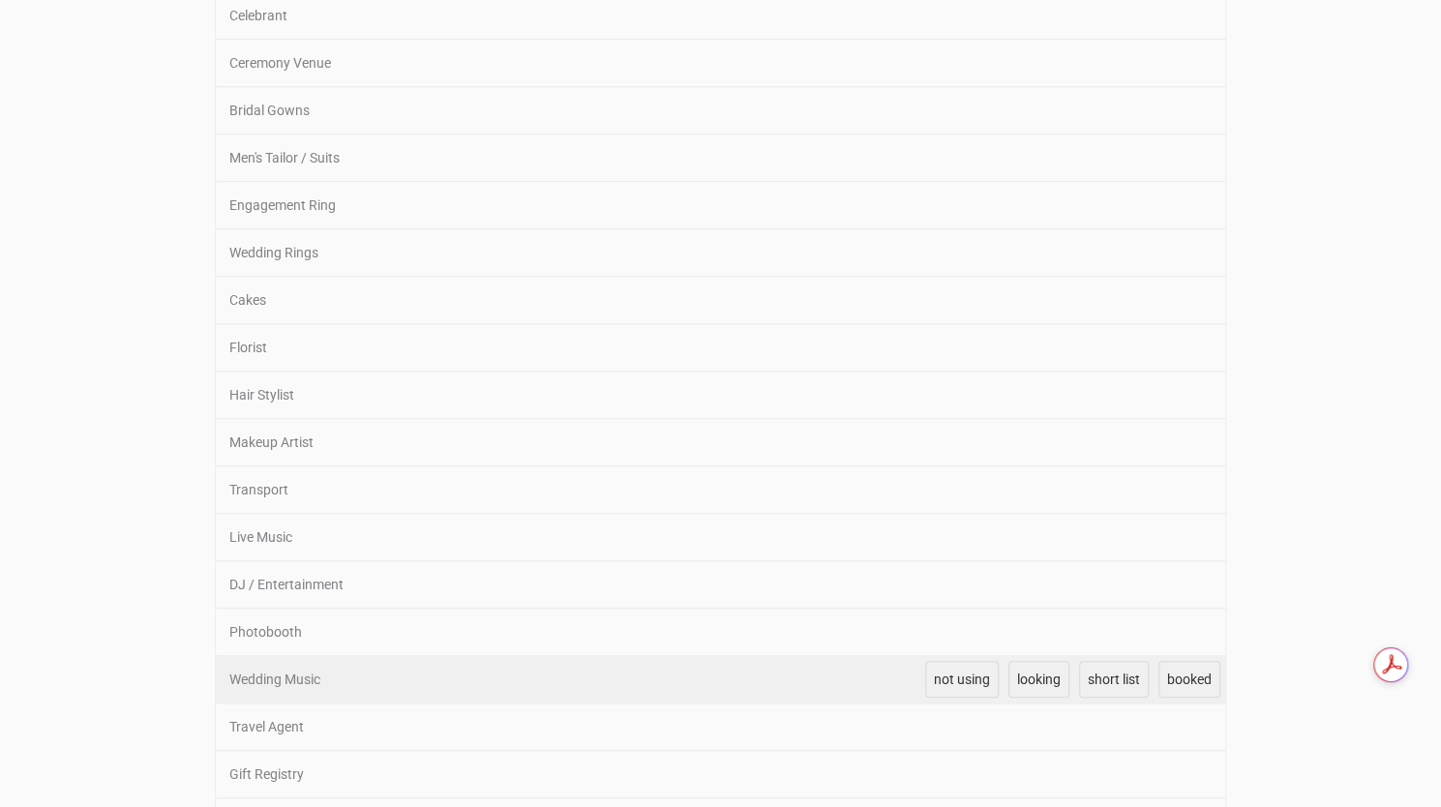
scroll to position [638, 0]
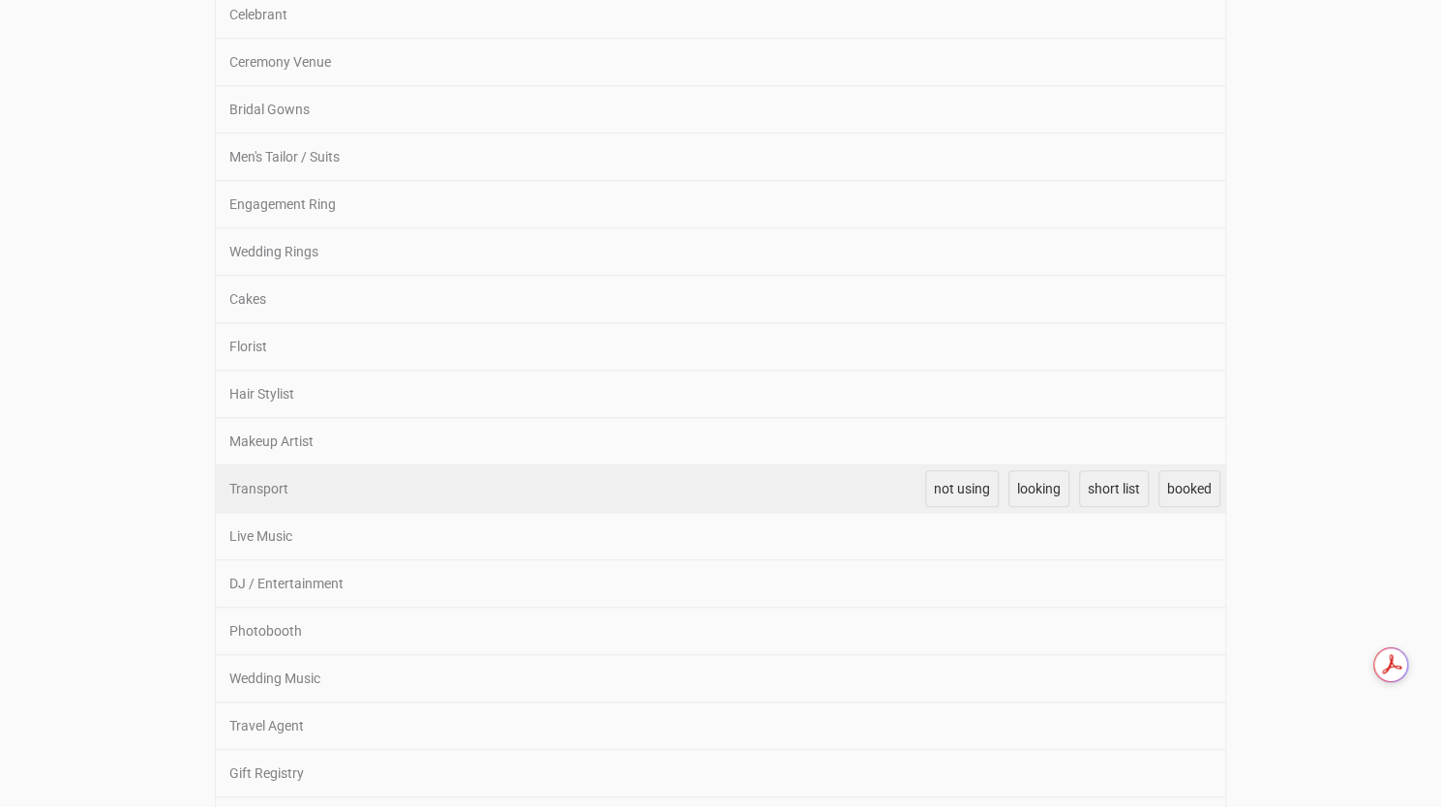
click at [394, 485] on div "Transport" at bounding box center [565, 488] width 699 height 46
click at [1186, 485] on span "booked" at bounding box center [1189, 488] width 45 height 15
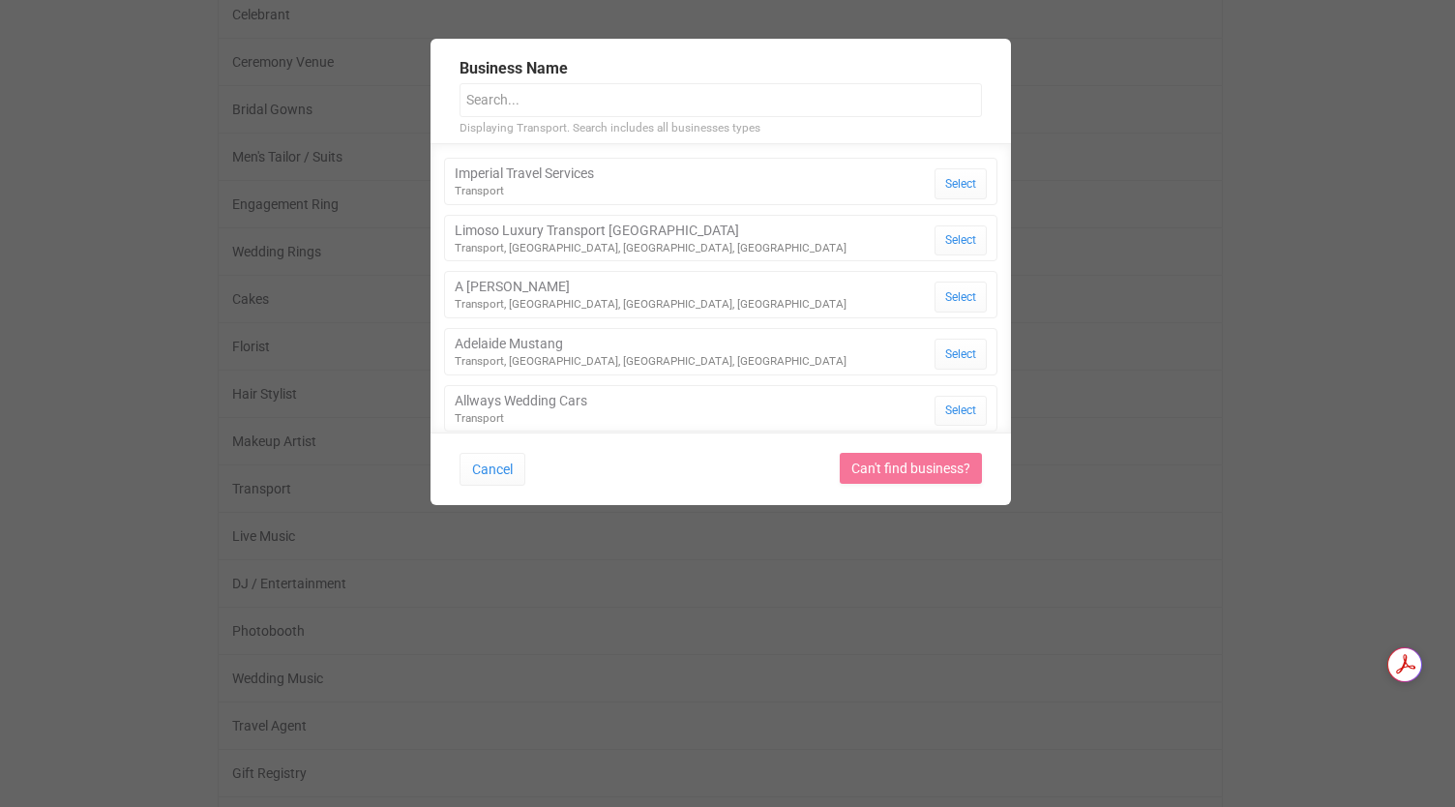
click at [553, 100] on input "text" at bounding box center [721, 100] width 522 height 34
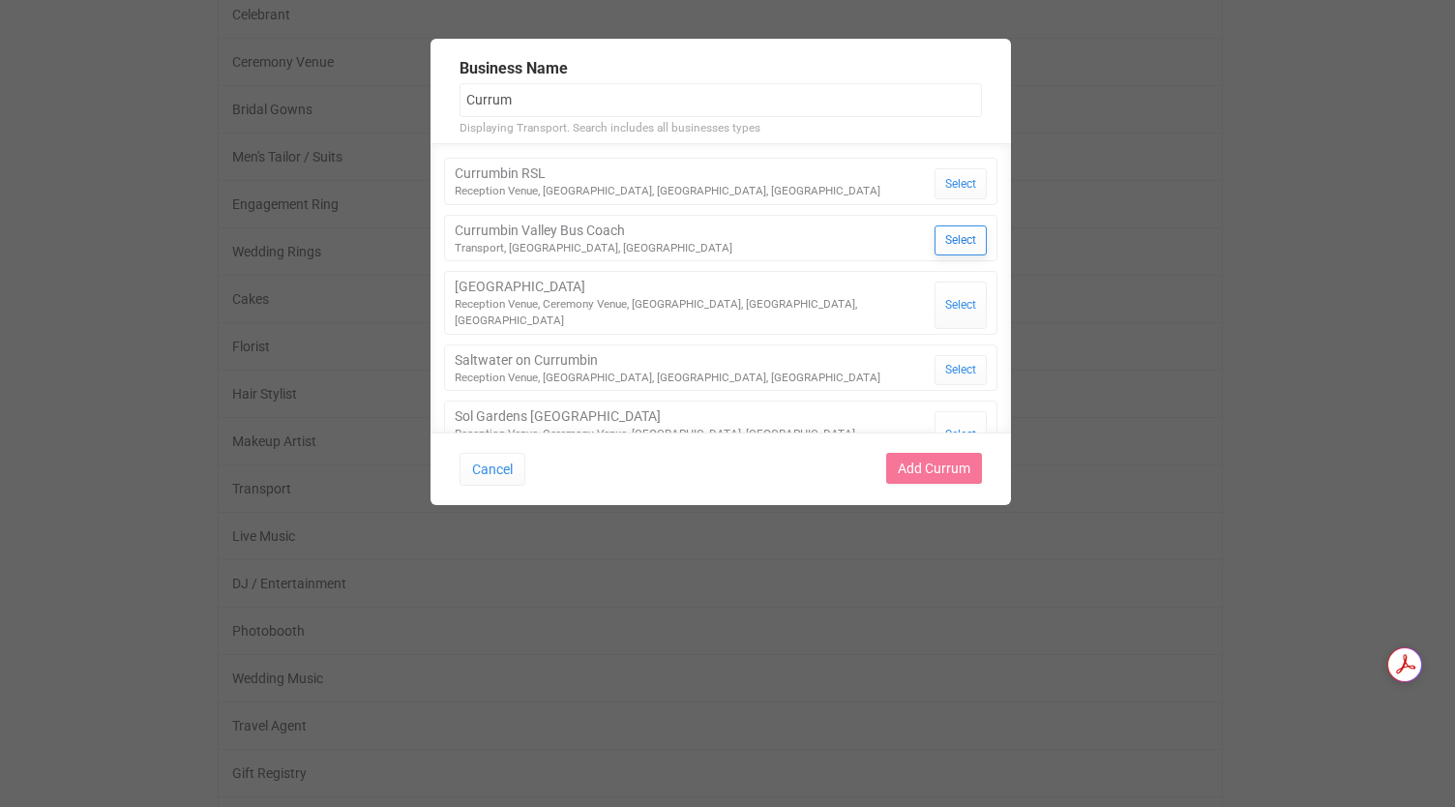
type input "Currum"
click at [961, 235] on button "Select" at bounding box center [961, 240] width 52 height 31
click at [933, 467] on link "Add Currum" at bounding box center [934, 468] width 96 height 31
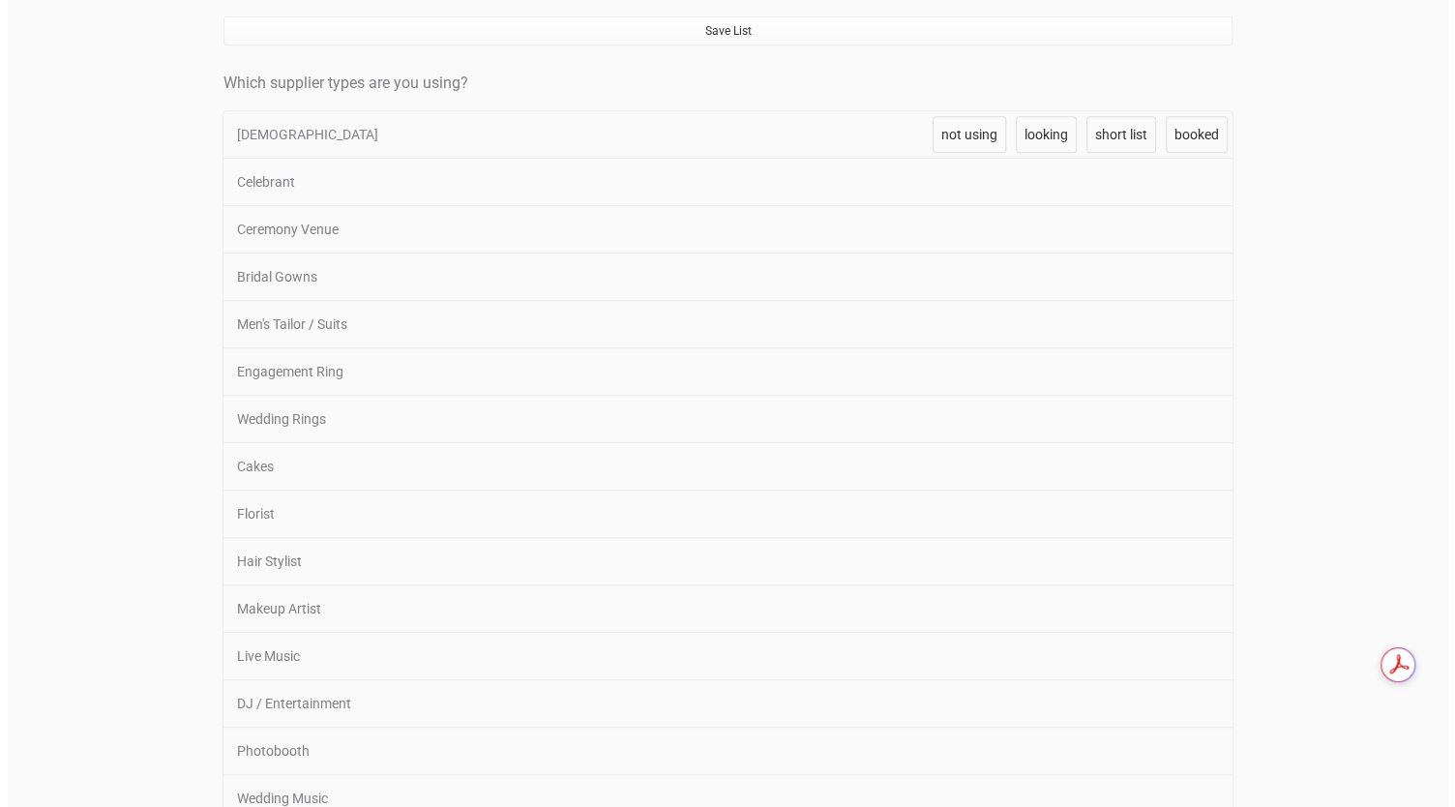
scroll to position [467, 0]
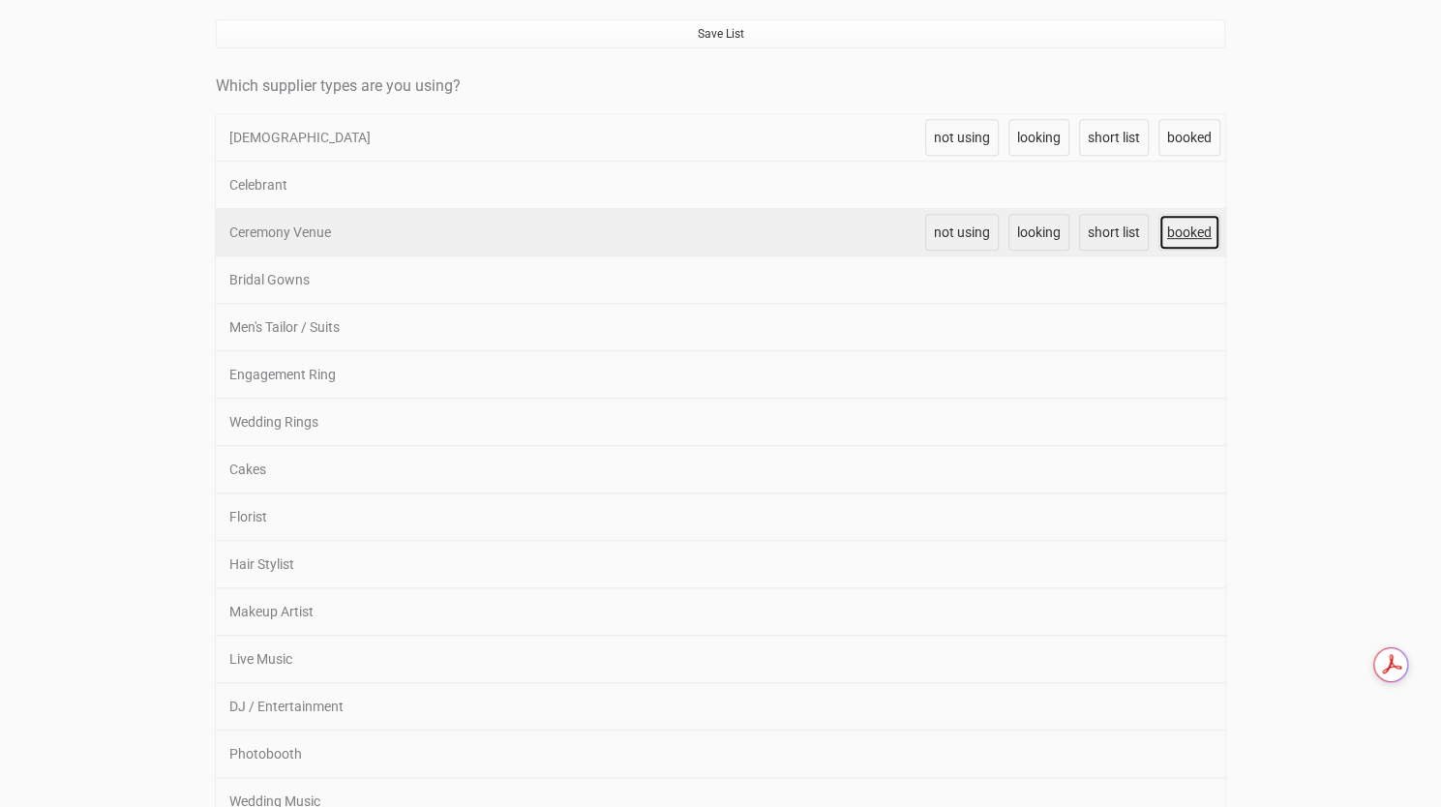
click at [1183, 229] on span "booked" at bounding box center [1189, 231] width 45 height 15
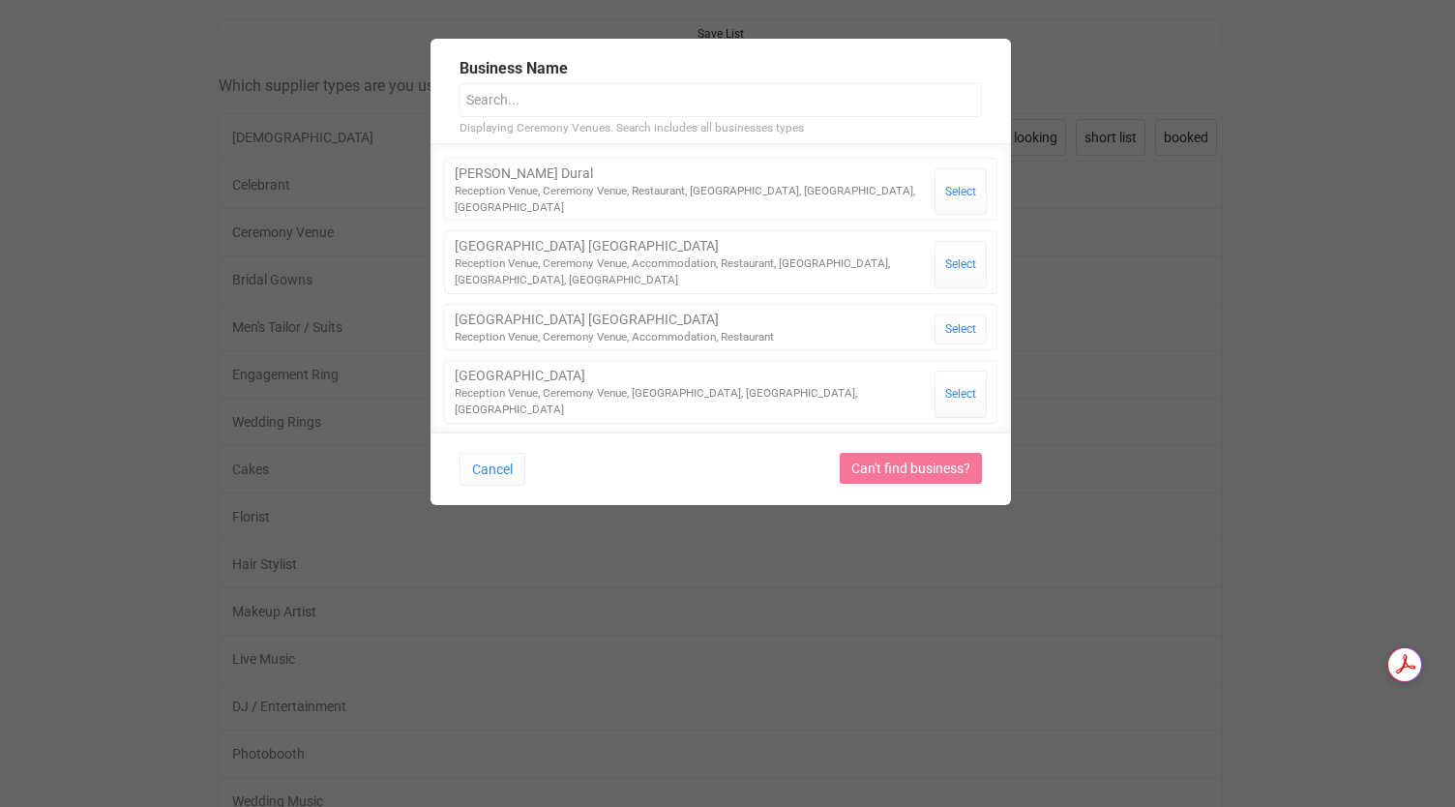
click at [638, 113] on input "text" at bounding box center [721, 100] width 522 height 34
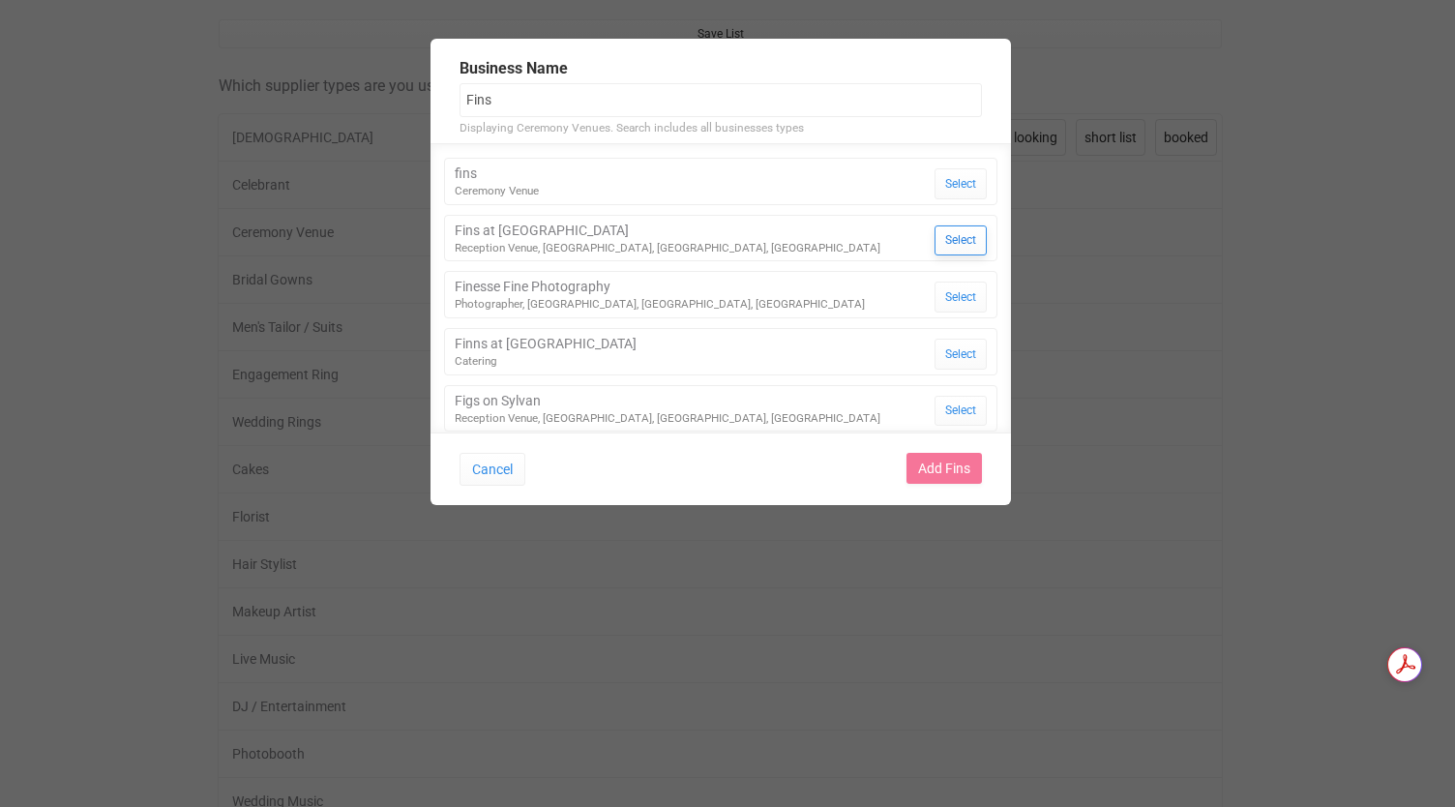
type input "Fins"
click at [954, 245] on button "Select" at bounding box center [961, 240] width 52 height 31
click at [952, 464] on link "Add Fins" at bounding box center [944, 468] width 75 height 31
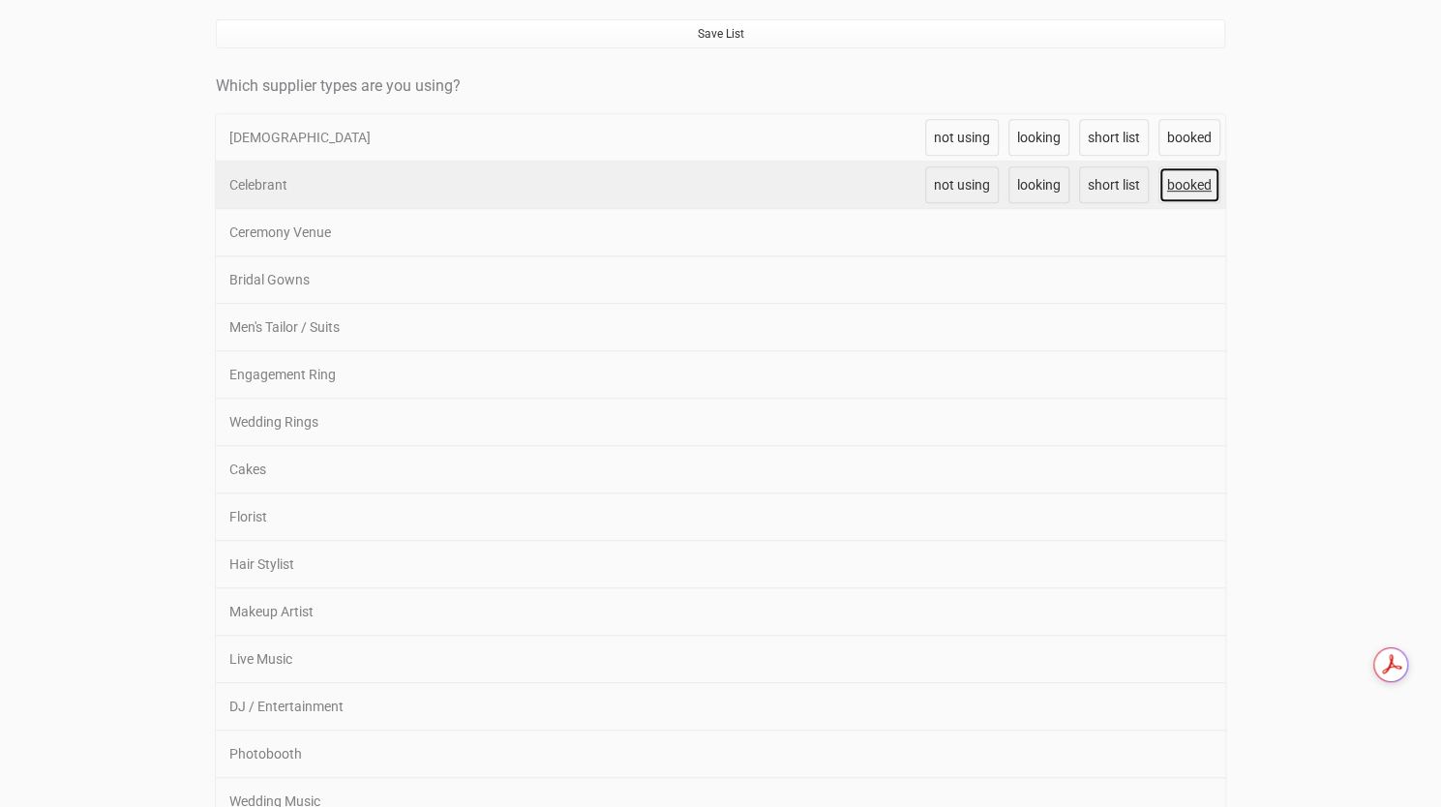
click at [1160, 174] on link "booked" at bounding box center [1189, 184] width 62 height 37
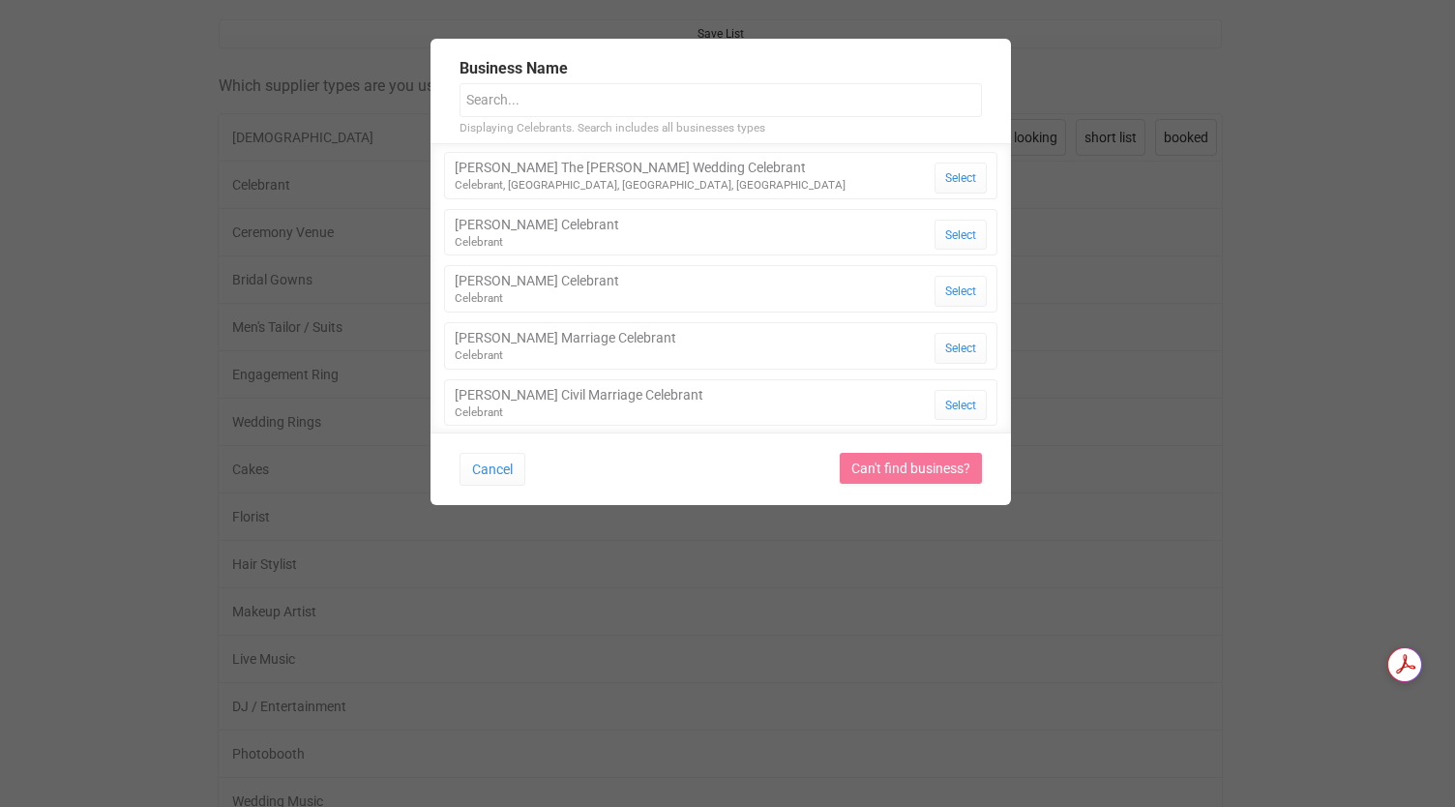
scroll to position [2646, 0]
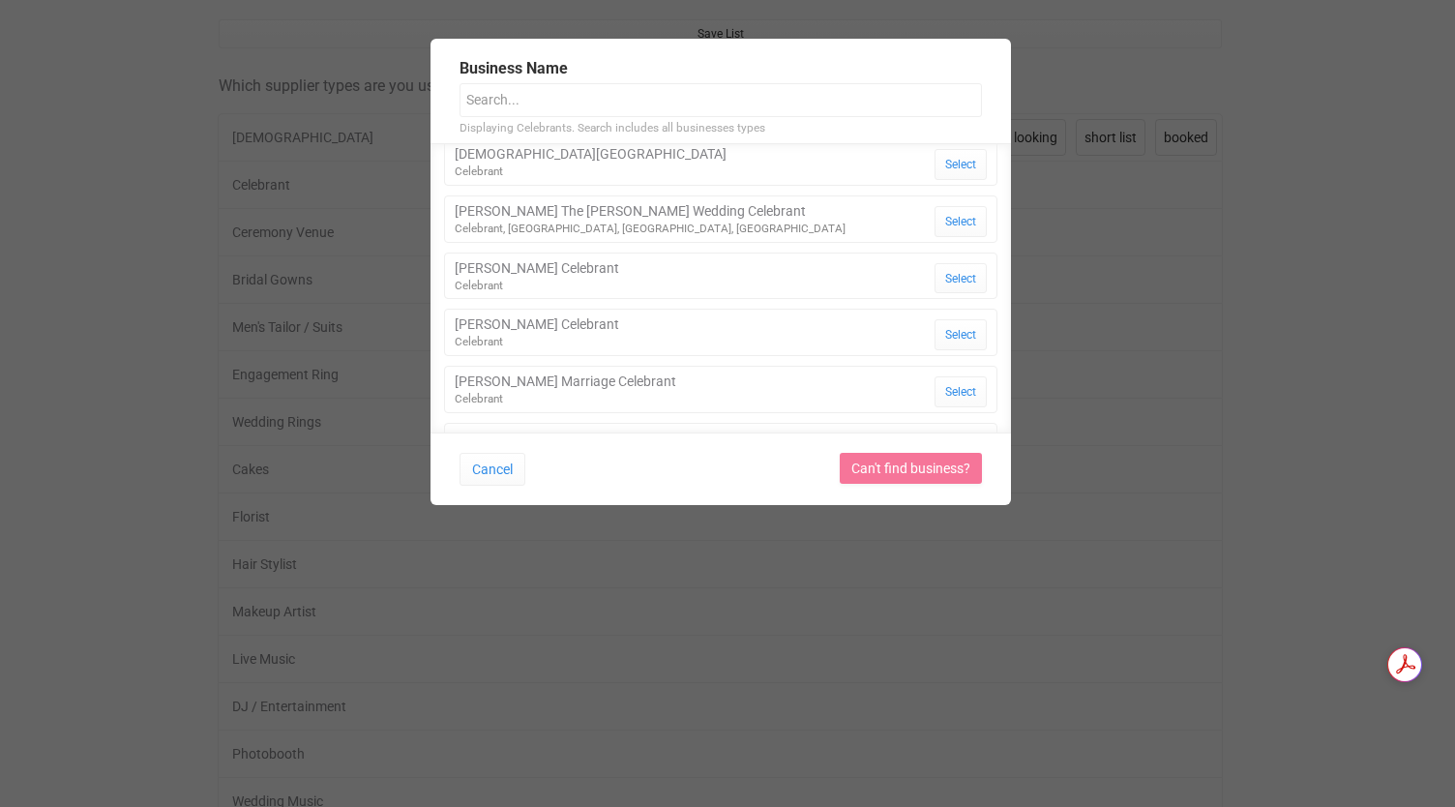
click at [565, 105] on input "text" at bounding box center [721, 100] width 522 height 34
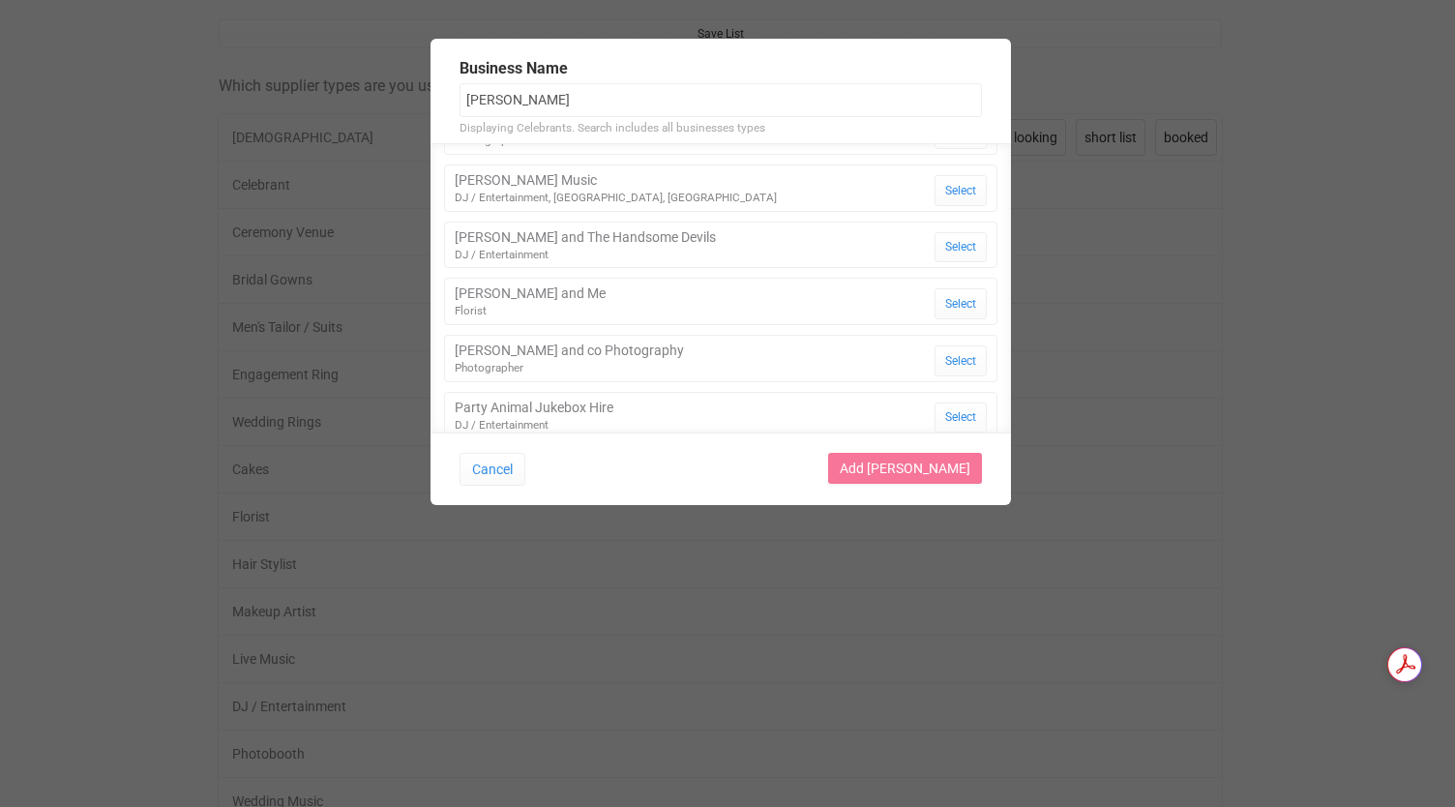
type input "[PERSON_NAME]"
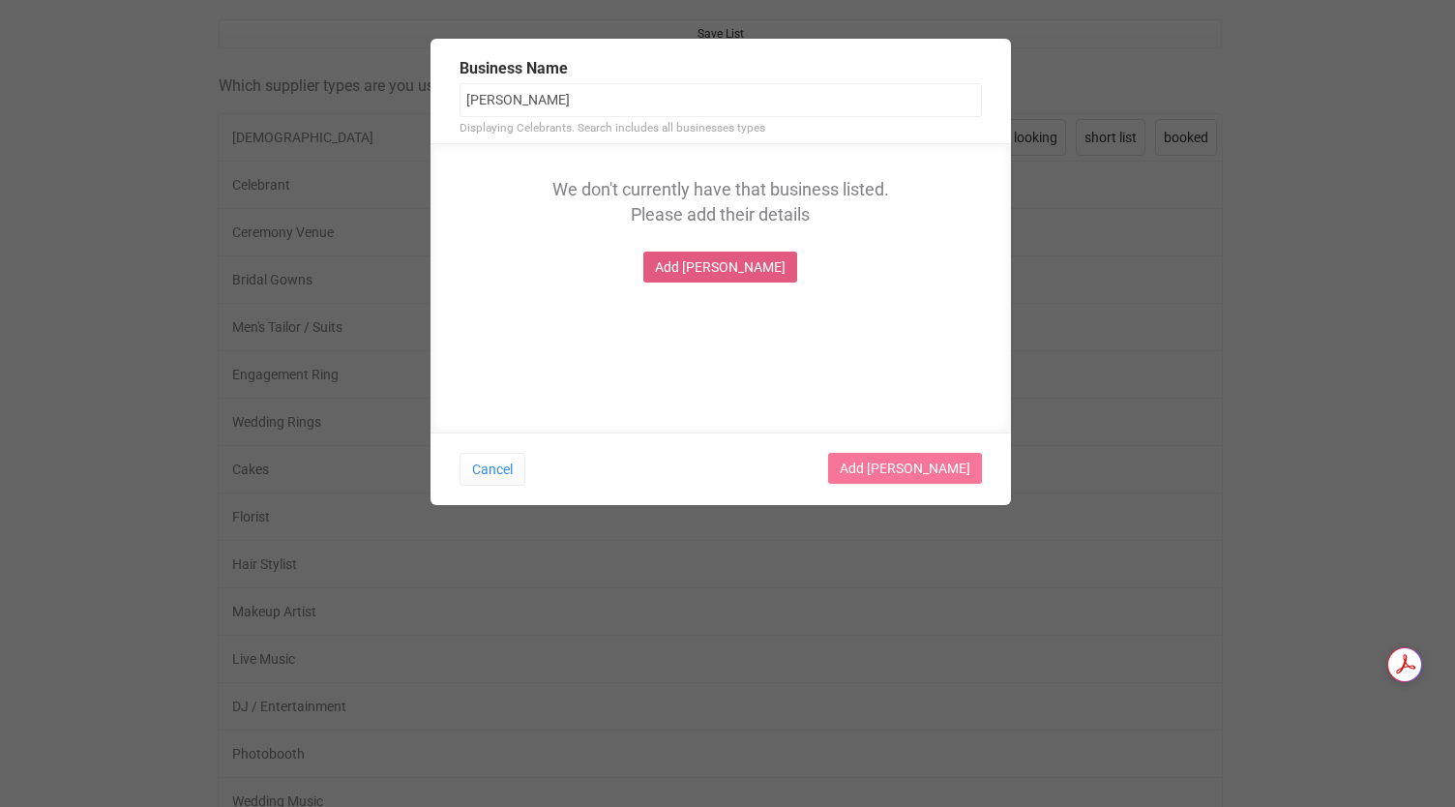
click at [740, 263] on link "Add [PERSON_NAME]" at bounding box center [720, 267] width 154 height 31
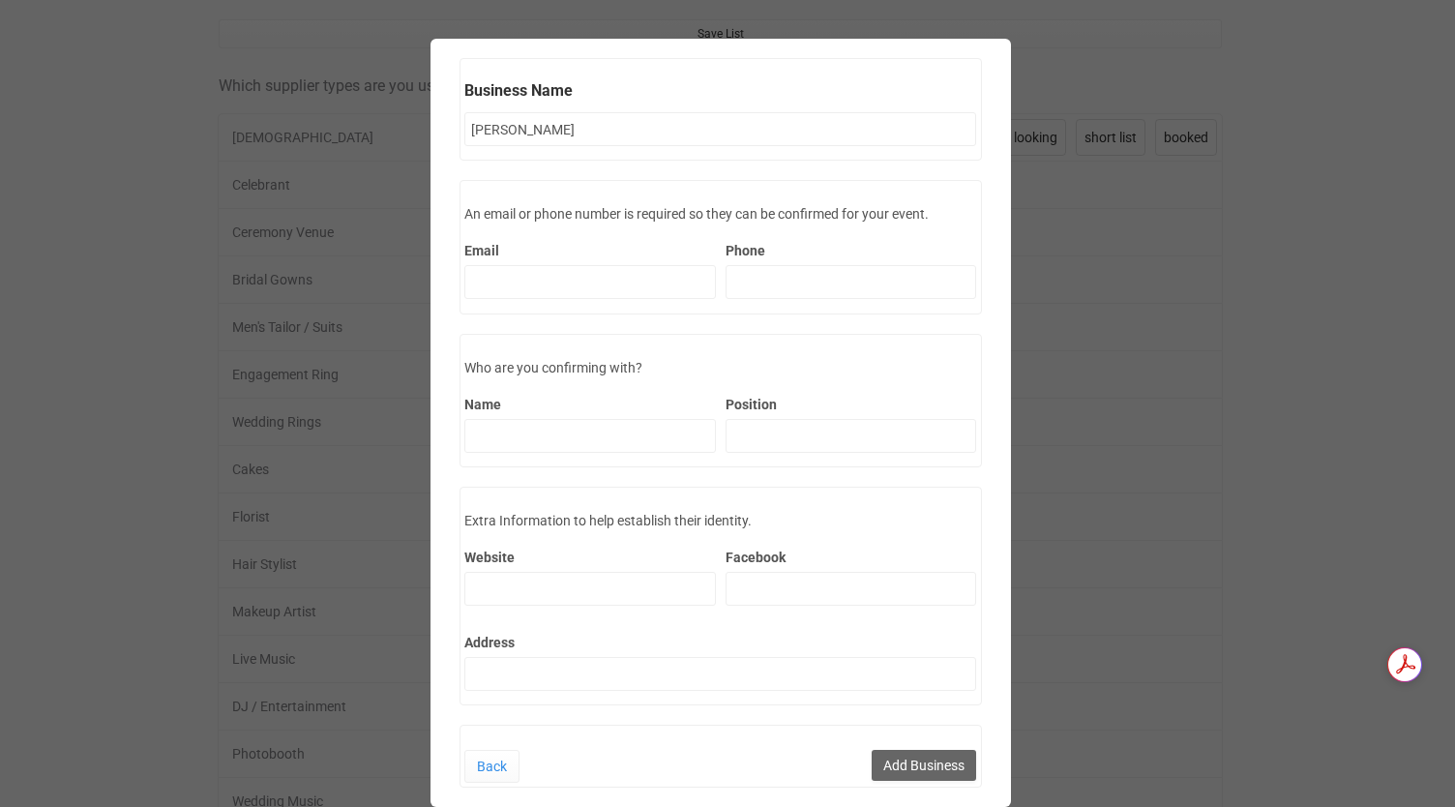
scroll to position [15, 0]
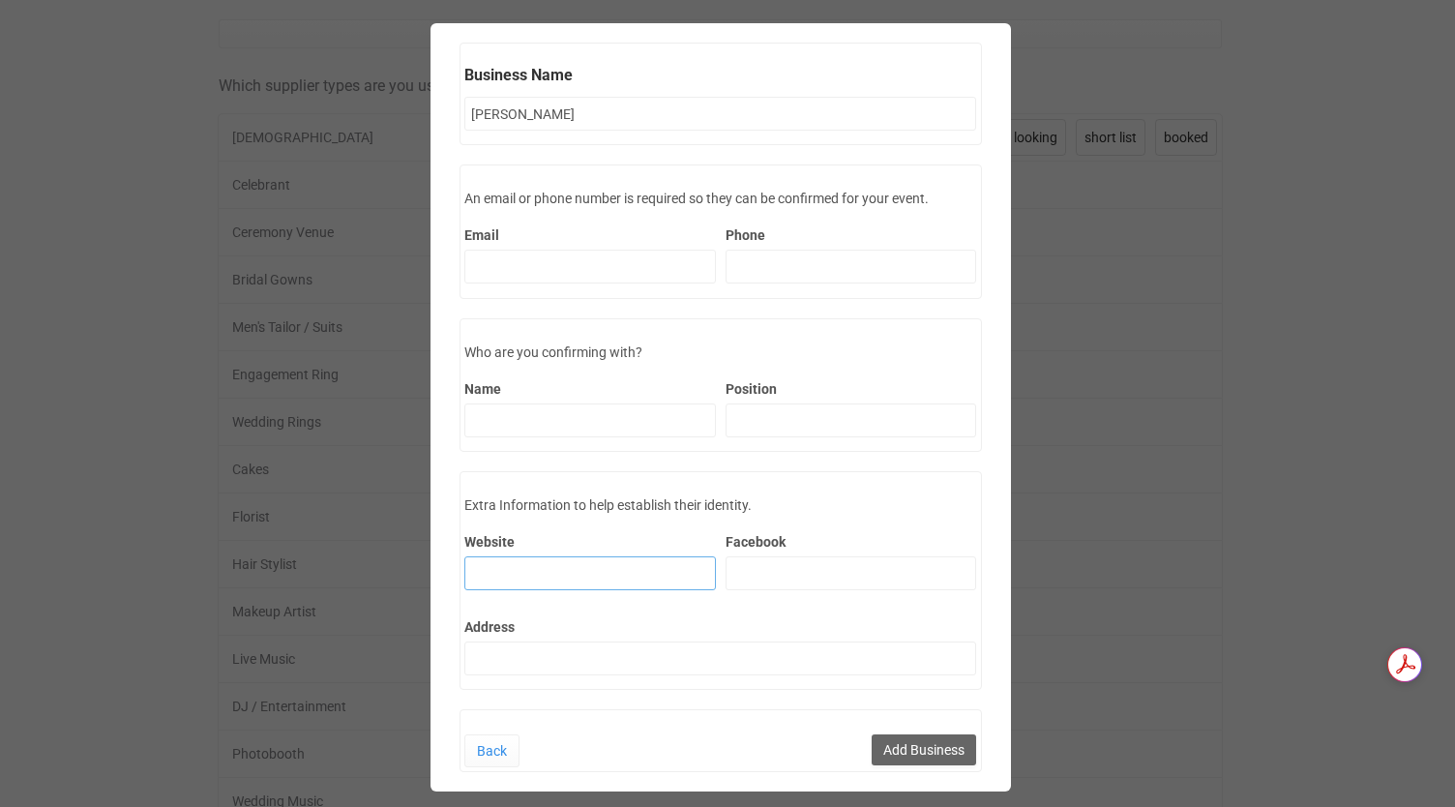
click at [525, 576] on input "Website" at bounding box center [590, 573] width 252 height 34
paste input "[URL][DOMAIN_NAME]"
type input "[URL][DOMAIN_NAME]"
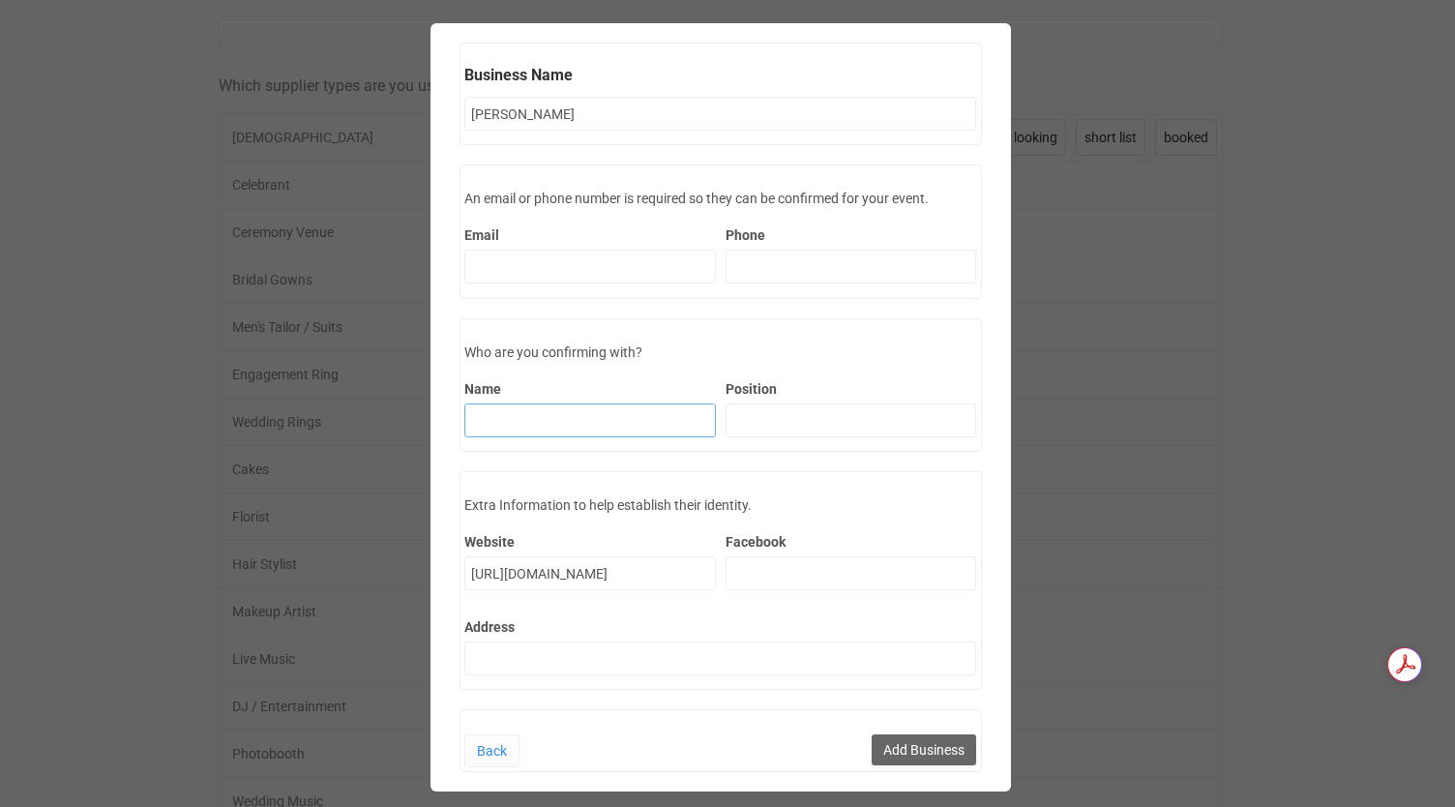
click at [553, 403] on input "Name" at bounding box center [590, 420] width 252 height 34
type input "[PERSON_NAME]"
type input "Celebrant and MC"
click at [668, 265] on input "Email" at bounding box center [590, 267] width 252 height 34
paste input "www.ryanblackcelebrantandmc.com"
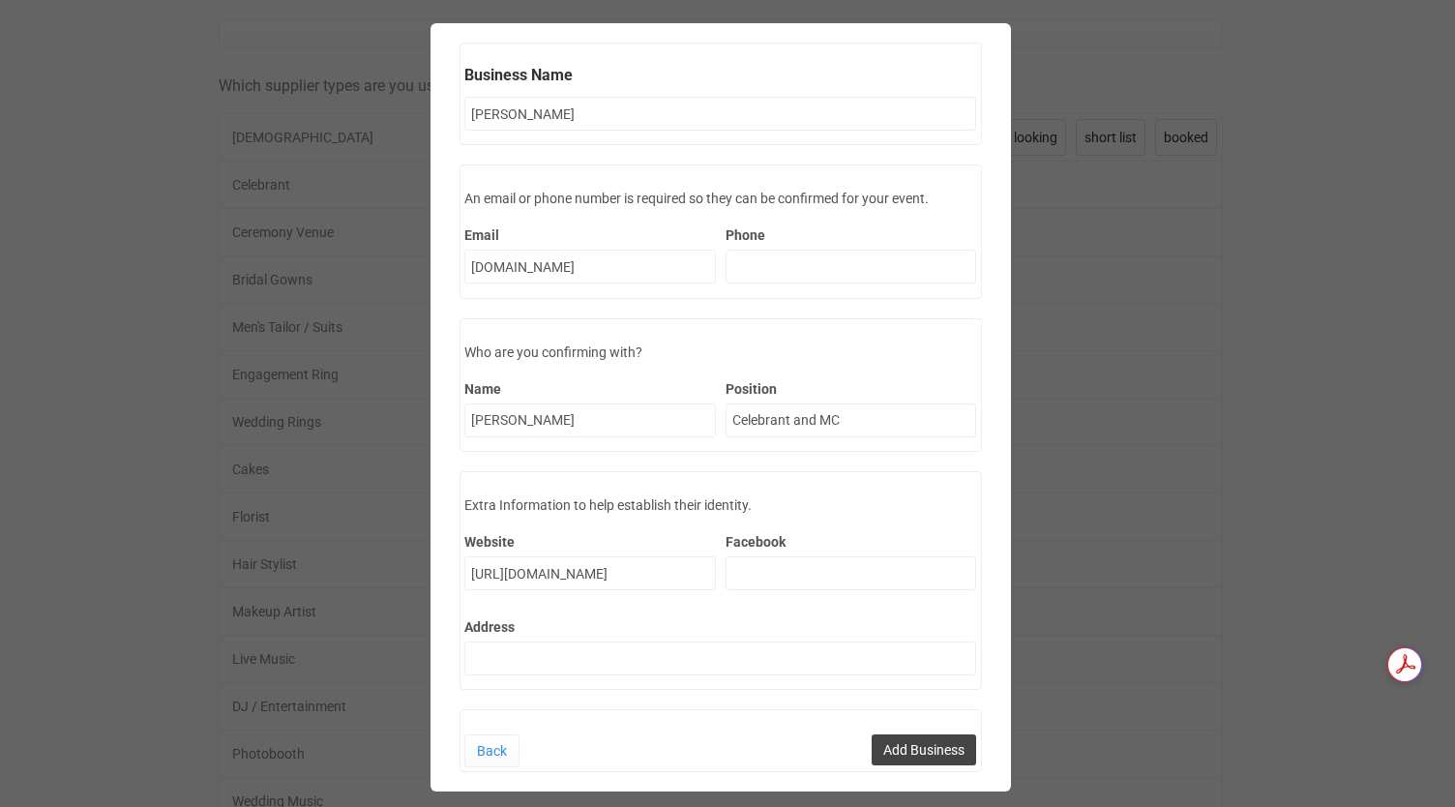
click at [880, 746] on button "Add Business" at bounding box center [924, 749] width 104 height 31
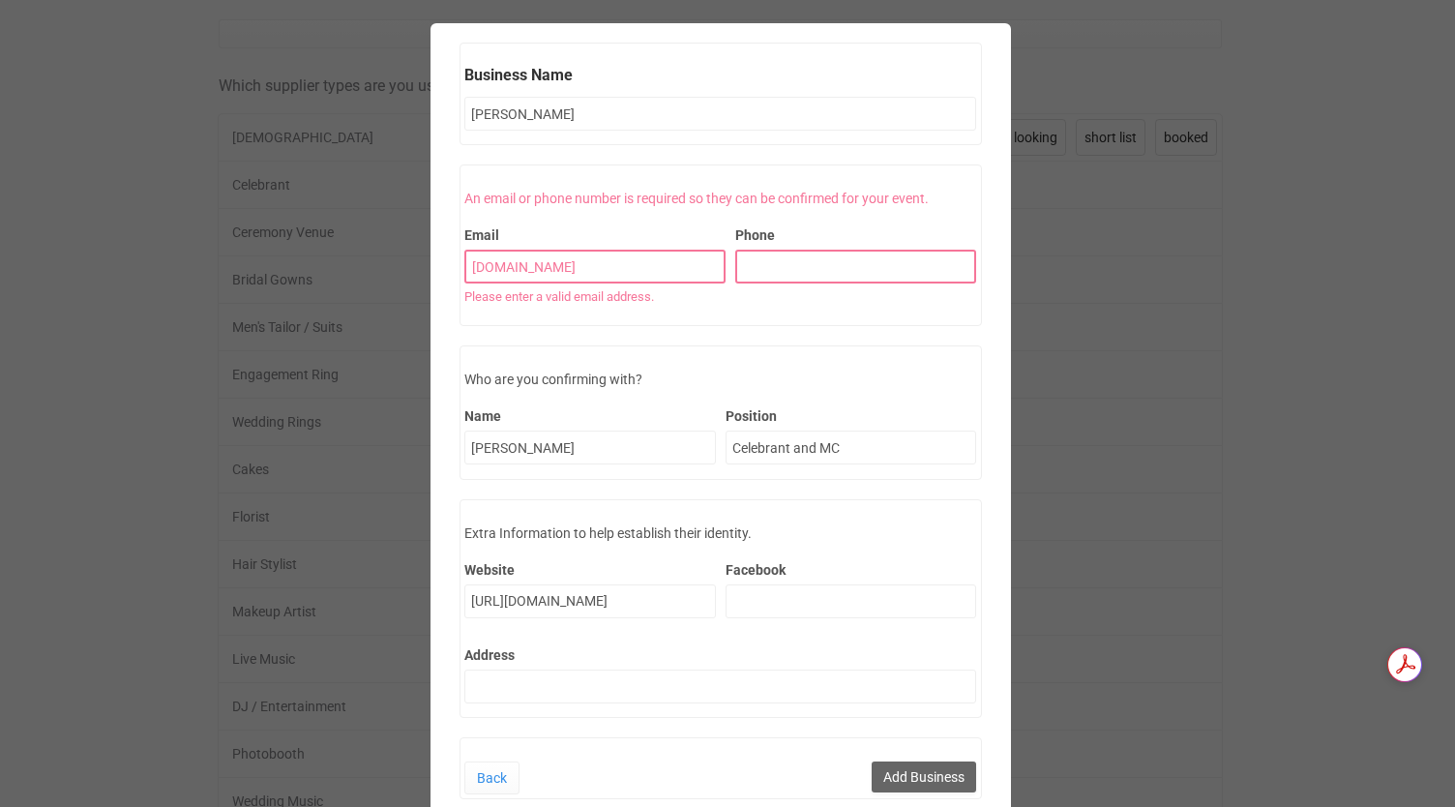
click at [662, 266] on input "www.ryanblackcelebrantandmc.com" at bounding box center [594, 267] width 261 height 34
drag, startPoint x: 699, startPoint y: 264, endPoint x: 335, endPoint y: 276, distance: 364.0
click at [335, 276] on div "Business Name Ryan Black Displaying Celebrants. Search includes all businesses …" at bounding box center [720, 411] width 1441 height 795
paste input "ryan.black.celebrant@gmail"
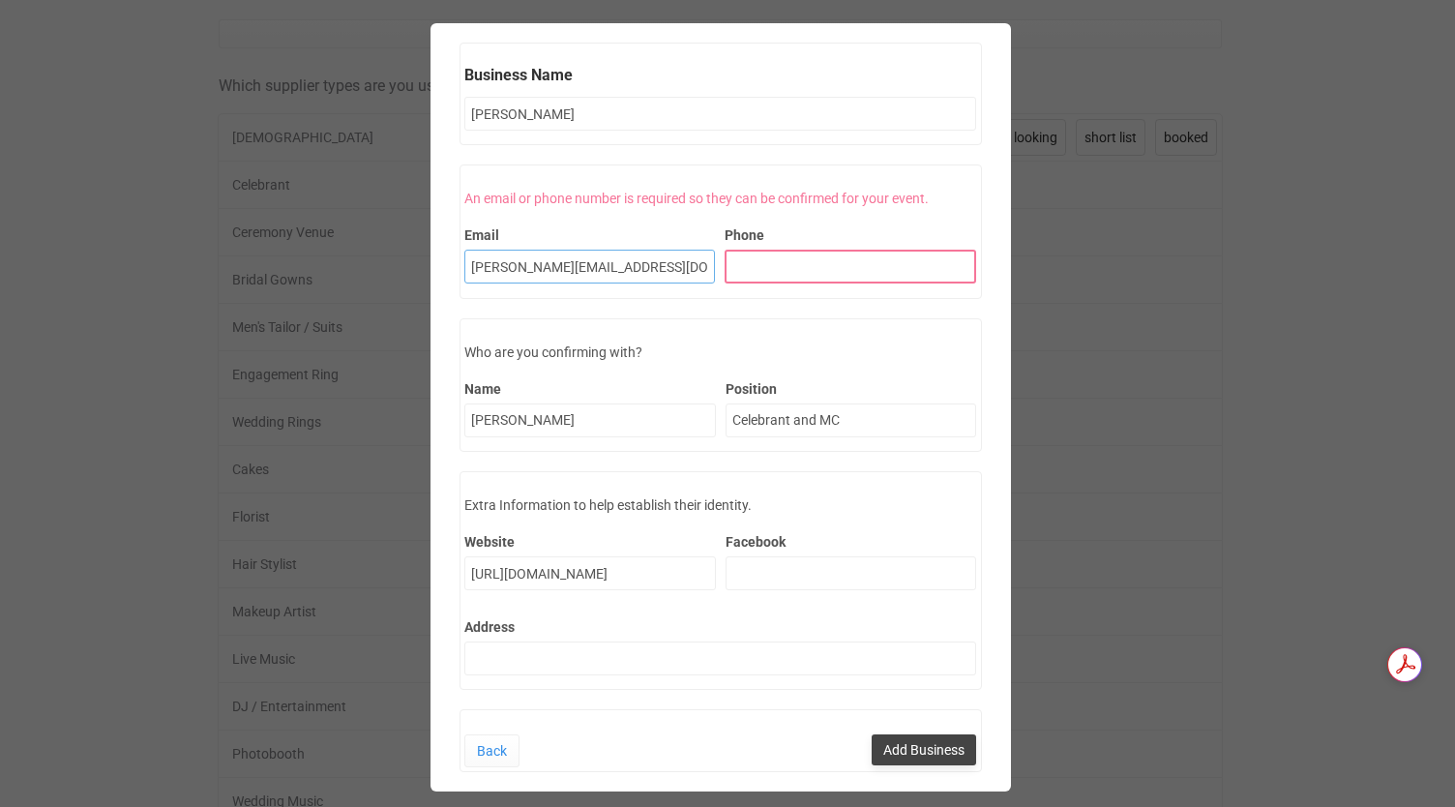
type input "ryan.black.celebrant@gmail.com"
click at [910, 748] on button "Add Business" at bounding box center [924, 749] width 104 height 31
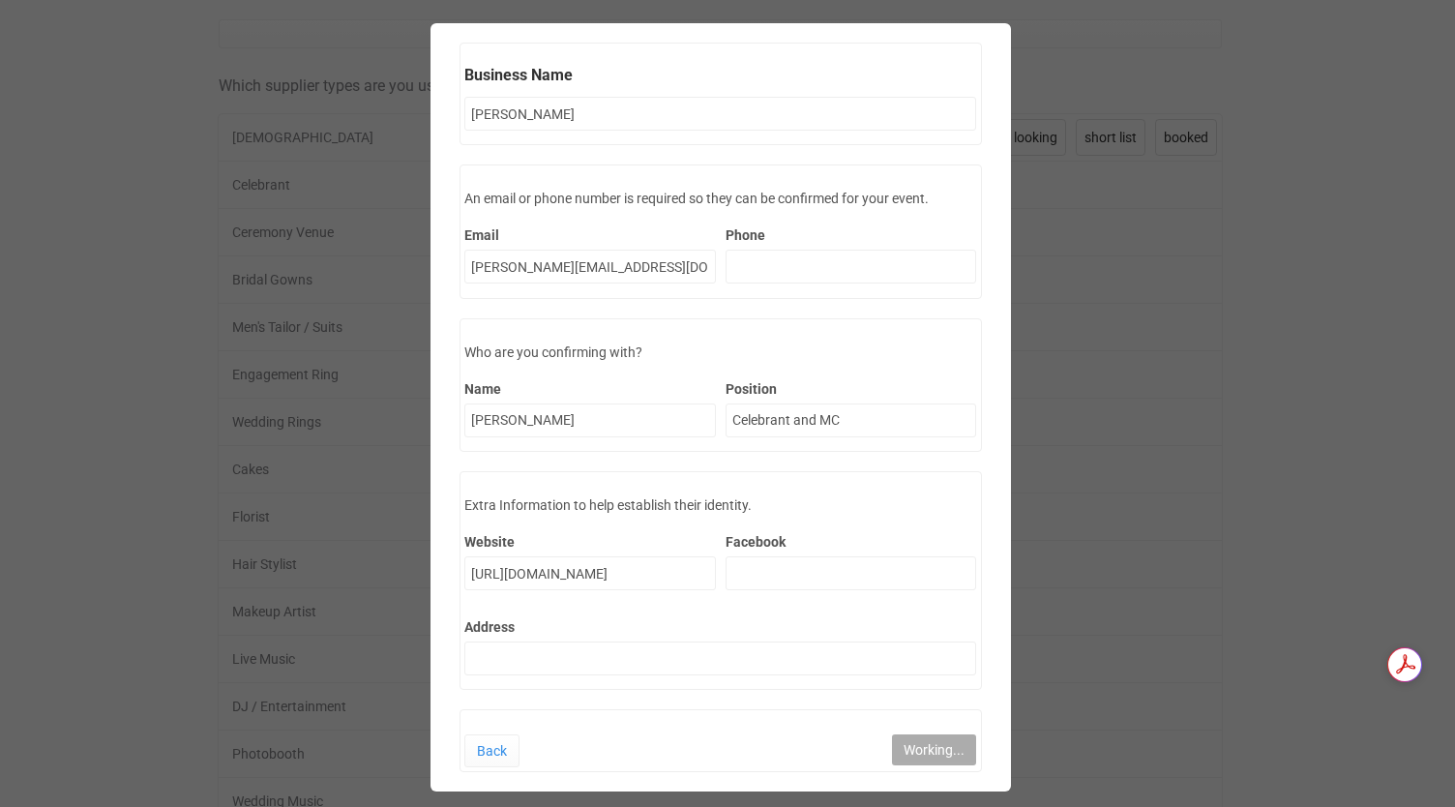
click at [1253, 375] on div "Business Name Ryan Black Displaying Celebrants. Search includes all businesses …" at bounding box center [720, 398] width 1441 height 768
